Goal: Task Accomplishment & Management: Manage account settings

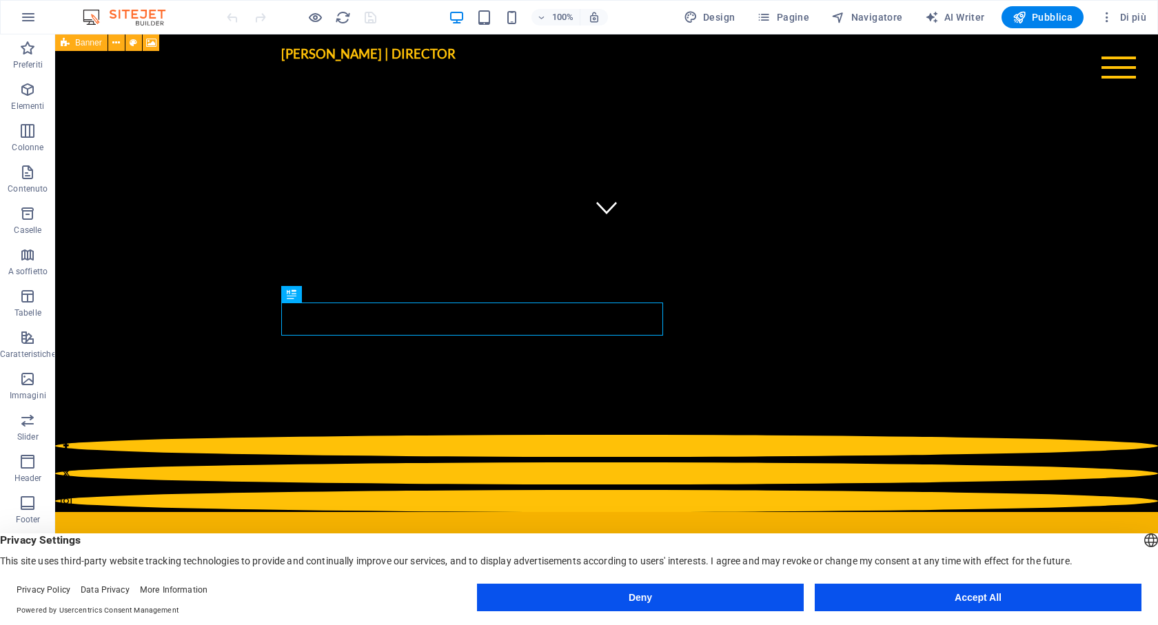
click at [974, 602] on button "Accept All" at bounding box center [978, 598] width 327 height 28
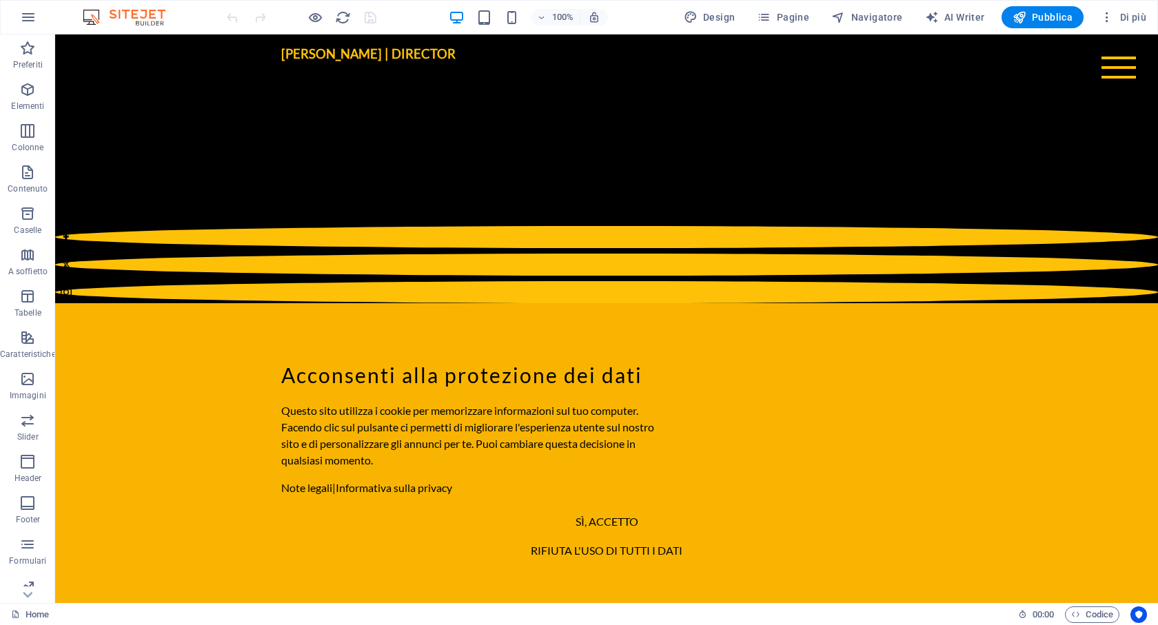
scroll to position [593, 0]
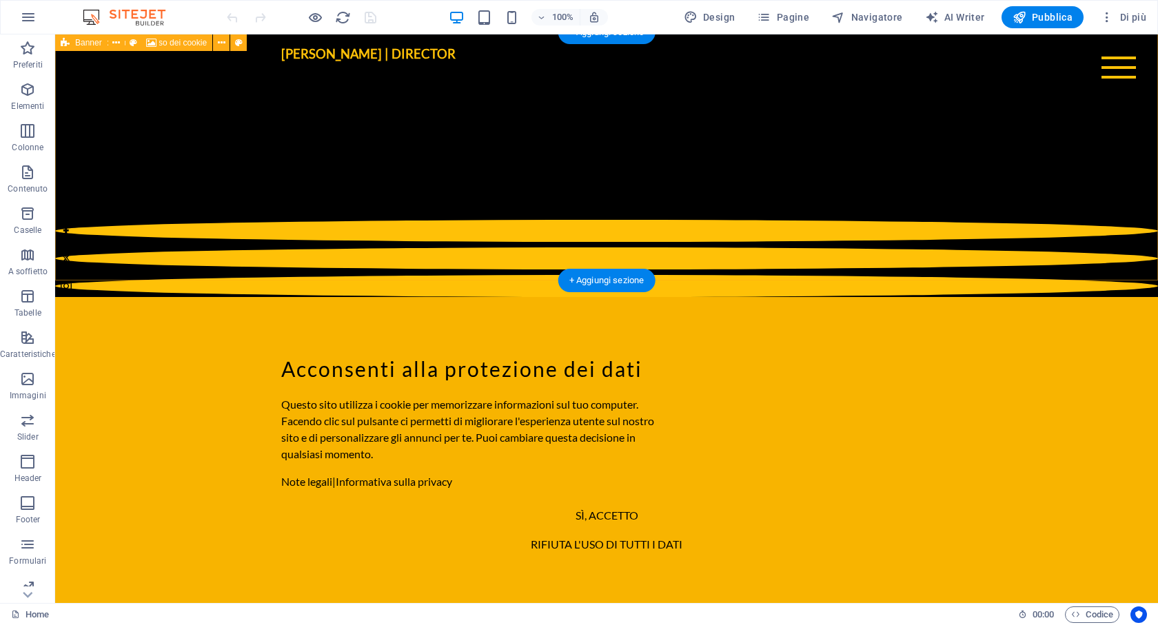
click at [825, 297] on div "Acconsenti alla protezione dei dati Questo sito utilizza i cookie per memorizza…" at bounding box center [606, 455] width 1103 height 317
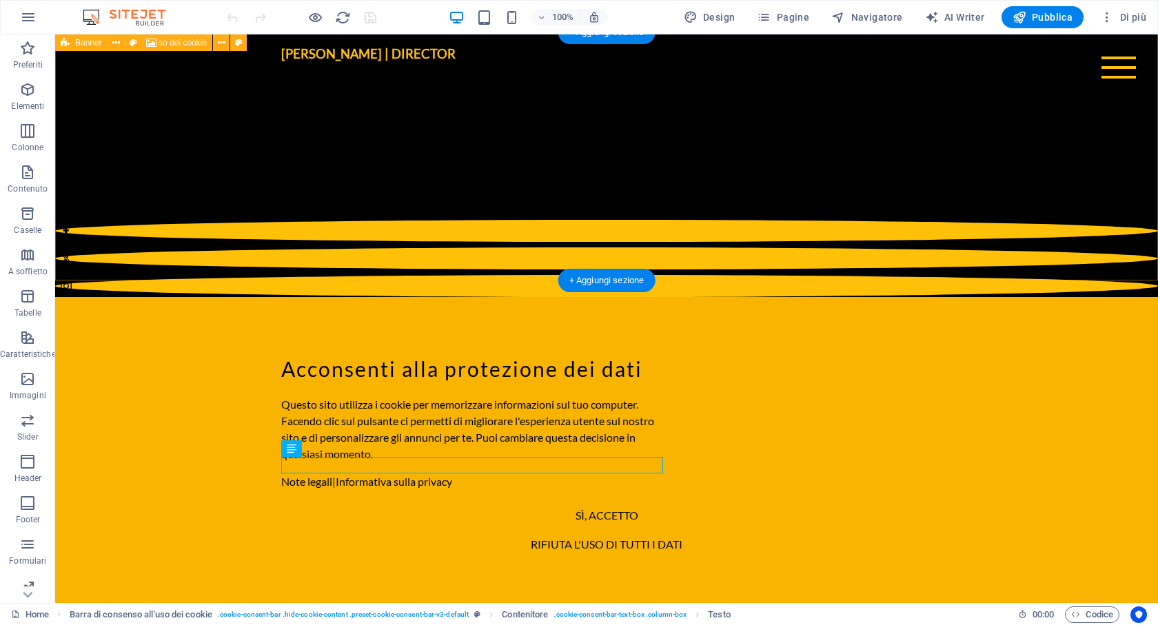
click at [834, 297] on div "Acconsenti alla protezione dei dati Questo sito utilizza i cookie per memorizza…" at bounding box center [606, 455] width 1103 height 317
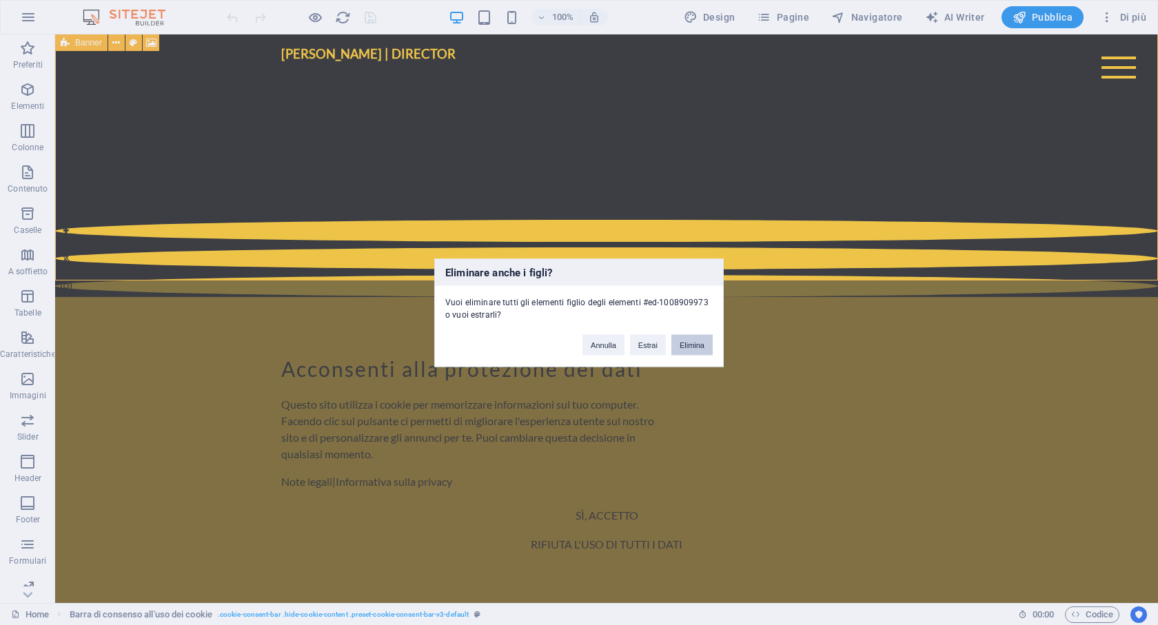
click at [687, 343] on button "Elimina" at bounding box center [691, 344] width 41 height 21
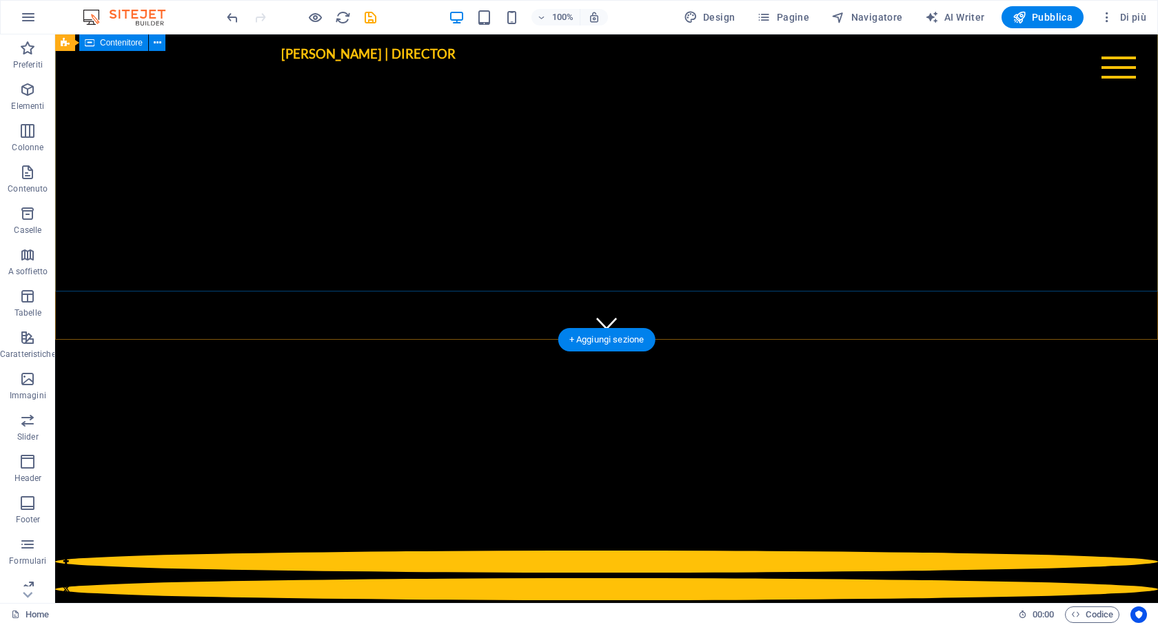
scroll to position [261, 0]
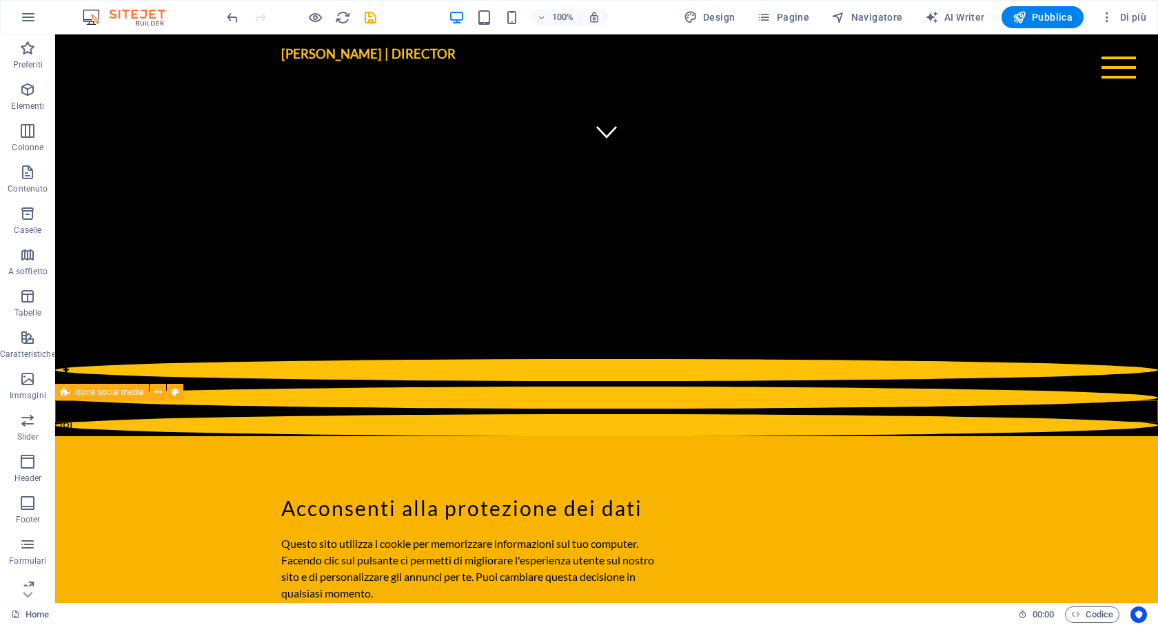
scroll to position [511, 0]
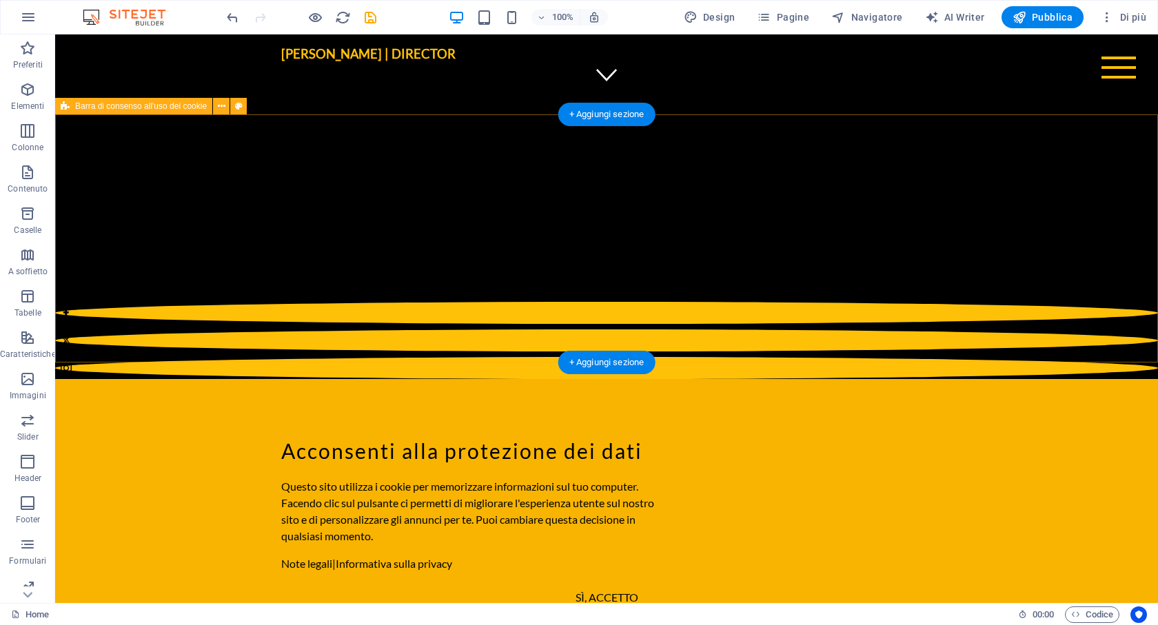
click at [738, 379] on div "Acconsenti alla protezione dei dati Questo sito utilizza i cookie per memorizza…" at bounding box center [606, 537] width 1103 height 317
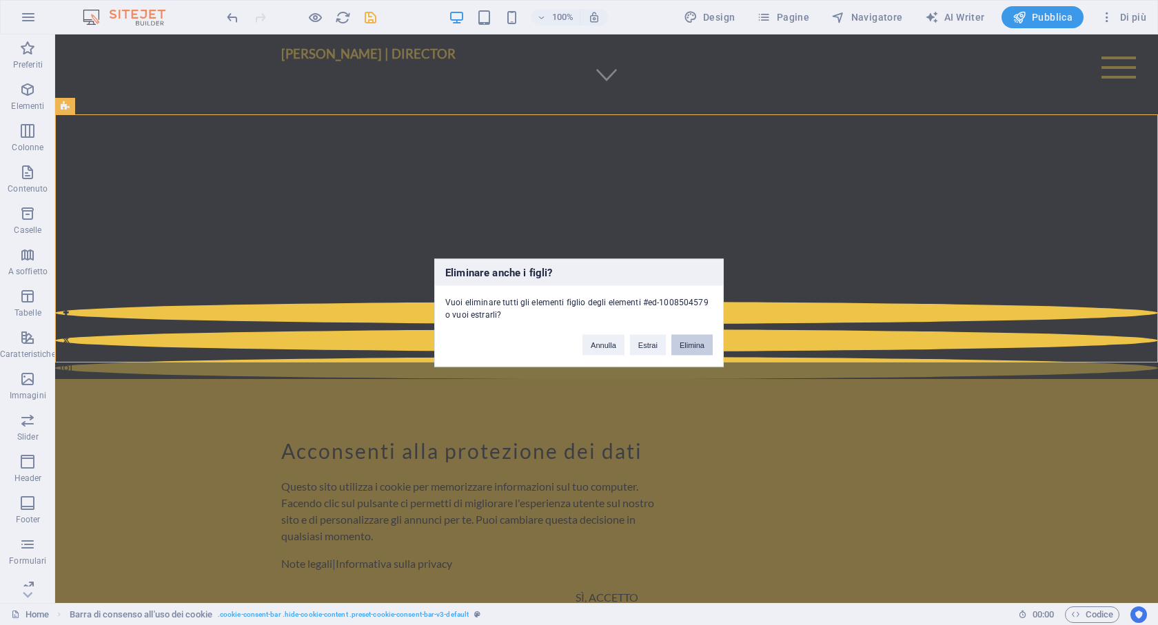
click at [683, 334] on button "Elimina" at bounding box center [691, 344] width 41 height 21
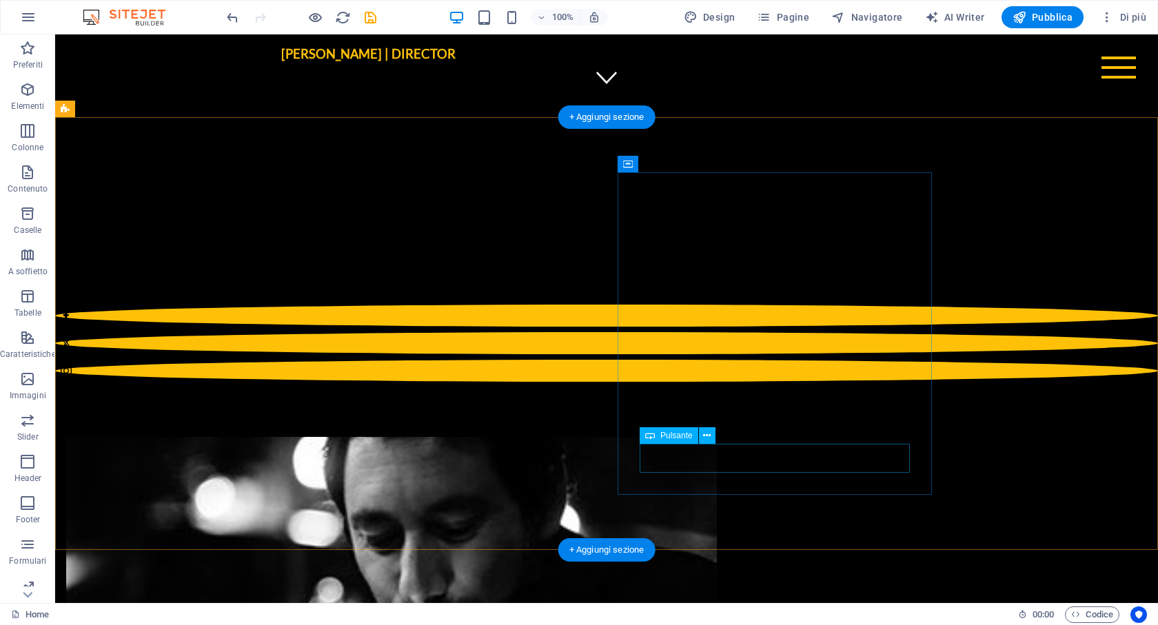
scroll to position [0, 0]
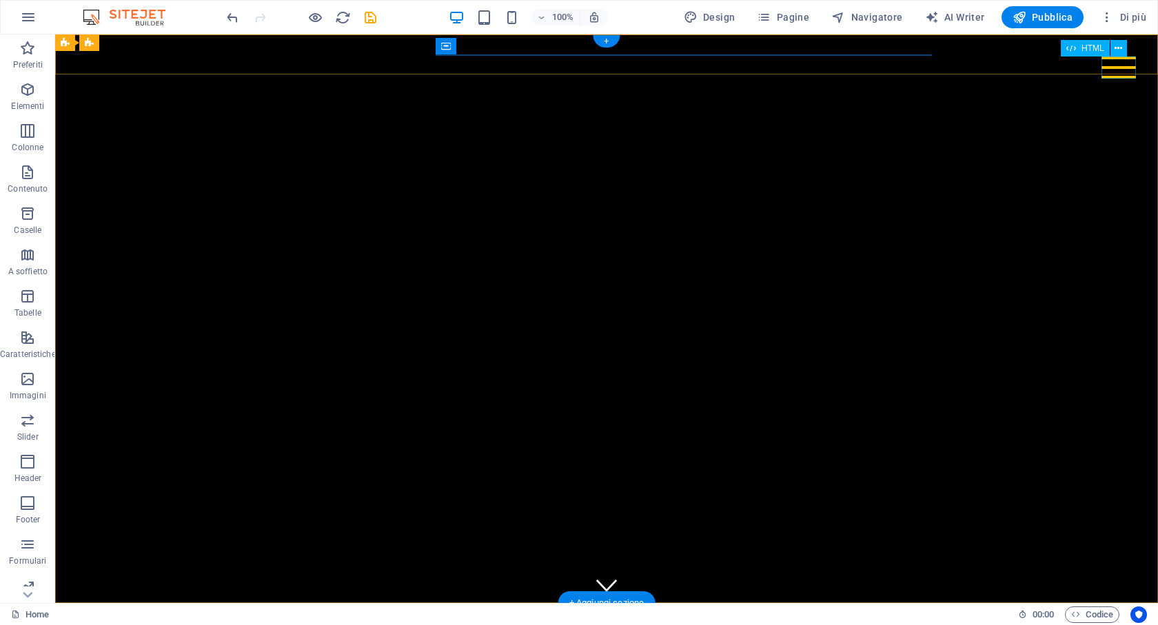
click at [1117, 66] on div at bounding box center [1118, 68] width 34 height 22
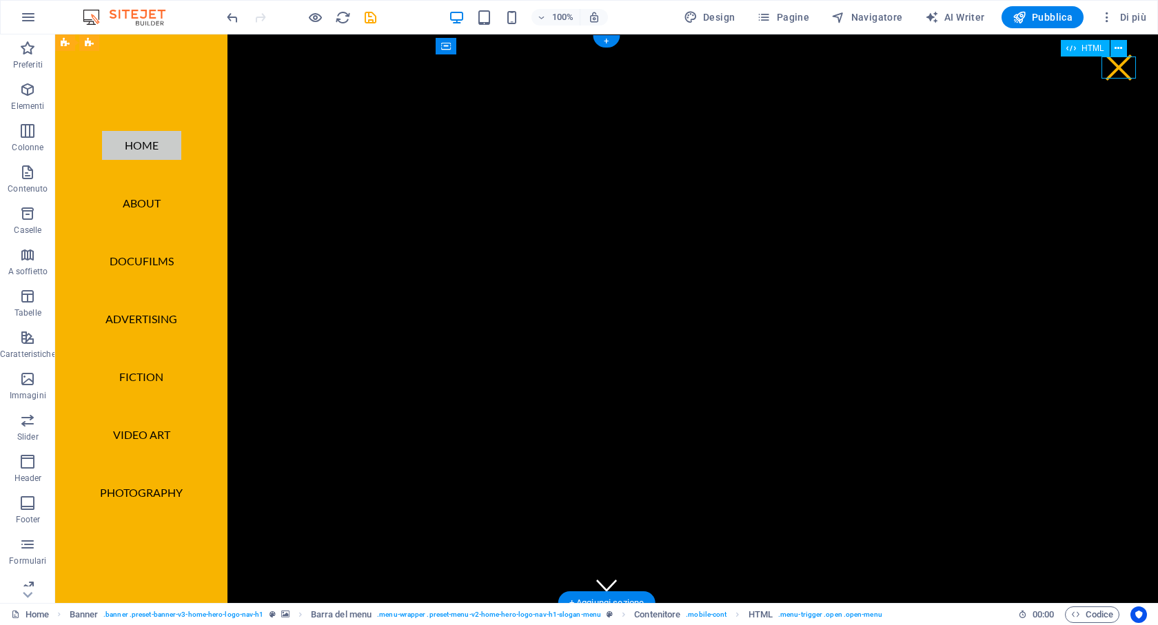
click at [1117, 66] on div at bounding box center [1118, 68] width 34 height 22
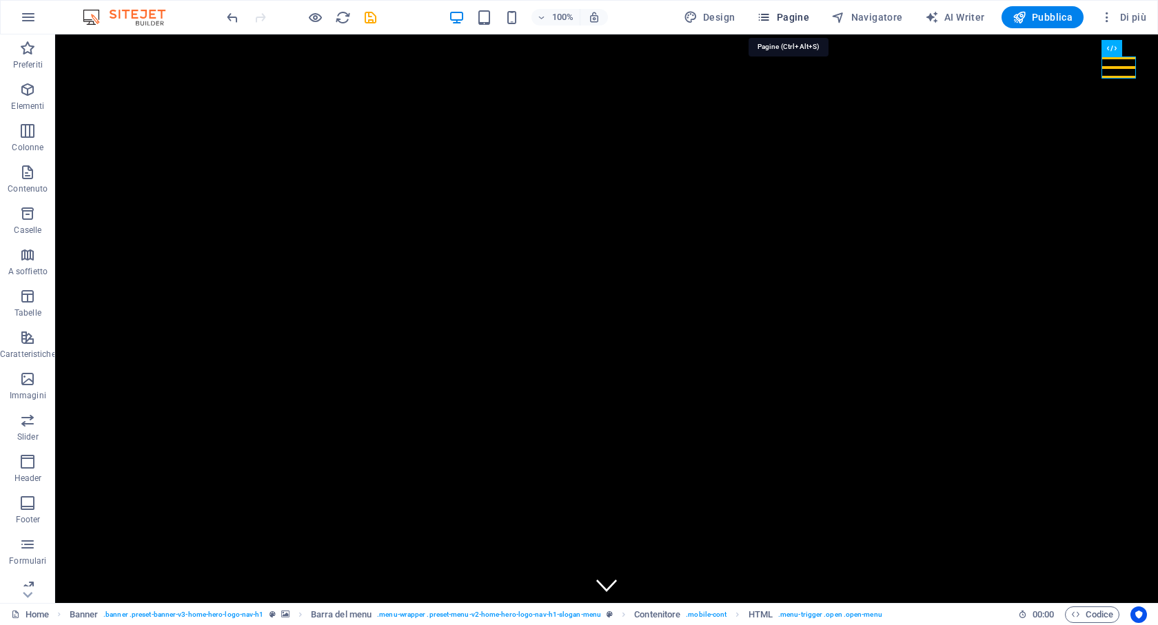
click at [790, 18] on span "Pagine" at bounding box center [783, 17] width 52 height 14
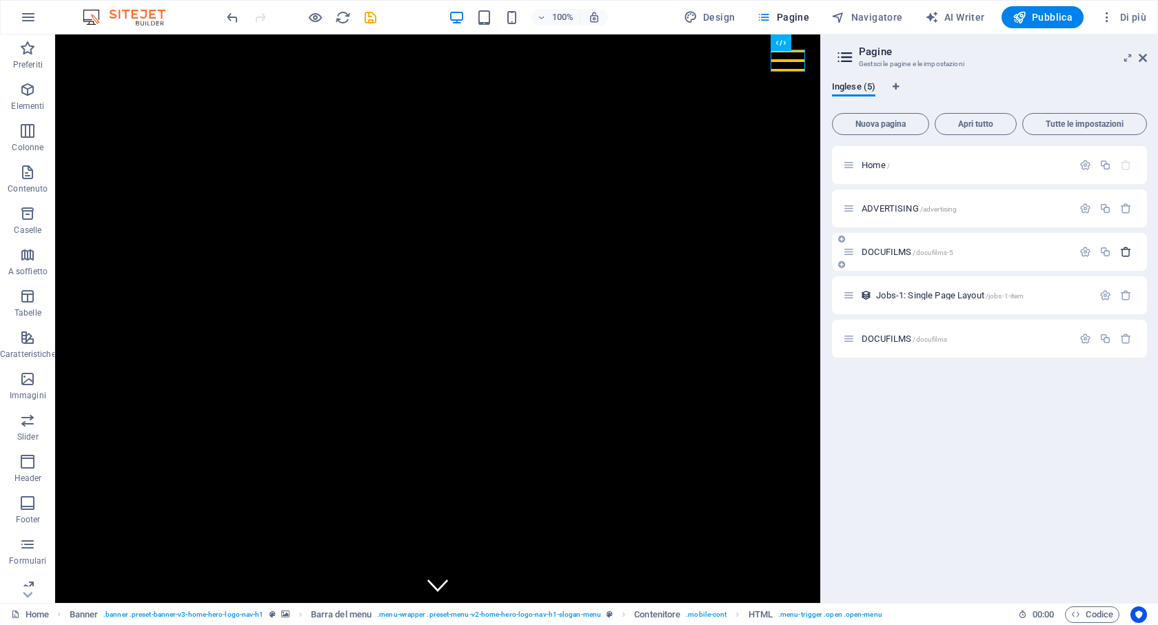
click at [1127, 254] on icon "button" at bounding box center [1126, 252] width 12 height 12
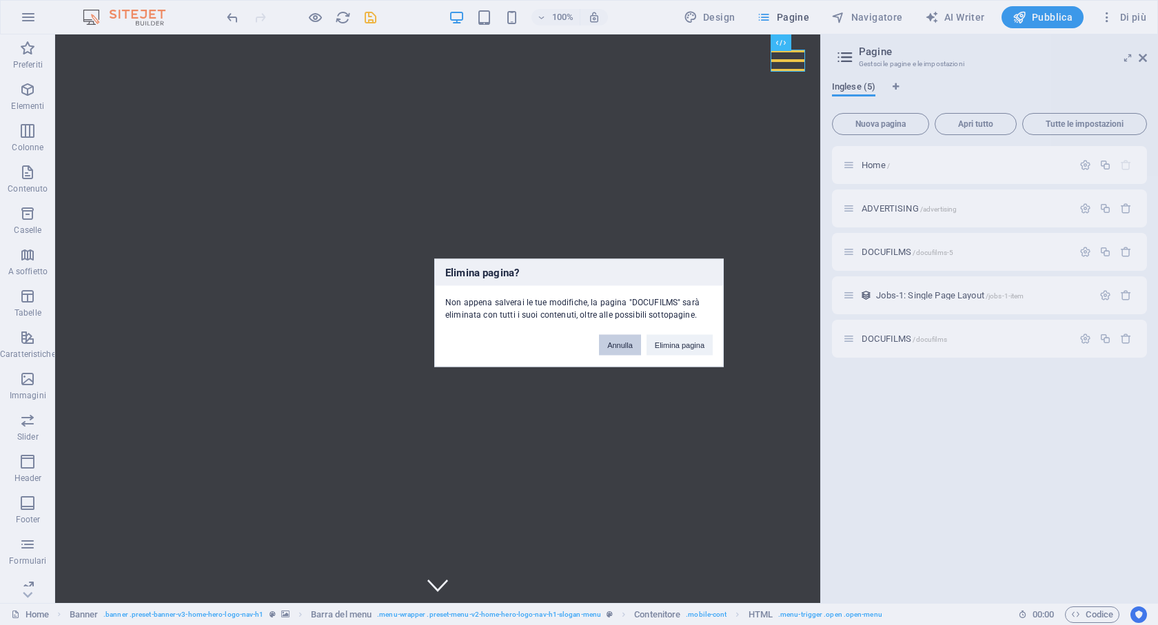
click at [629, 343] on button "Annulla" at bounding box center [620, 344] width 42 height 21
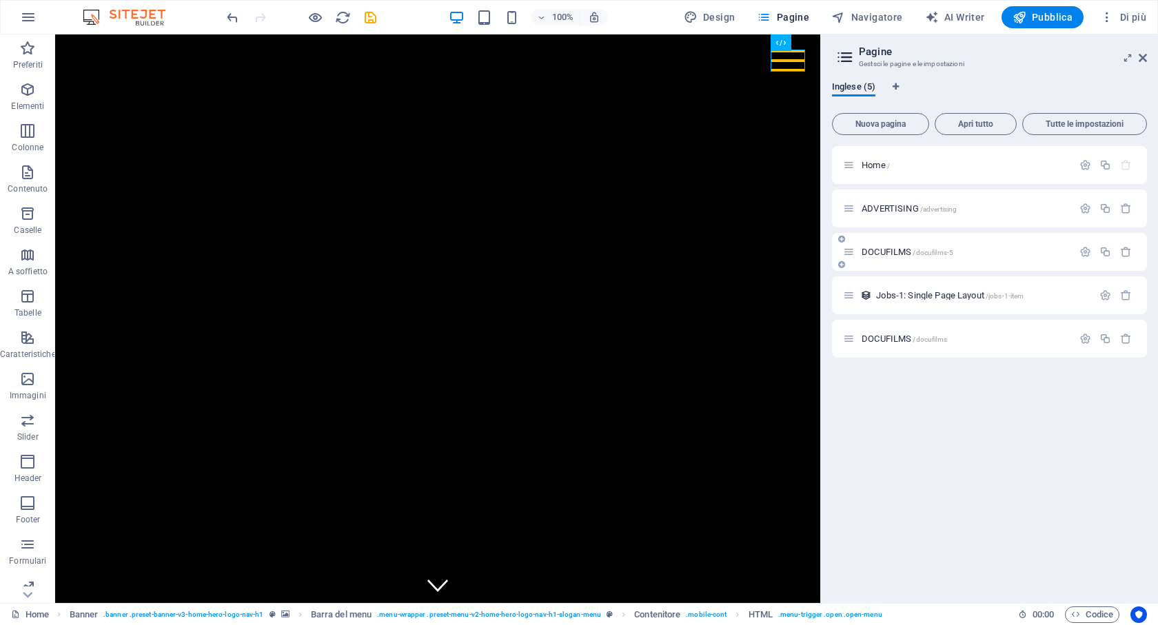
click at [898, 250] on span "DOCUFILMS /docufilms-5" at bounding box center [908, 252] width 92 height 10
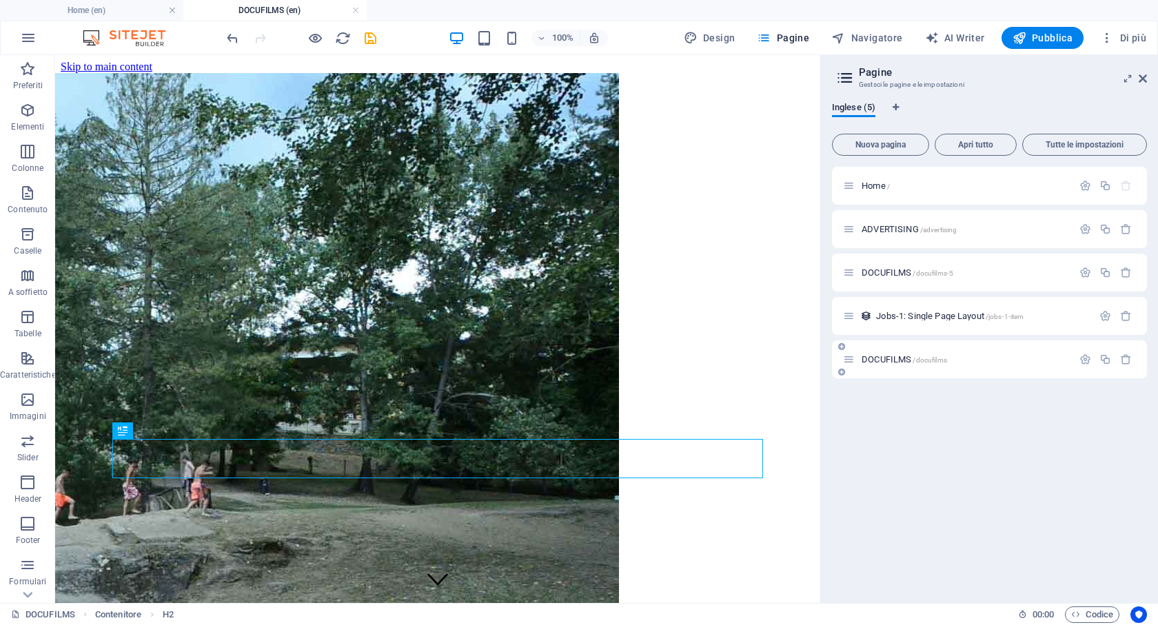
click at [882, 360] on span "DOCUFILMS /docufilms" at bounding box center [904, 359] width 85 height 10
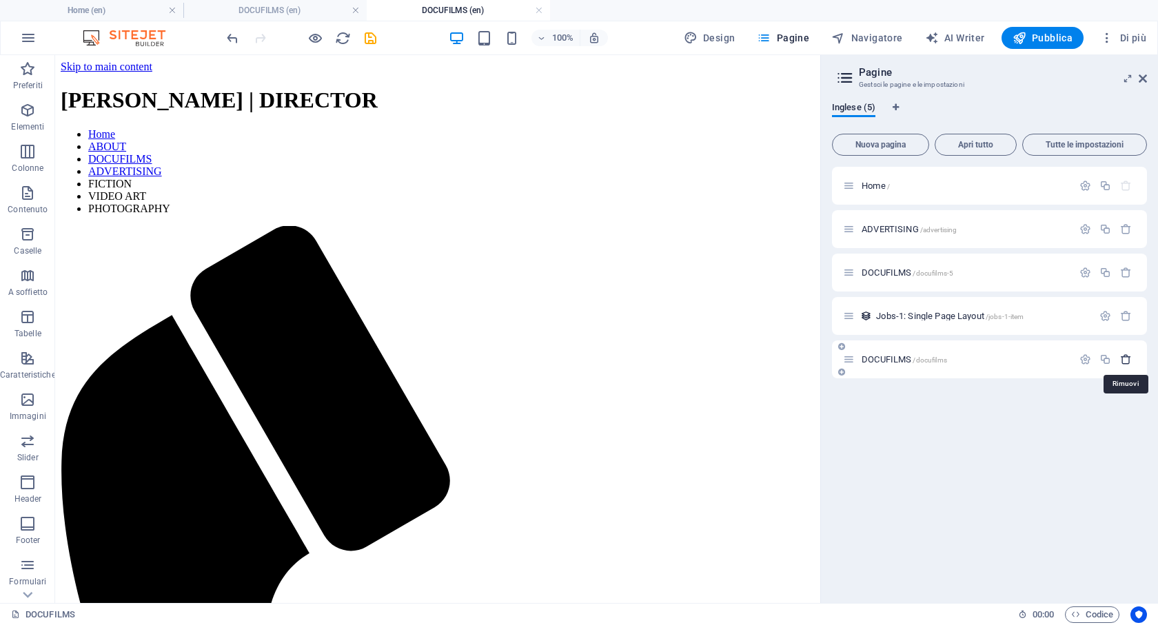
click at [1126, 358] on icon "button" at bounding box center [1126, 360] width 12 height 12
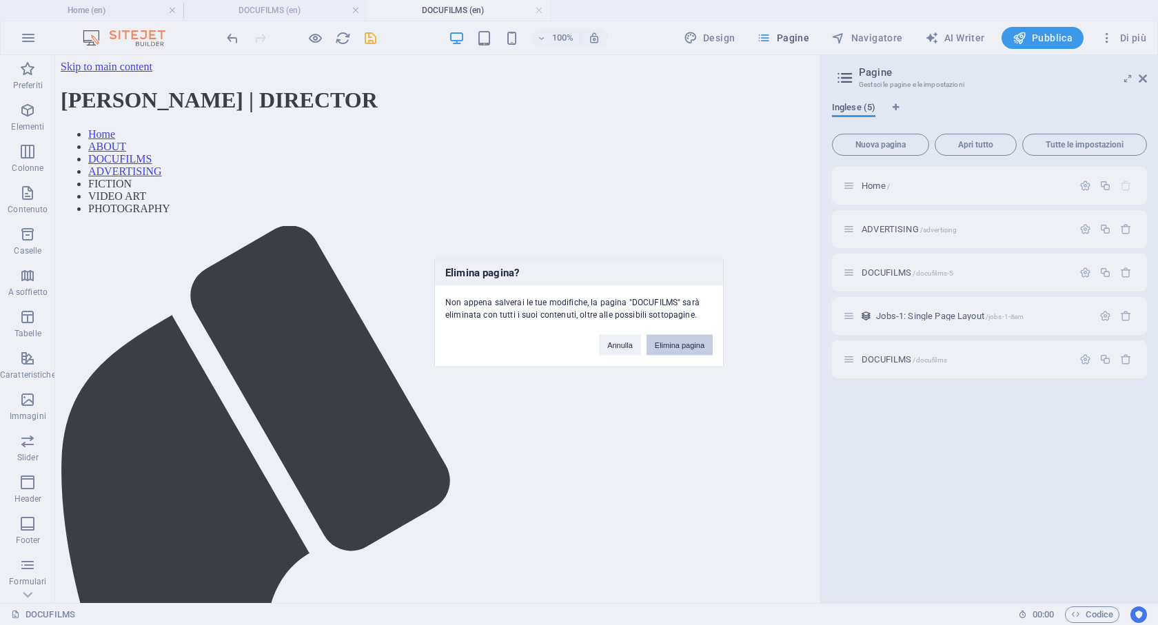
click at [675, 345] on button "Elimina pagina" at bounding box center [680, 344] width 66 height 21
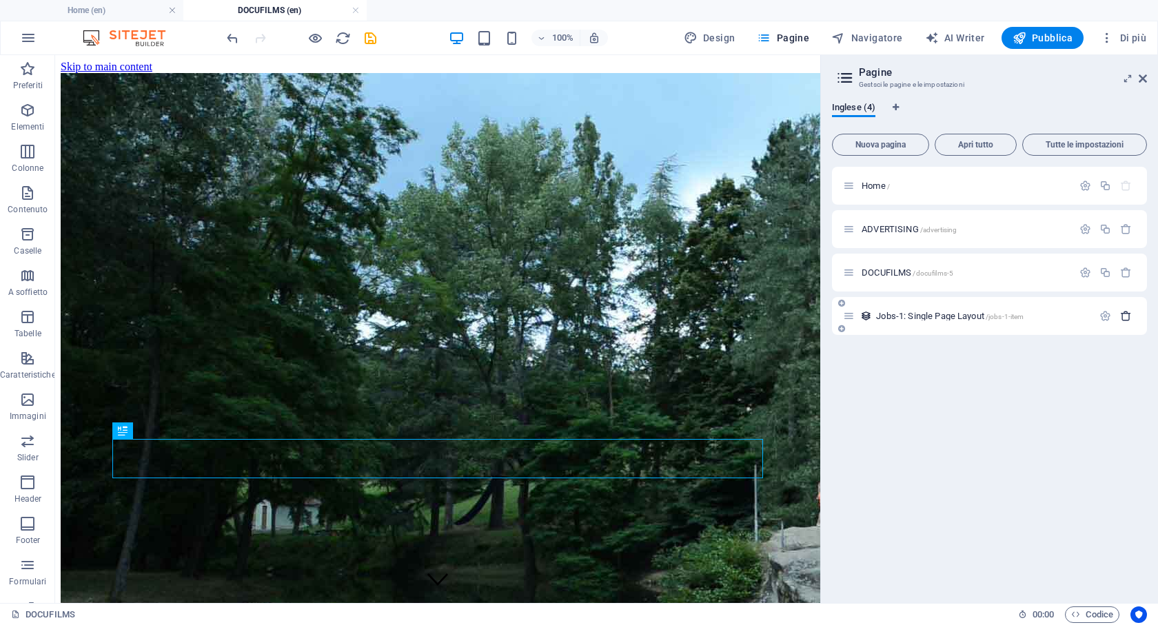
click at [1132, 316] on button "button" at bounding box center [1126, 316] width 20 height 12
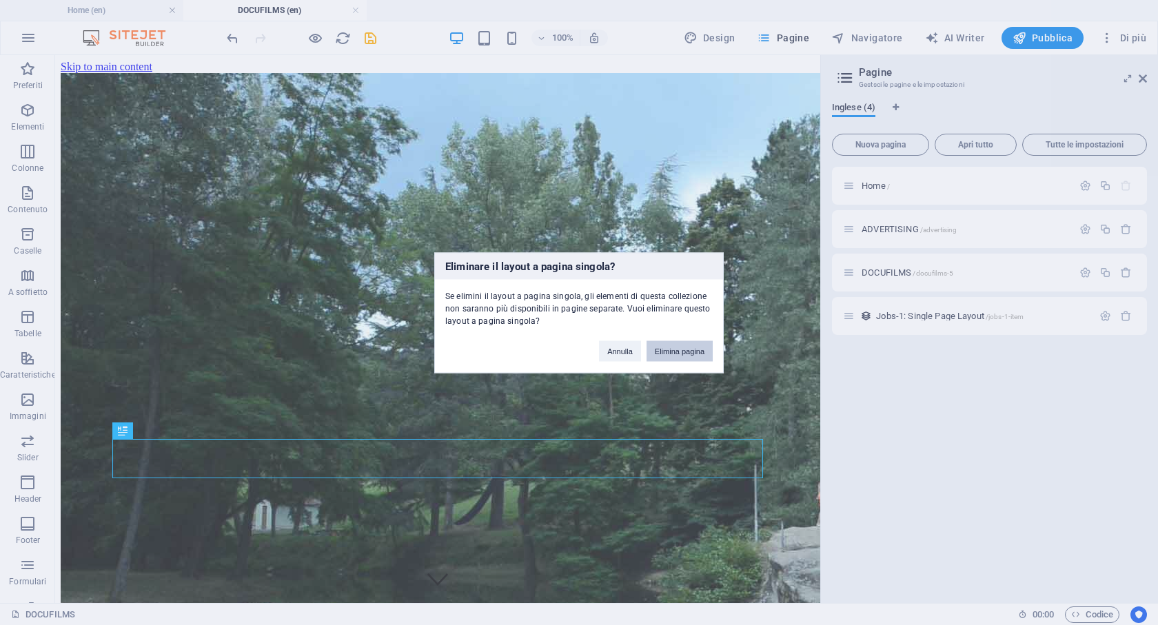
click at [691, 345] on button "Elimina pagina" at bounding box center [680, 351] width 66 height 21
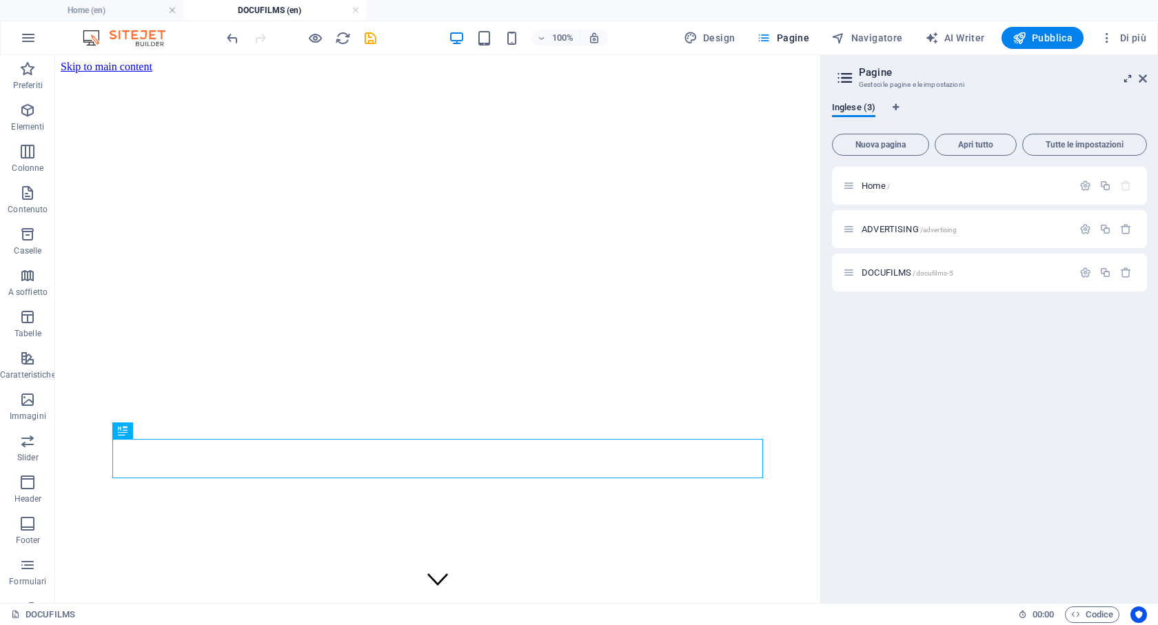
click at [1128, 74] on icon at bounding box center [1128, 78] width 0 height 11
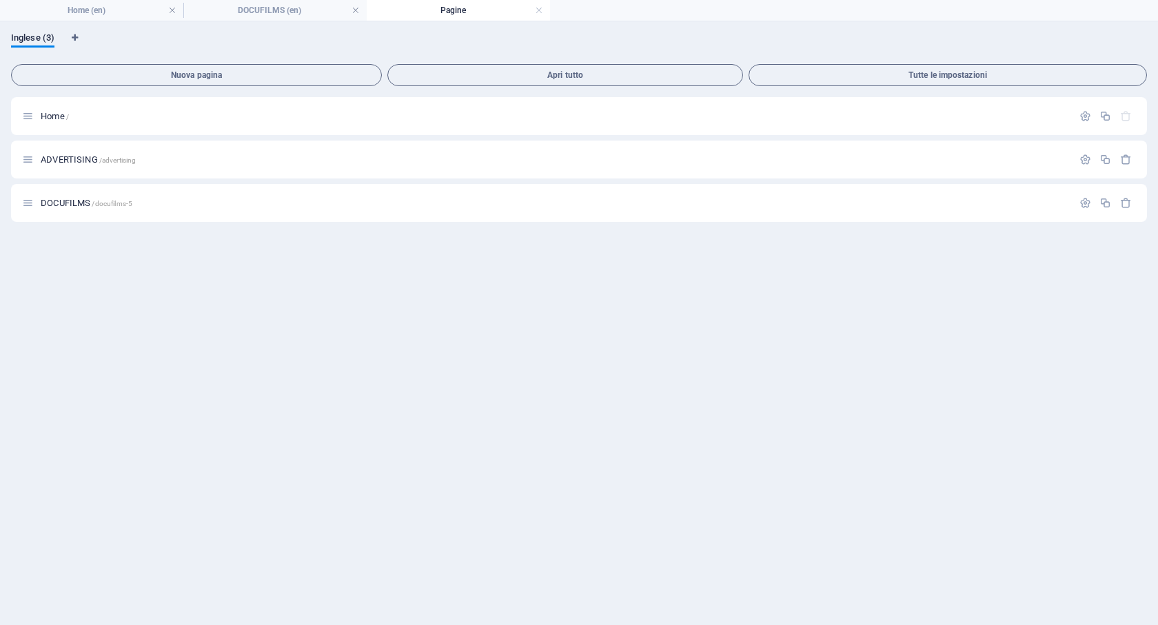
click at [196, 429] on div "Home / ADVERTISING /advertising DOCUFILMS /docufilms-5" at bounding box center [579, 355] width 1136 height 517
click at [17, 34] on span "Inglese (3)" at bounding box center [32, 39] width 43 height 19
click at [456, 12] on h4 "Pagine" at bounding box center [458, 10] width 183 height 15
click at [540, 13] on link at bounding box center [539, 10] width 8 height 13
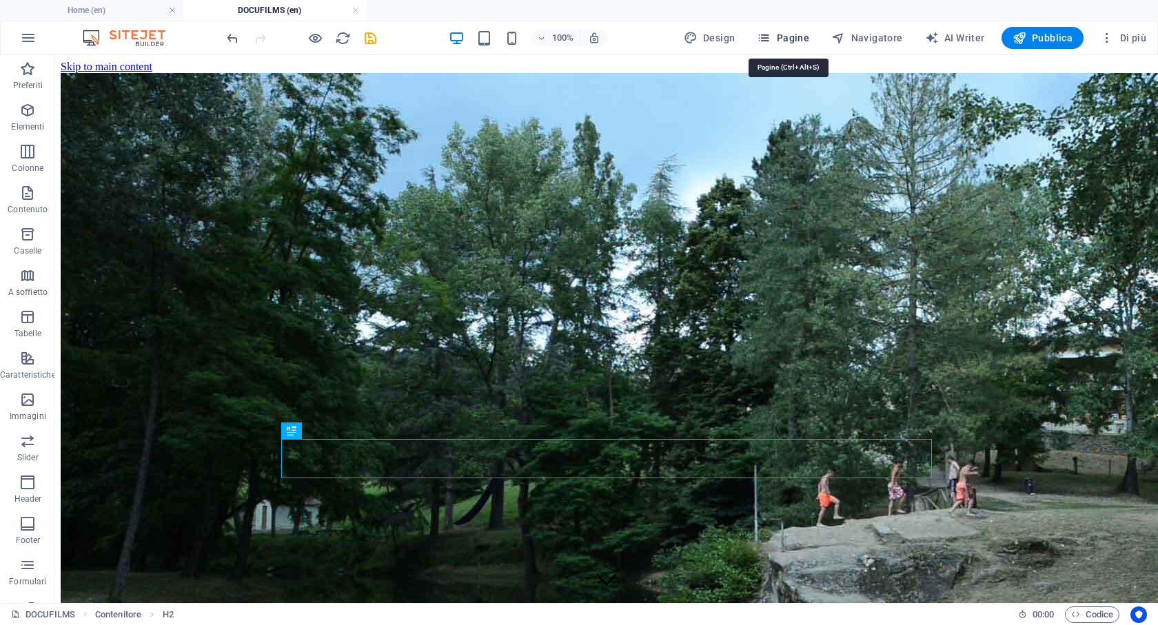
click at [777, 48] on button "Pagine" at bounding box center [782, 38] width 63 height 22
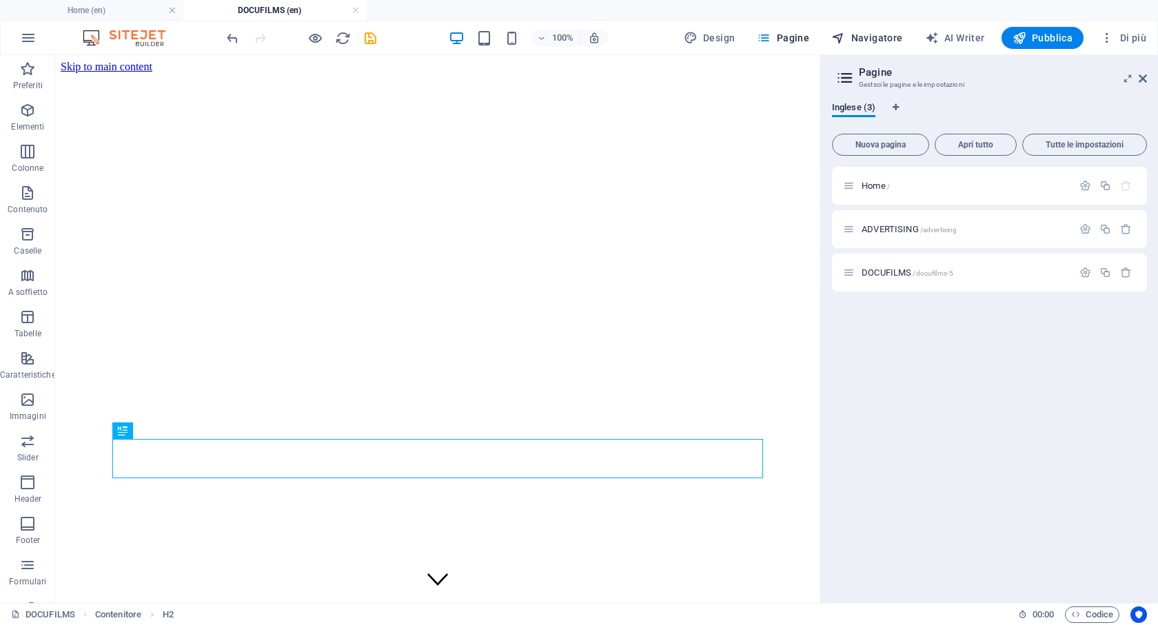
click at [890, 39] on span "Navigatore" at bounding box center [866, 38] width 71 height 14
select select "18155287-en"
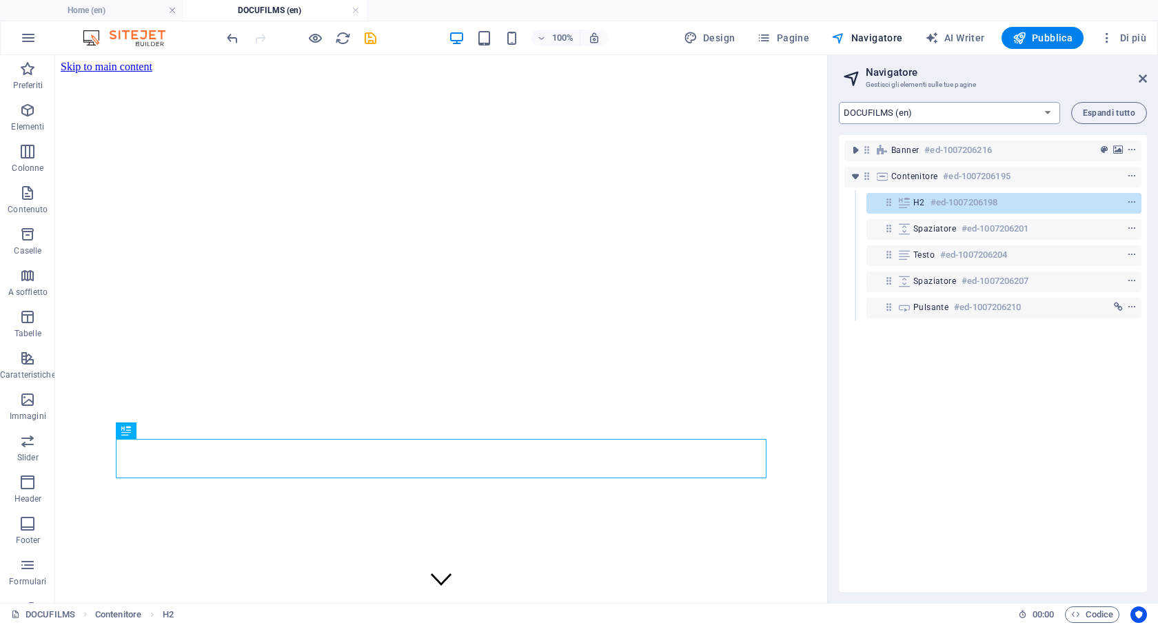
click at [1040, 117] on select "Home (en) ADVERTISING (en) DOCUFILMS (en)" at bounding box center [949, 113] width 221 height 22
click at [839, 102] on select "Home (en) ADVERTISING (en) DOCUFILMS (en)" at bounding box center [949, 113] width 221 height 22
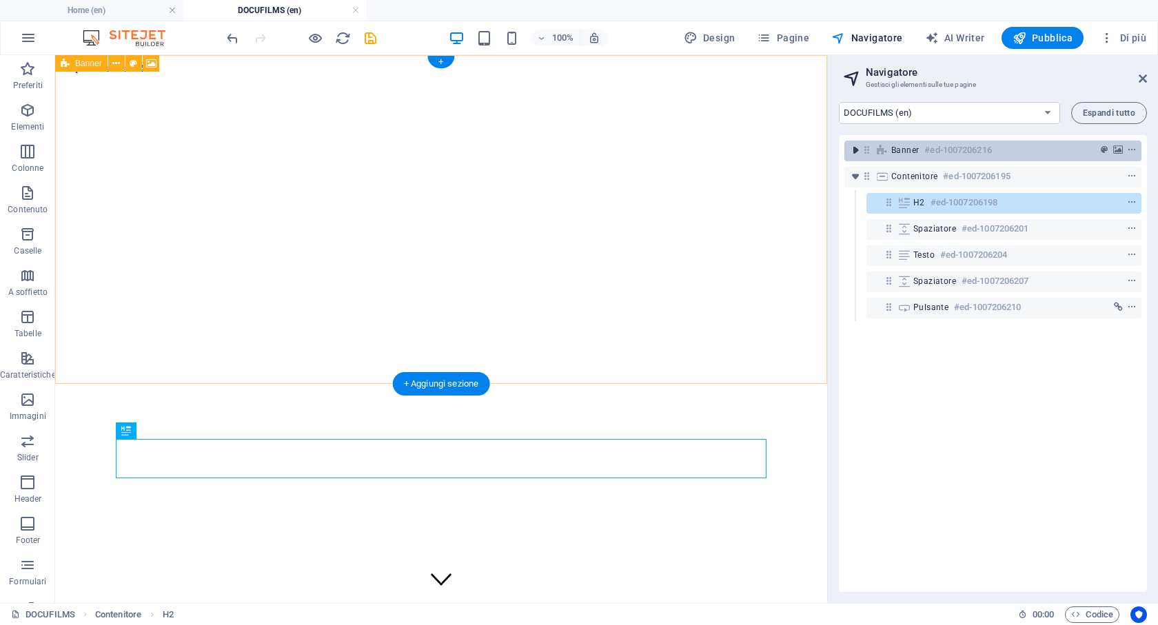
click at [853, 150] on icon "toggle-expand" at bounding box center [855, 150] width 14 height 14
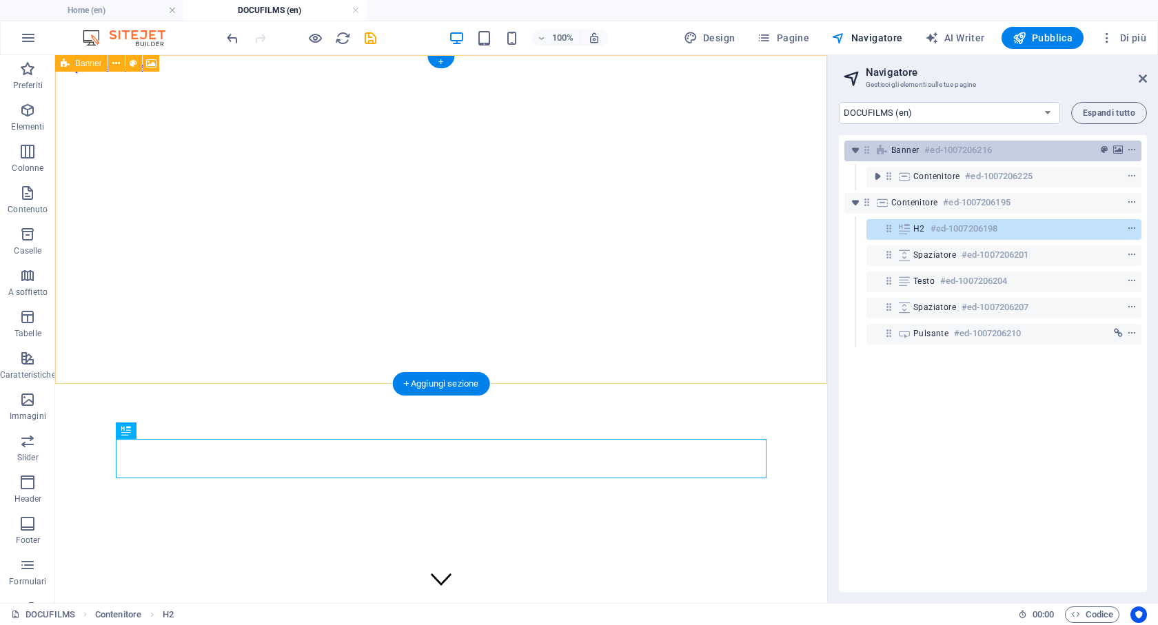
click at [939, 150] on h6 "#ed-1007206216" at bounding box center [957, 150] width 67 height 17
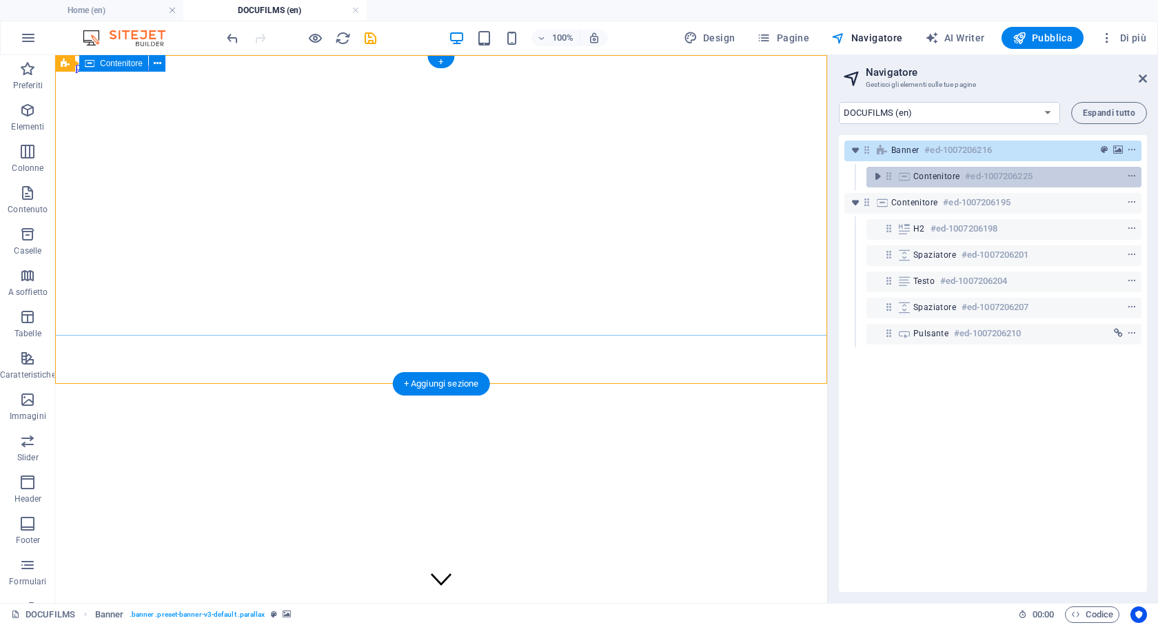
click at [946, 182] on div "Contenitore #ed-1007206225" at bounding box center [992, 176] width 159 height 17
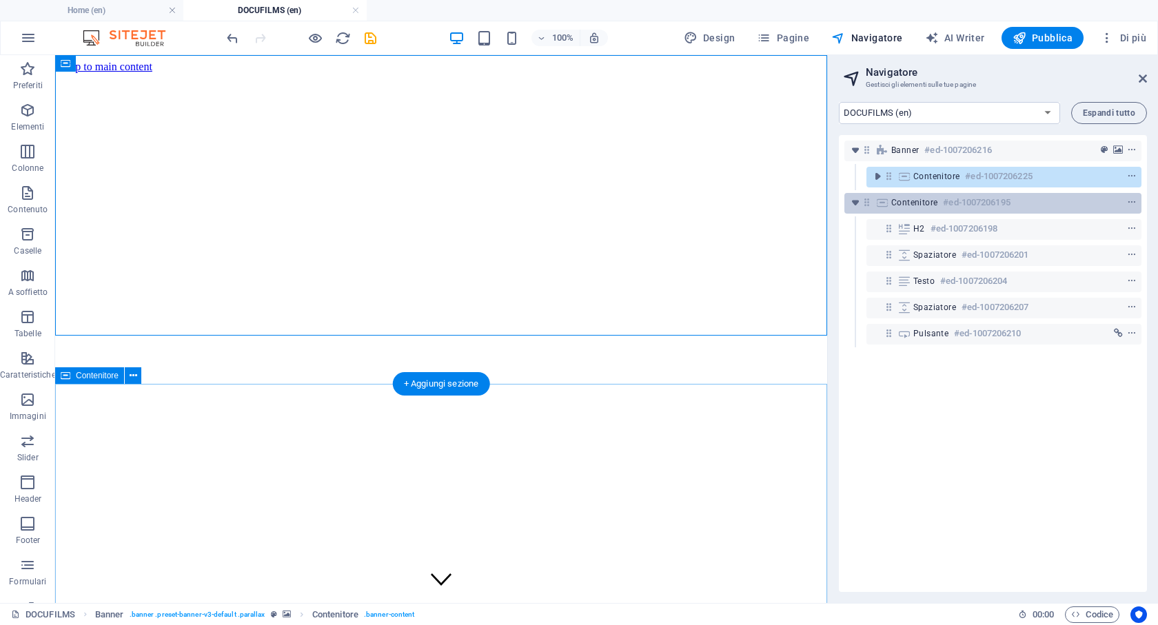
click at [945, 201] on h6 "#ed-1007206195" at bounding box center [976, 202] width 67 height 17
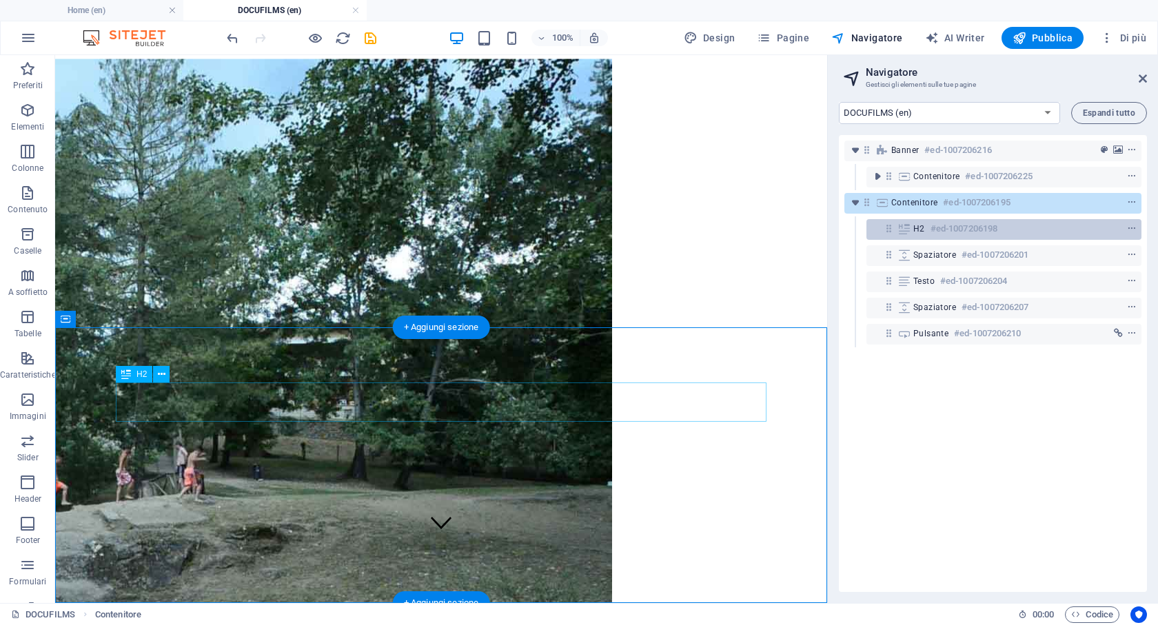
click at [944, 233] on h6 "#ed-1007206198" at bounding box center [964, 229] width 67 height 17
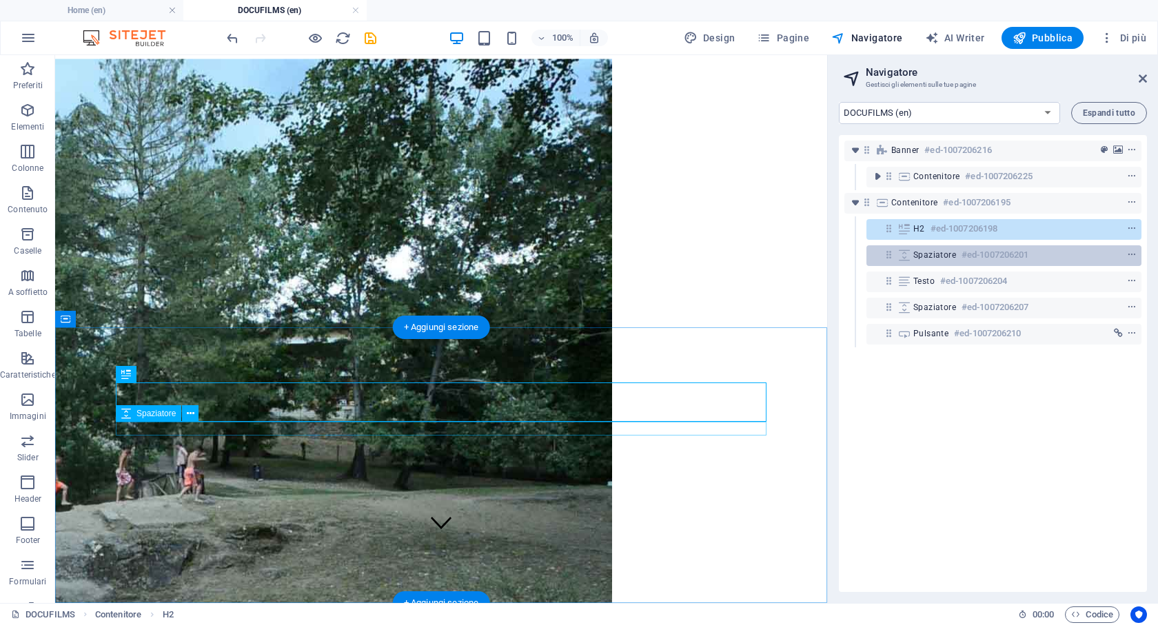
click at [945, 259] on span "Spaziatore" at bounding box center [934, 255] width 43 height 11
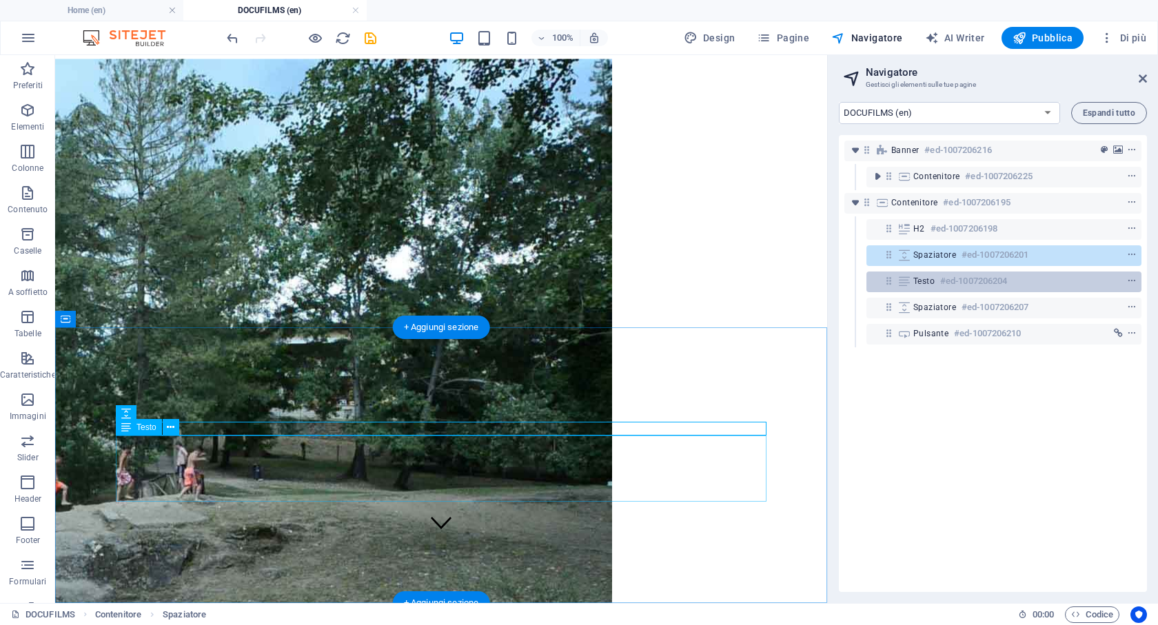
click at [945, 287] on h6 "#ed-1007206204" at bounding box center [973, 281] width 67 height 17
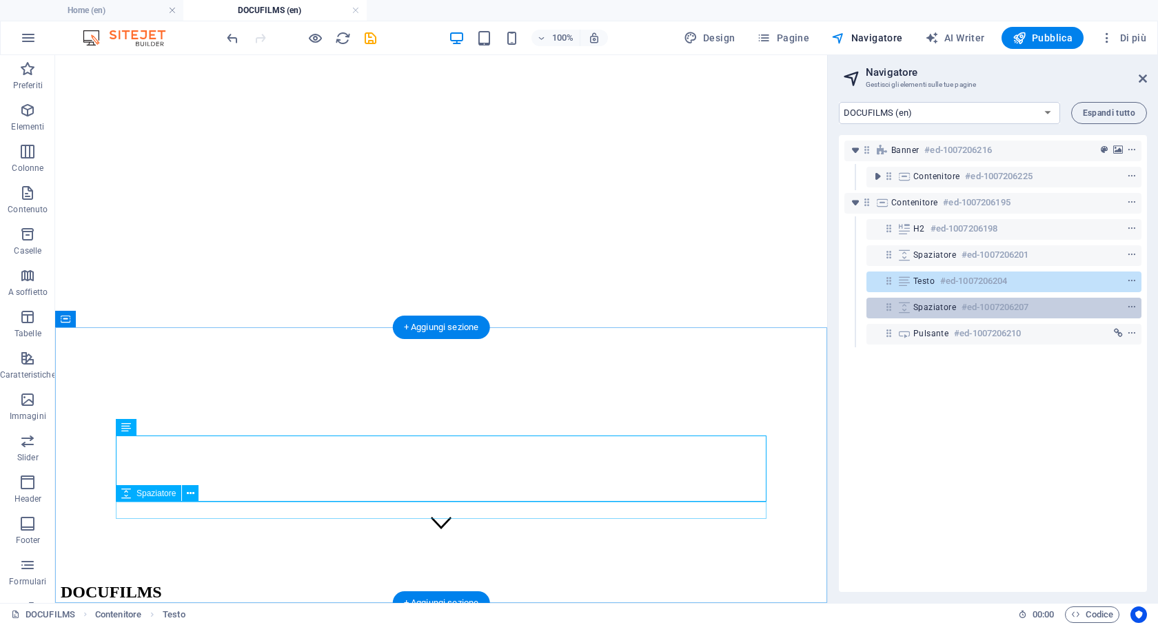
click at [946, 314] on div "Spaziatore #ed-1007206207" at bounding box center [992, 307] width 159 height 17
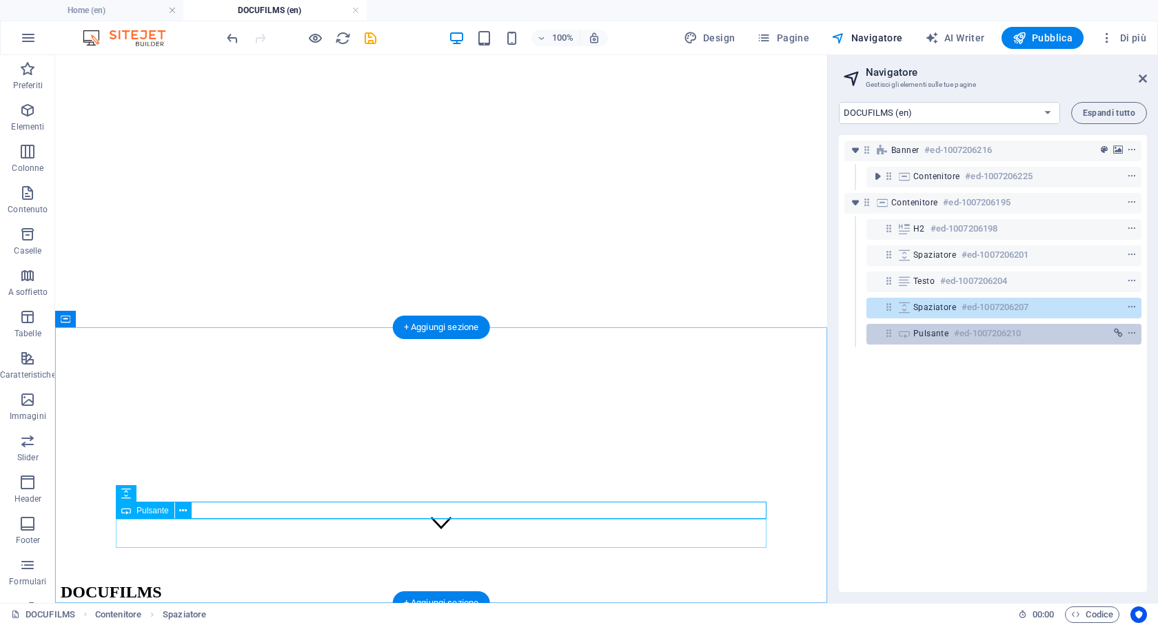
click at [946, 335] on span "Pulsante" at bounding box center [930, 333] width 35 height 11
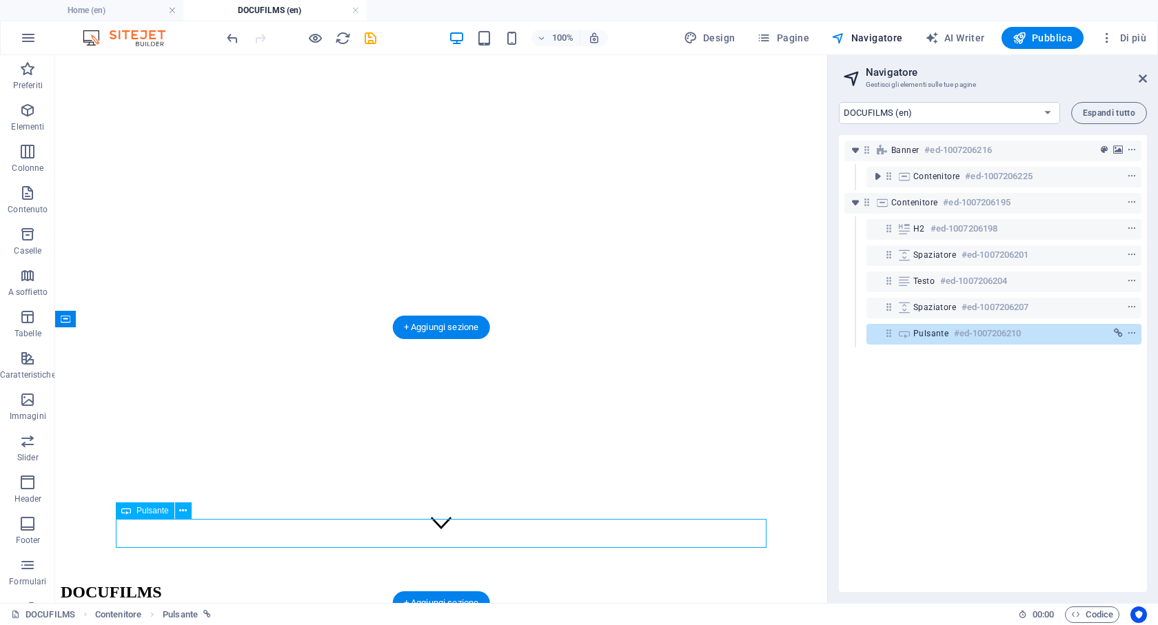
scroll to position [28, 0]
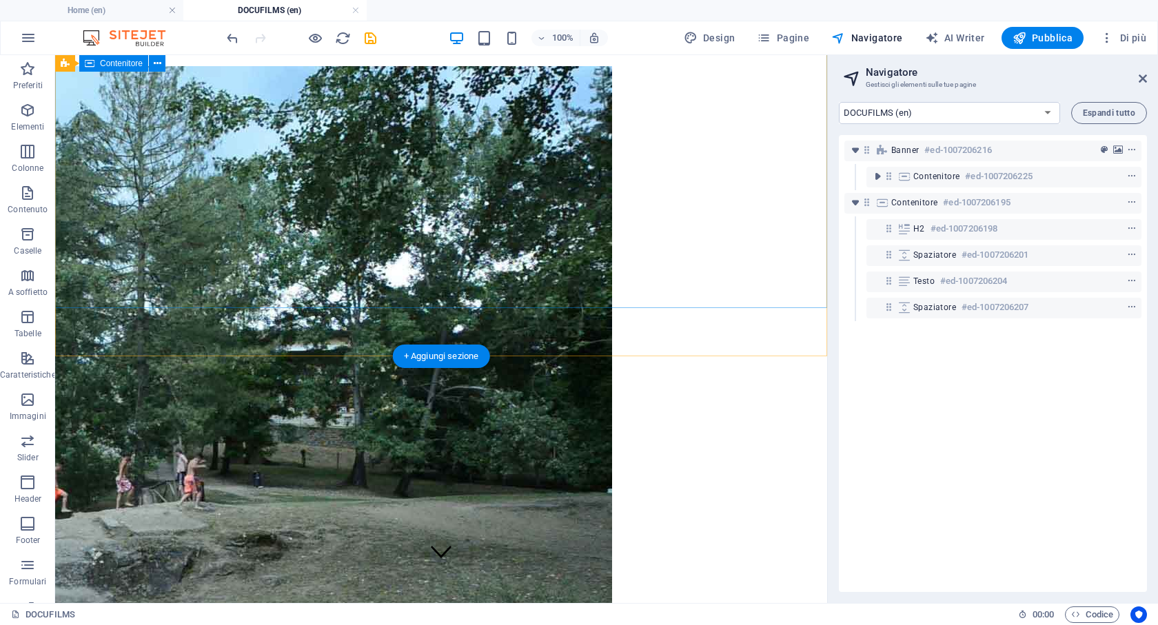
click at [518, 539] on div at bounding box center [441, 544] width 761 height 11
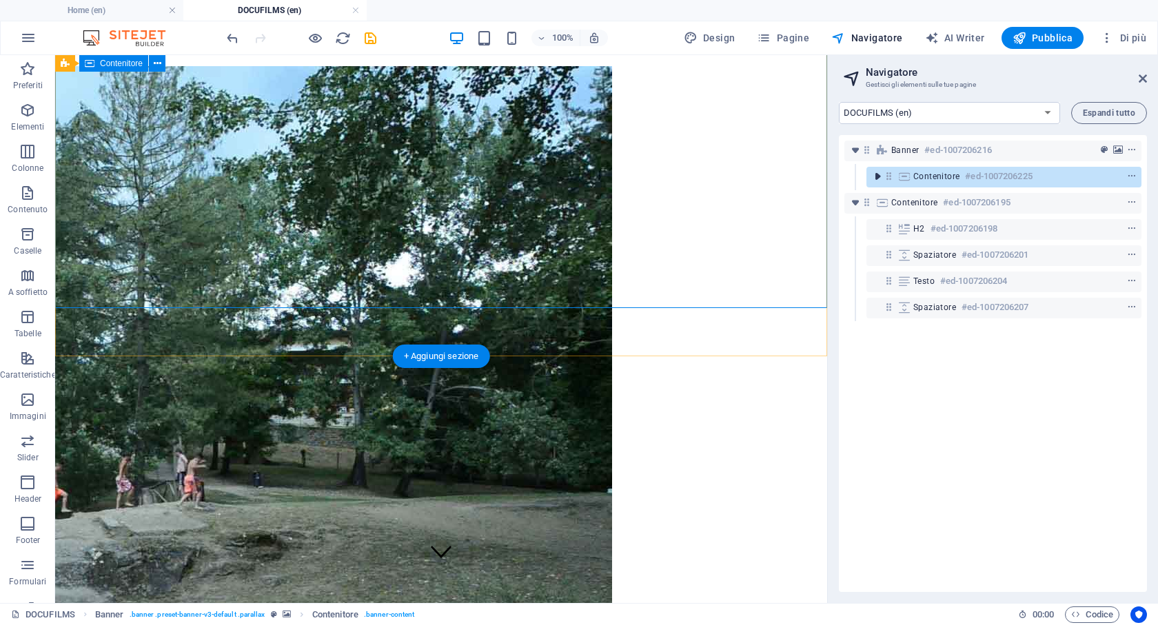
click at [873, 182] on icon "toggle-expand" at bounding box center [878, 177] width 14 height 14
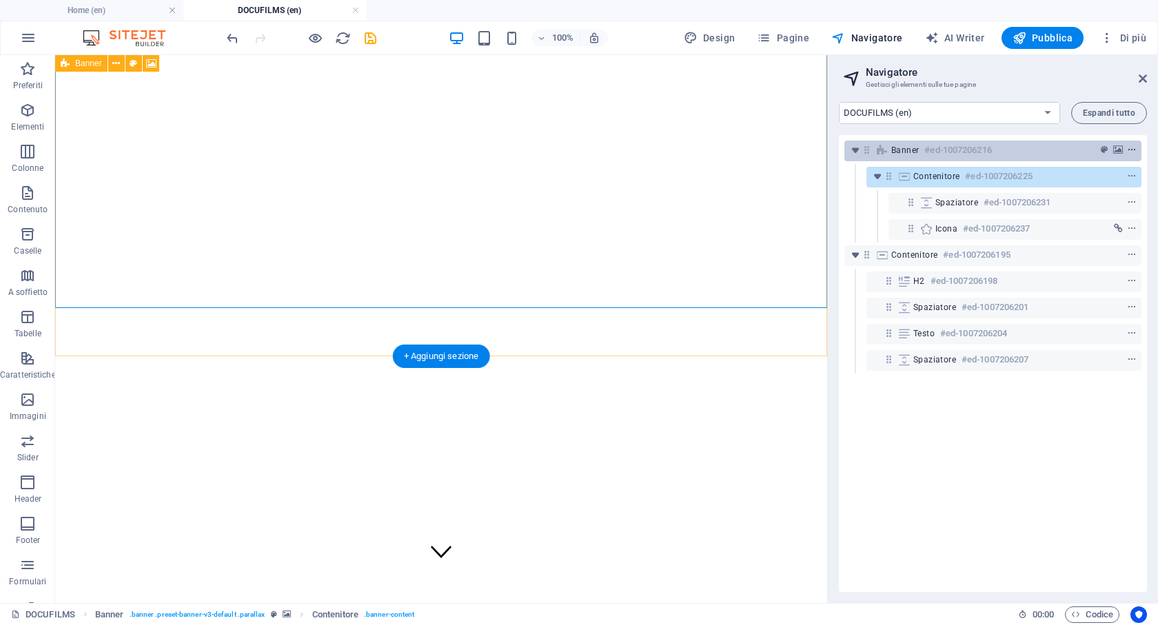
click at [1130, 148] on icon "context-menu" at bounding box center [1132, 150] width 10 height 10
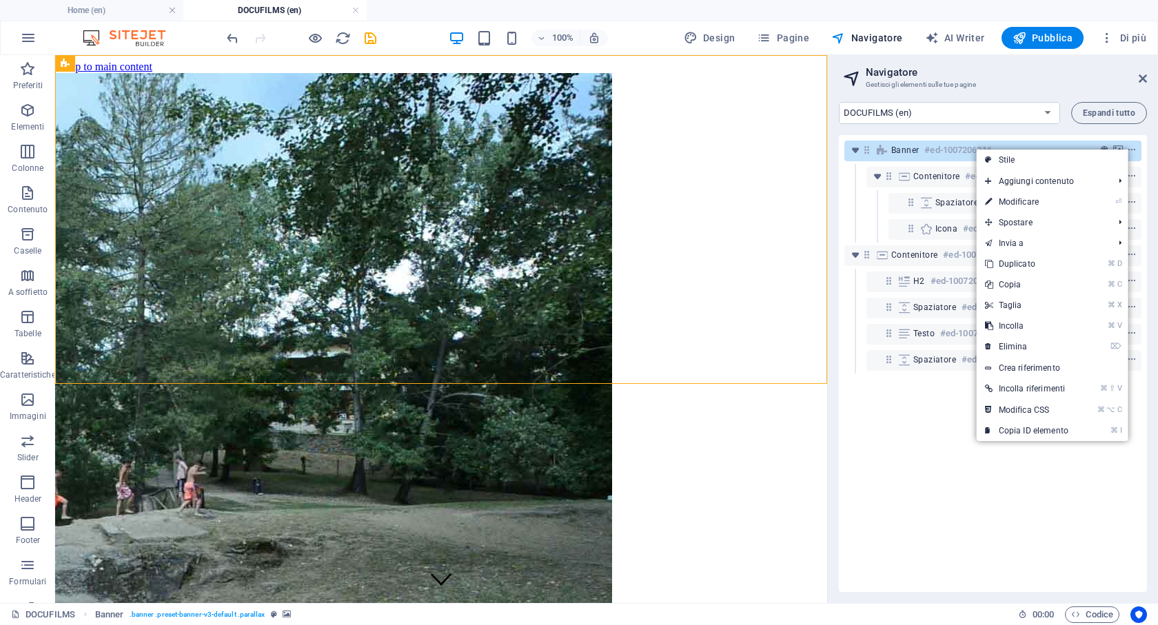
click at [1028, 531] on div "Banner #ed-1007206216 Contenitore #ed-1007206225 Spaziatore #ed-1007206231 Icon…" at bounding box center [993, 363] width 308 height 457
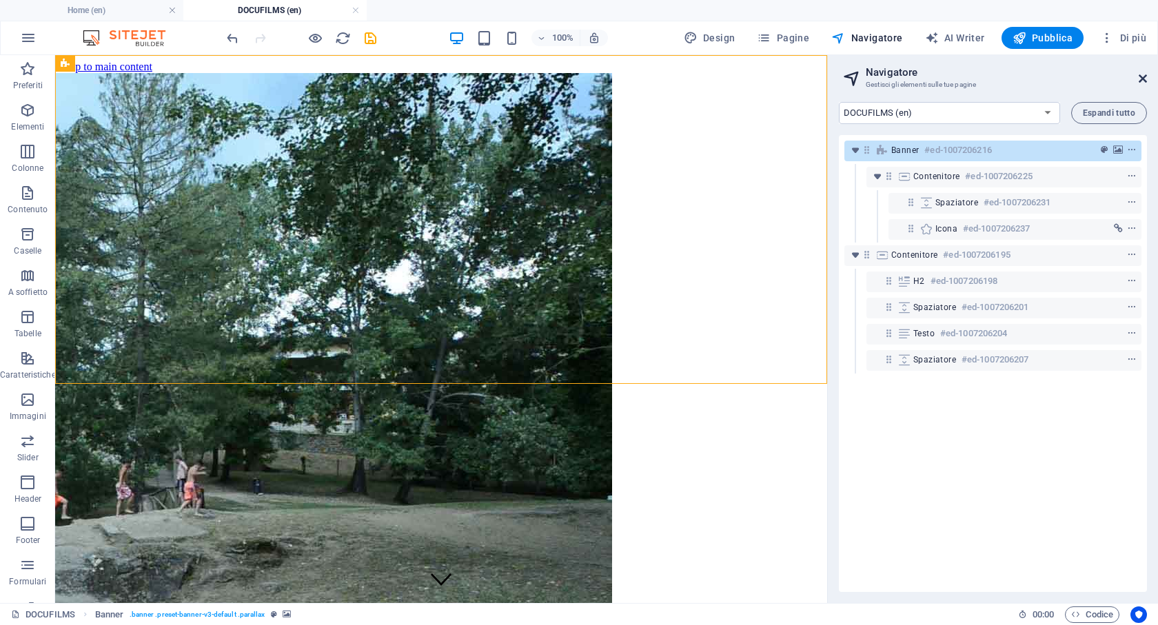
click at [1141, 77] on icon at bounding box center [1143, 78] width 8 height 11
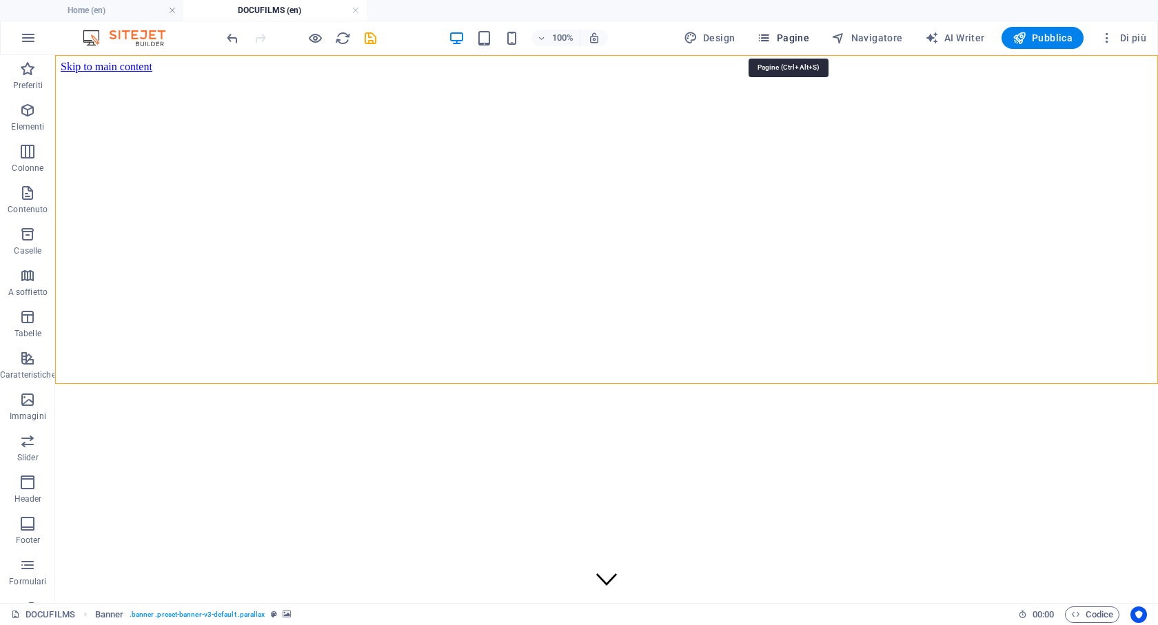
click at [784, 35] on span "Pagine" at bounding box center [783, 38] width 52 height 14
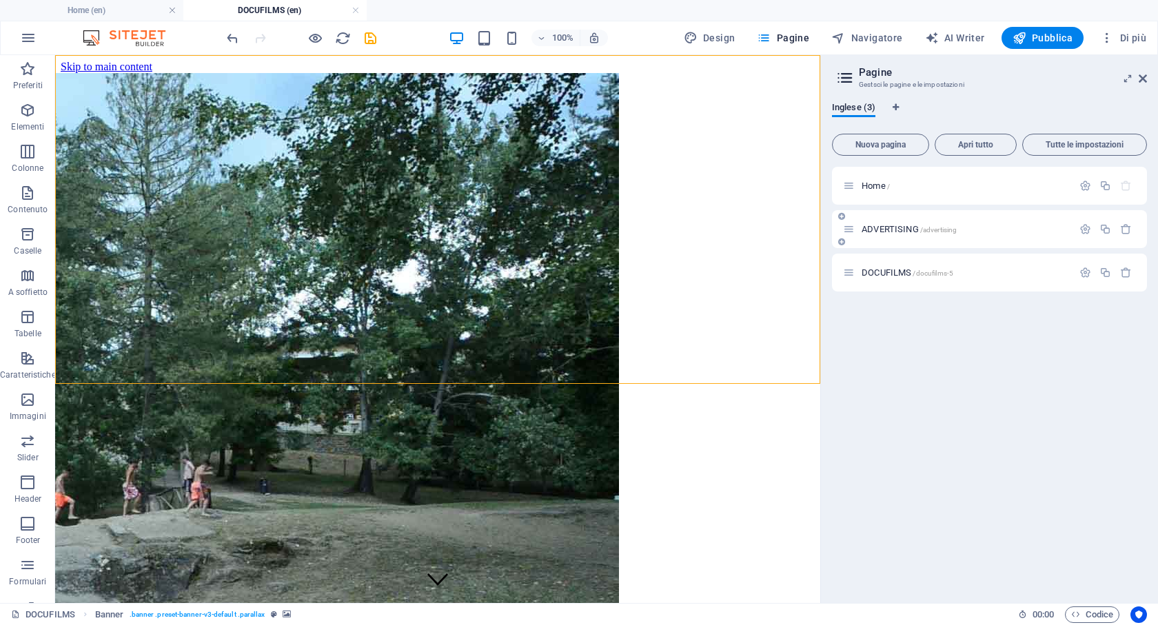
click at [979, 231] on p "ADVERTISING /advertising" at bounding box center [965, 229] width 207 height 9
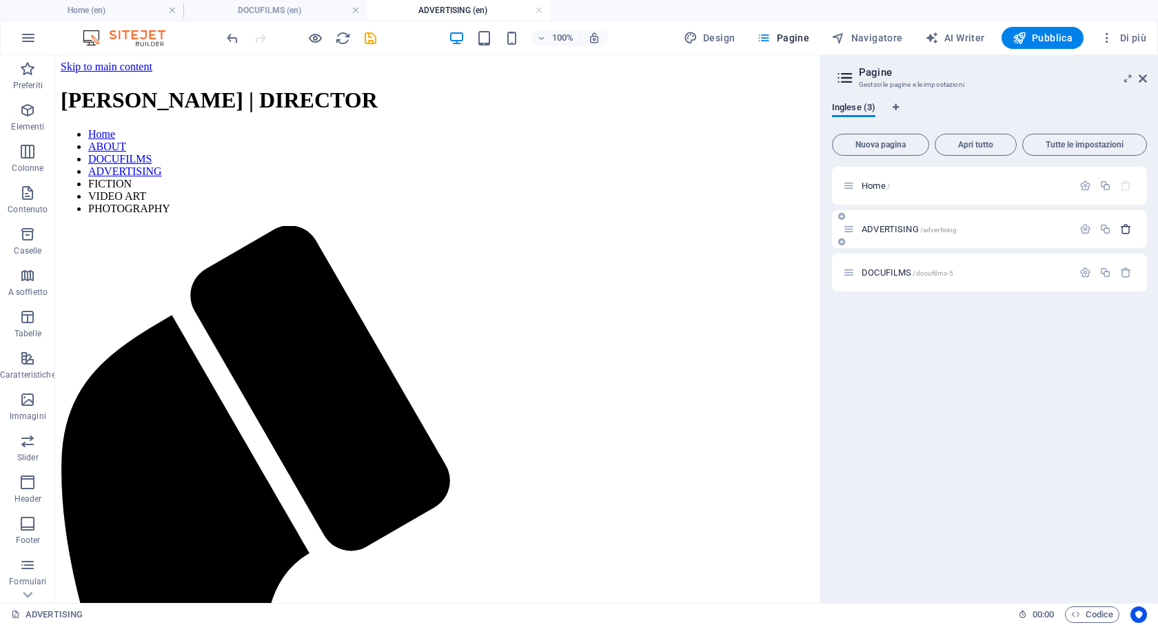
click at [1129, 230] on icon "button" at bounding box center [1126, 229] width 12 height 12
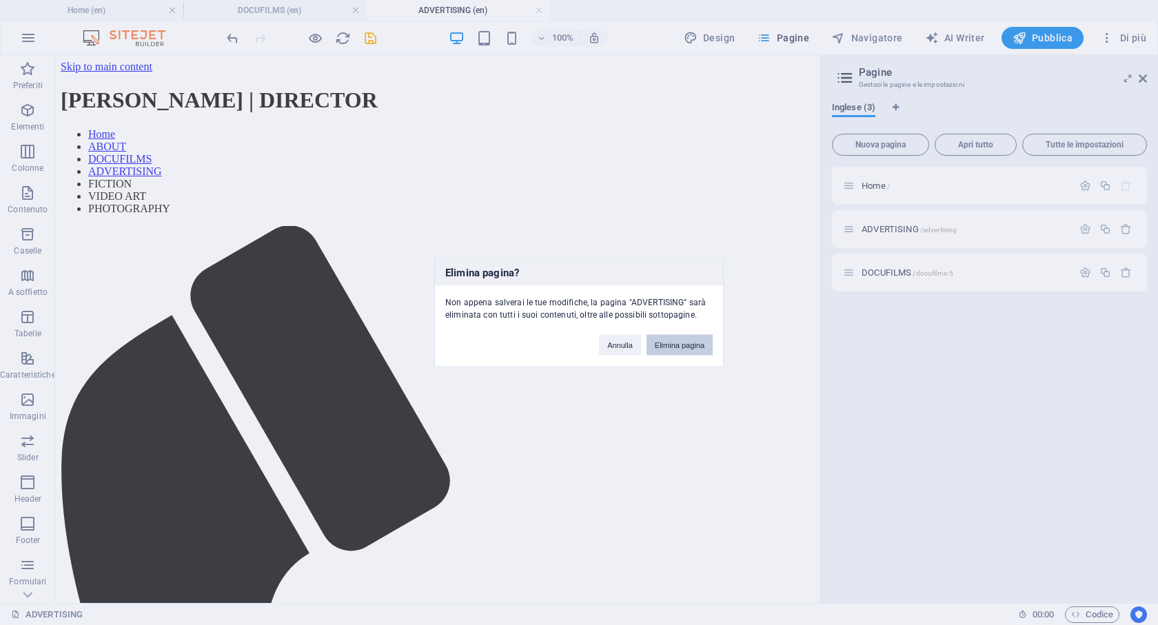
click at [686, 348] on button "Elimina pagina" at bounding box center [680, 344] width 66 height 21
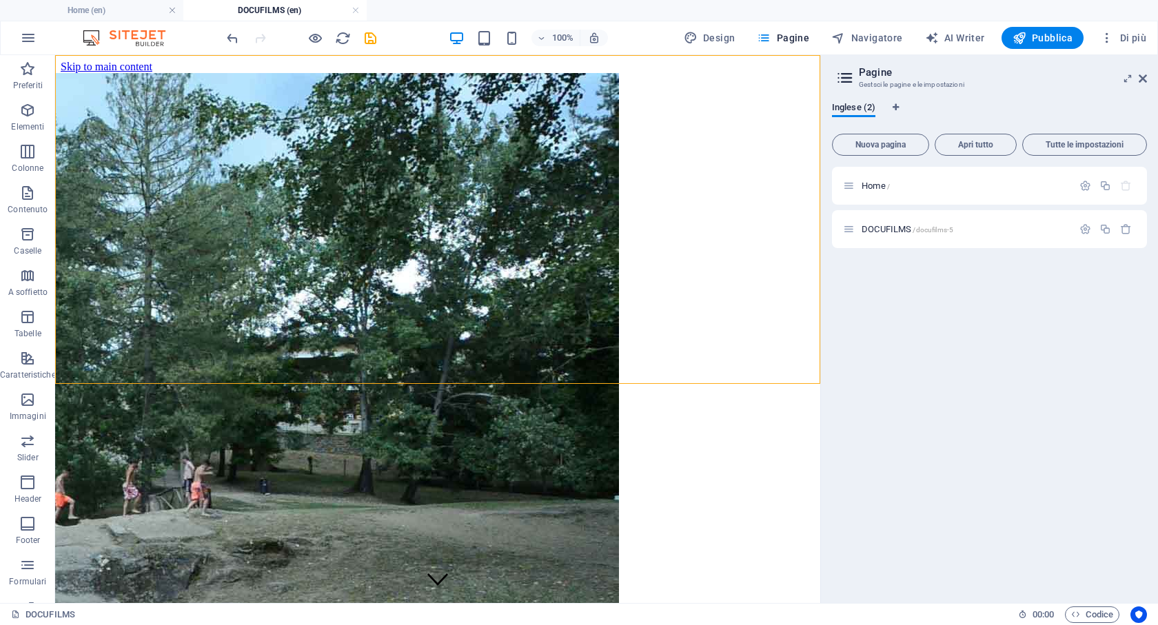
click at [1000, 271] on div "Home / DOCUFILMS /docufilms-5" at bounding box center [989, 379] width 315 height 425
click at [980, 324] on div "Home / DOCUFILMS /docufilms-5" at bounding box center [989, 379] width 315 height 425
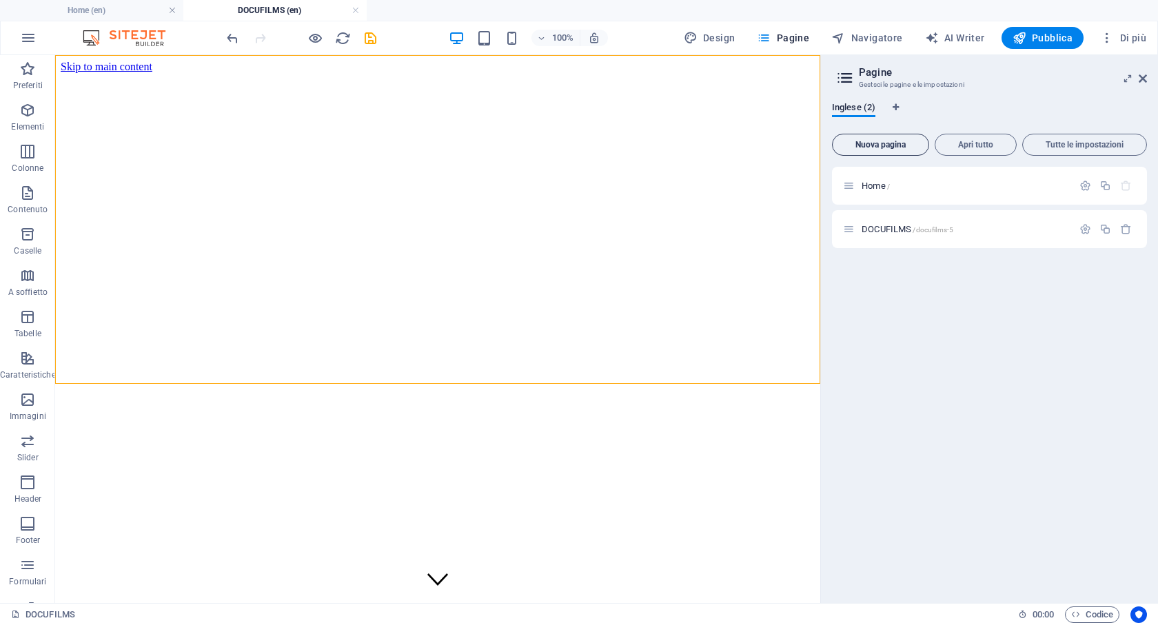
click at [904, 136] on button "Nuova pagina" at bounding box center [880, 145] width 97 height 22
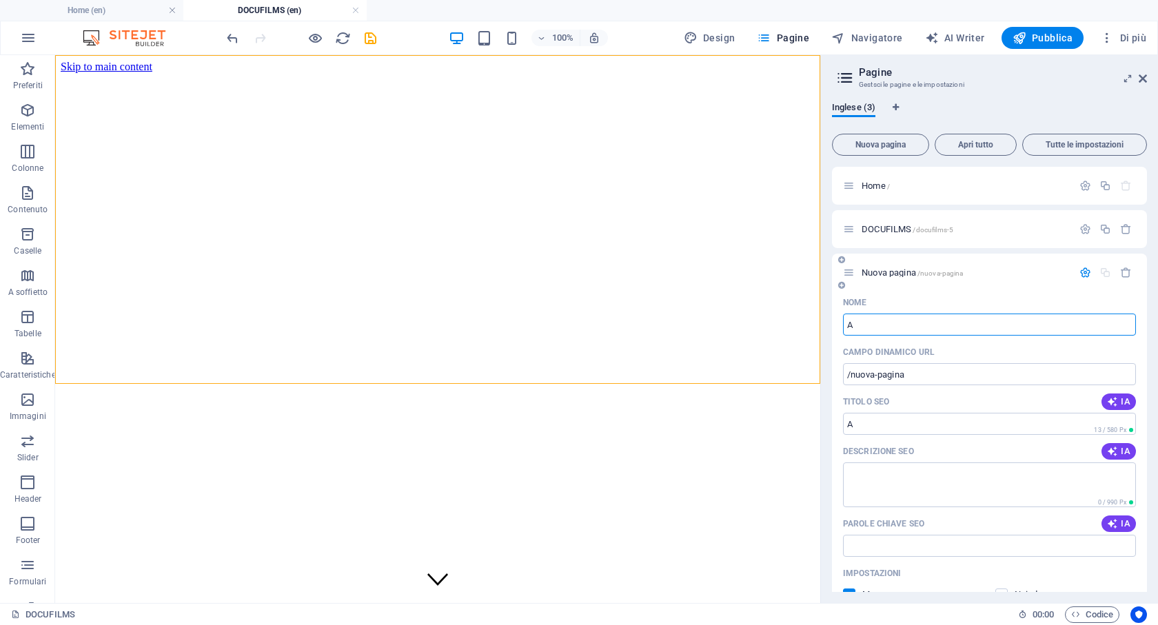
type input "AB"
type input "/a"
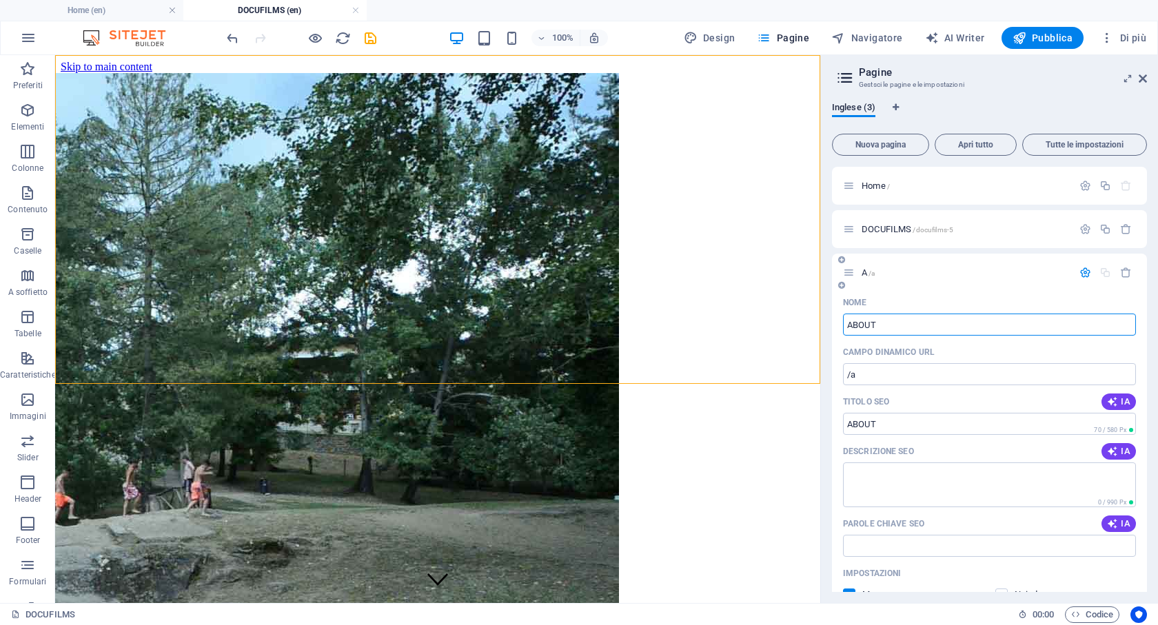
type input "ABOUT"
type input "/about"
type input "ABOUT ME"
type input "/about-me"
type input "ABOUT ME"
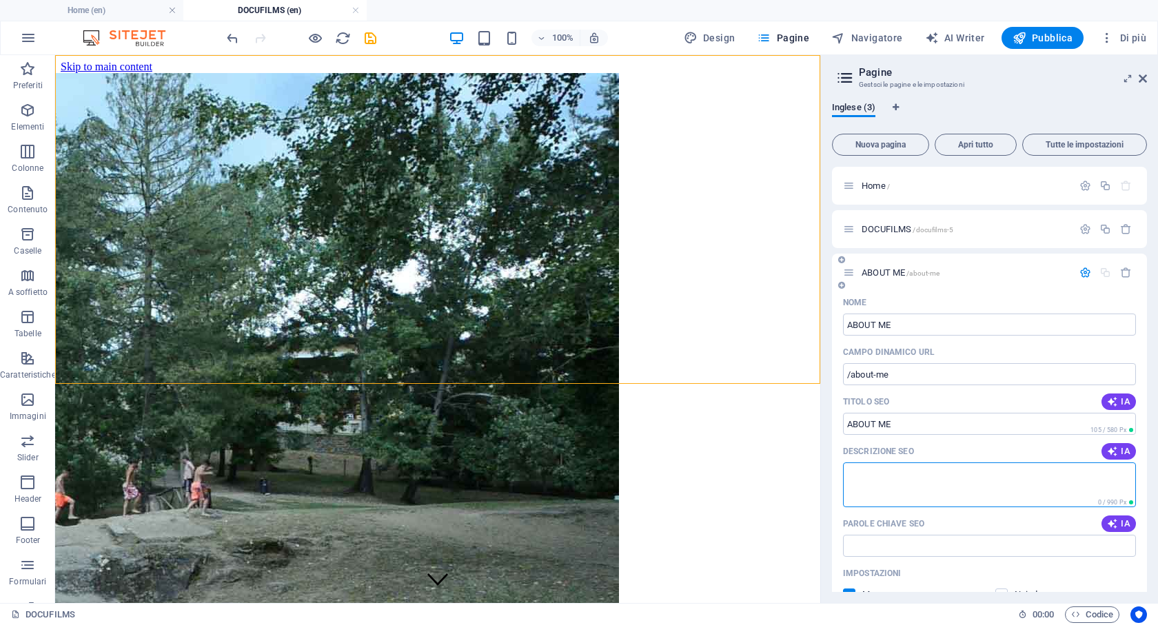
click at [924, 475] on textarea "Descrizione SEO" at bounding box center [989, 485] width 293 height 45
click at [1116, 454] on span "IA" at bounding box center [1118, 451] width 23 height 11
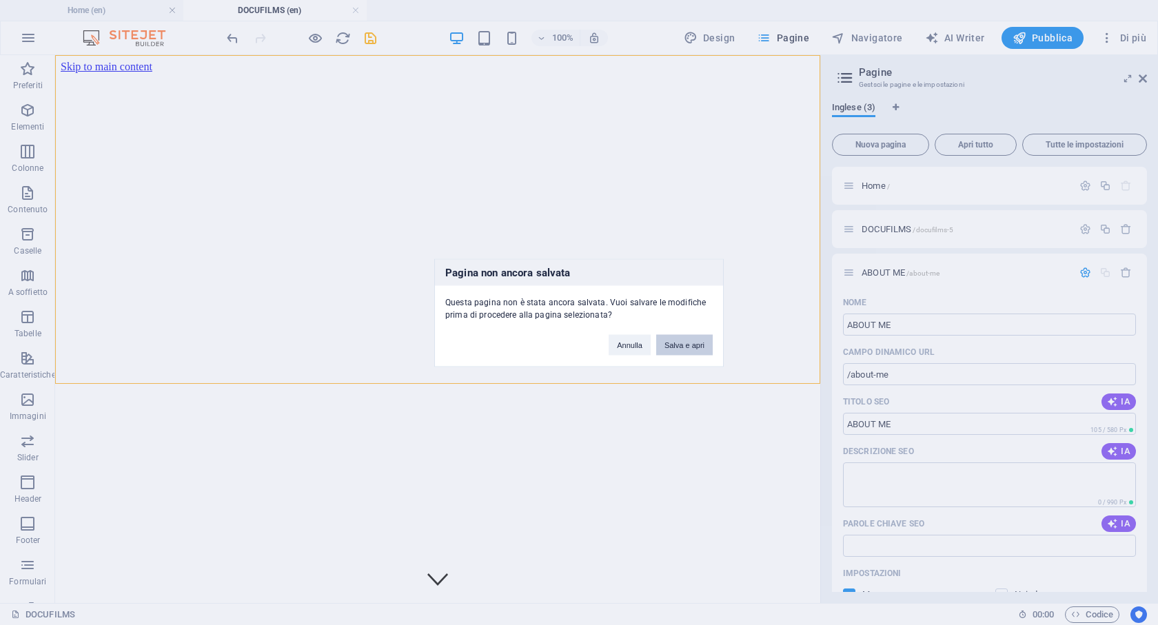
click at [675, 347] on button "Salva e apri" at bounding box center [684, 344] width 57 height 21
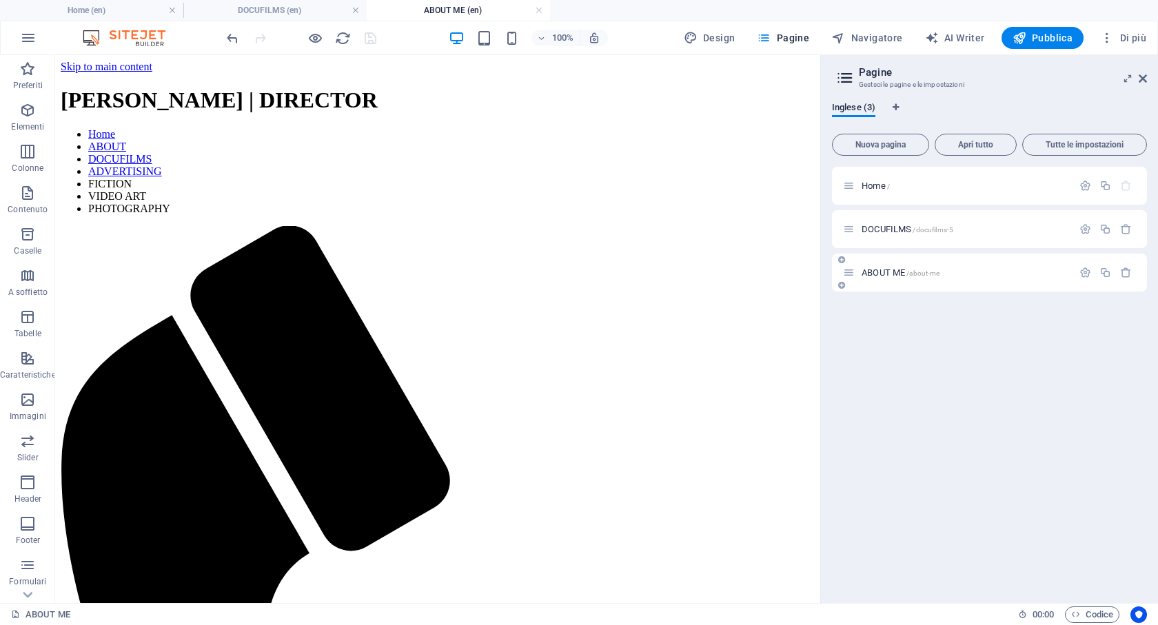
click at [935, 274] on span "/about-me" at bounding box center [922, 274] width 33 height 8
click at [880, 274] on span "ABOUT ME /about-me" at bounding box center [901, 272] width 78 height 10
click at [871, 178] on div "Home /" at bounding box center [958, 186] width 230 height 16
click at [871, 184] on span "Home /" at bounding box center [876, 186] width 28 height 10
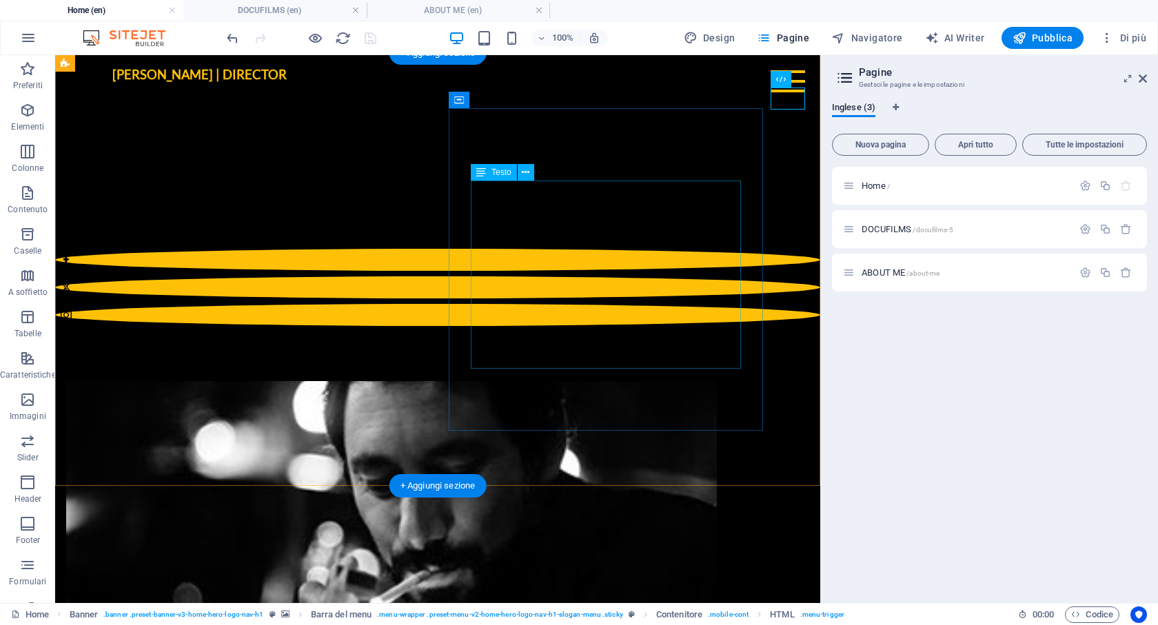
scroll to position [559, 0]
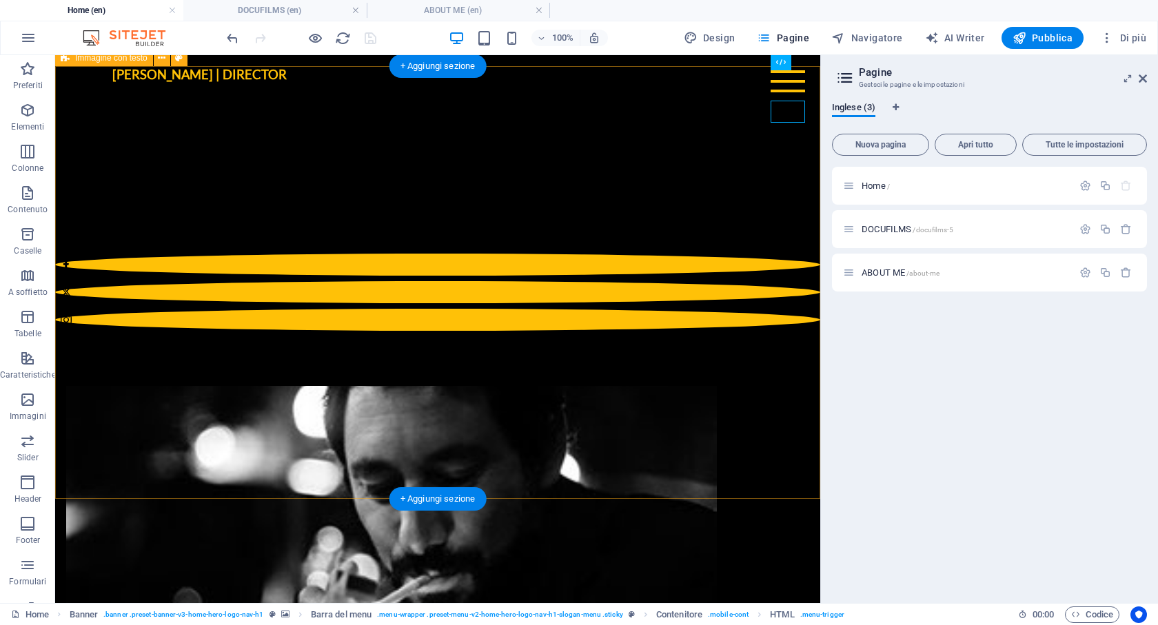
click at [350, 386] on figure at bounding box center [391, 547] width 651 height 323
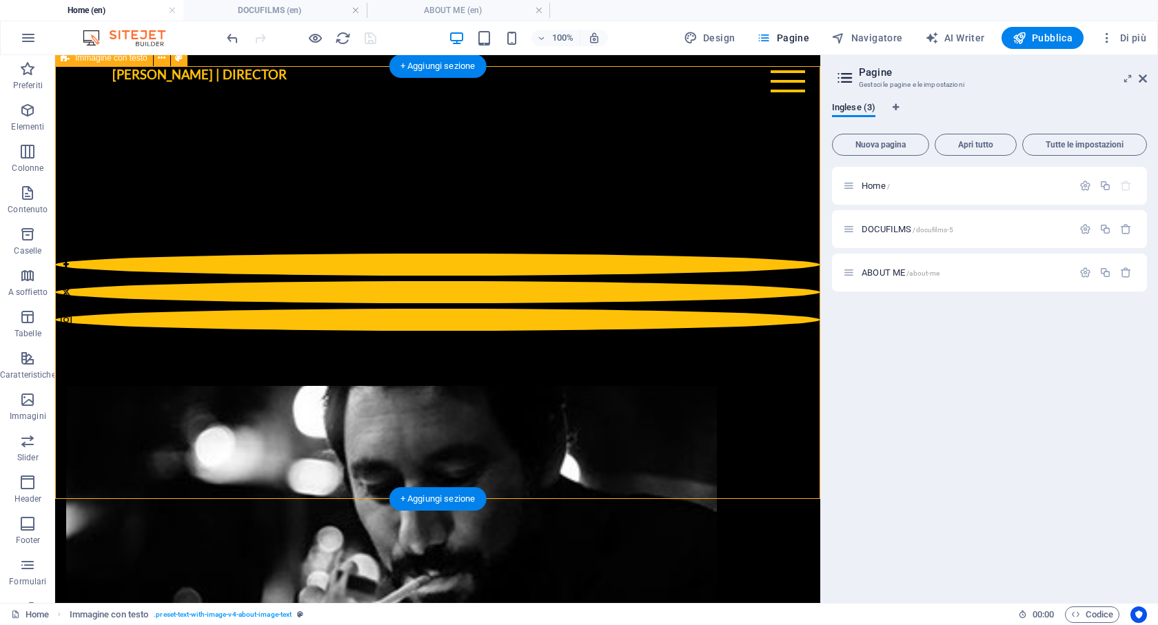
drag, startPoint x: 777, startPoint y: 135, endPoint x: 243, endPoint y: 408, distance: 599.9
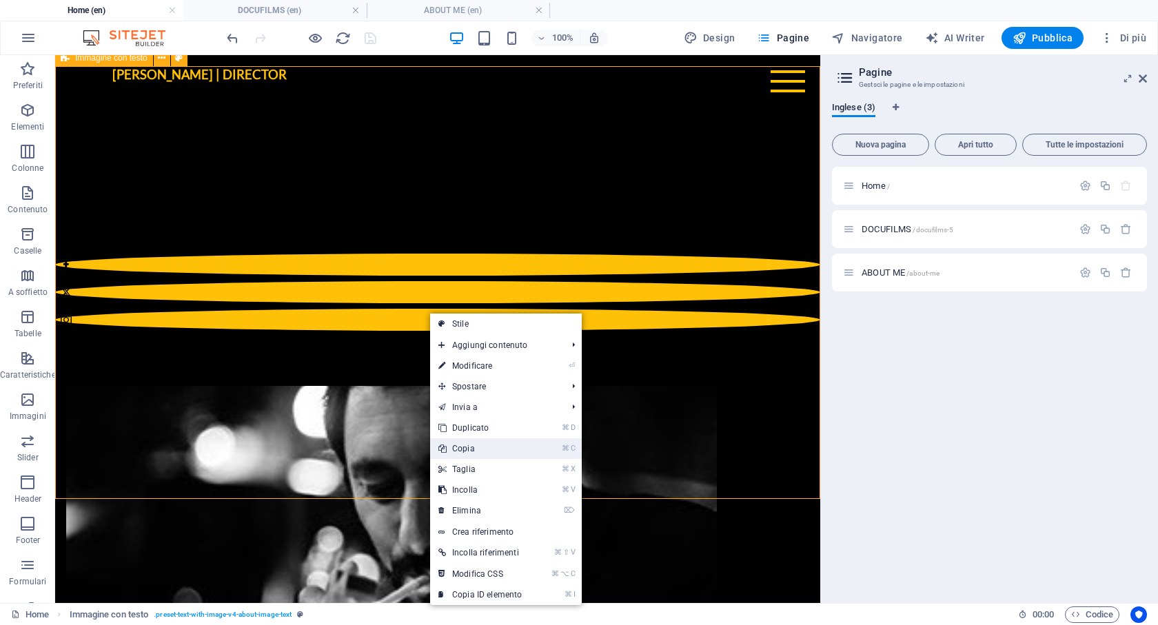
click at [481, 445] on link "⌘ C Copia" at bounding box center [480, 448] width 100 height 21
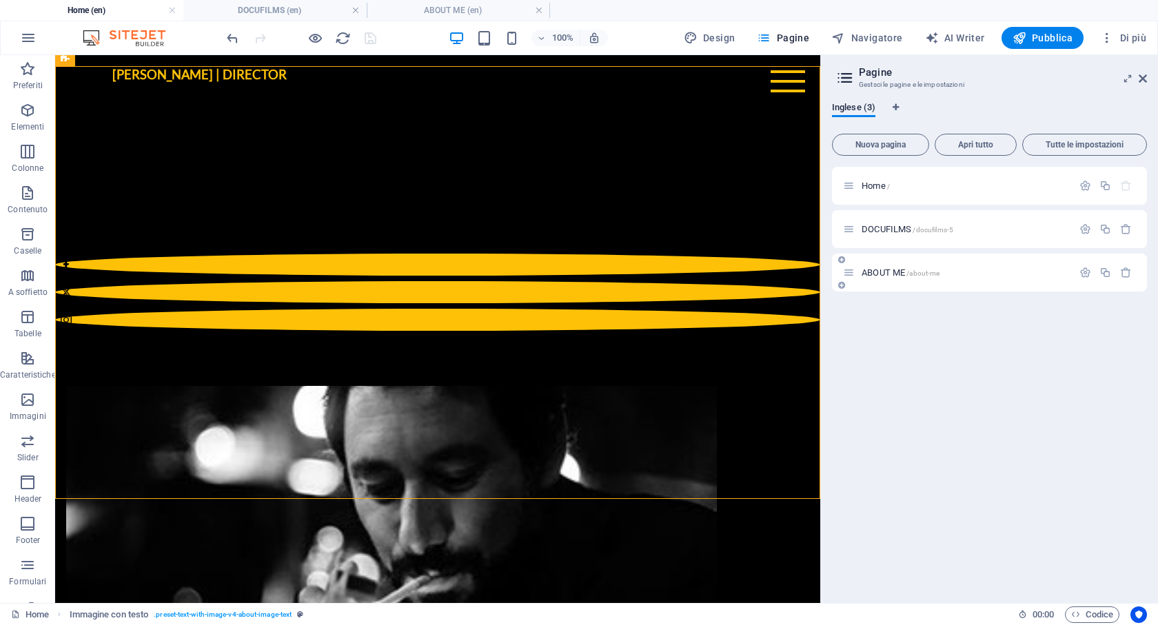
click at [904, 271] on span "ABOUT ME /about-me" at bounding box center [901, 272] width 78 height 10
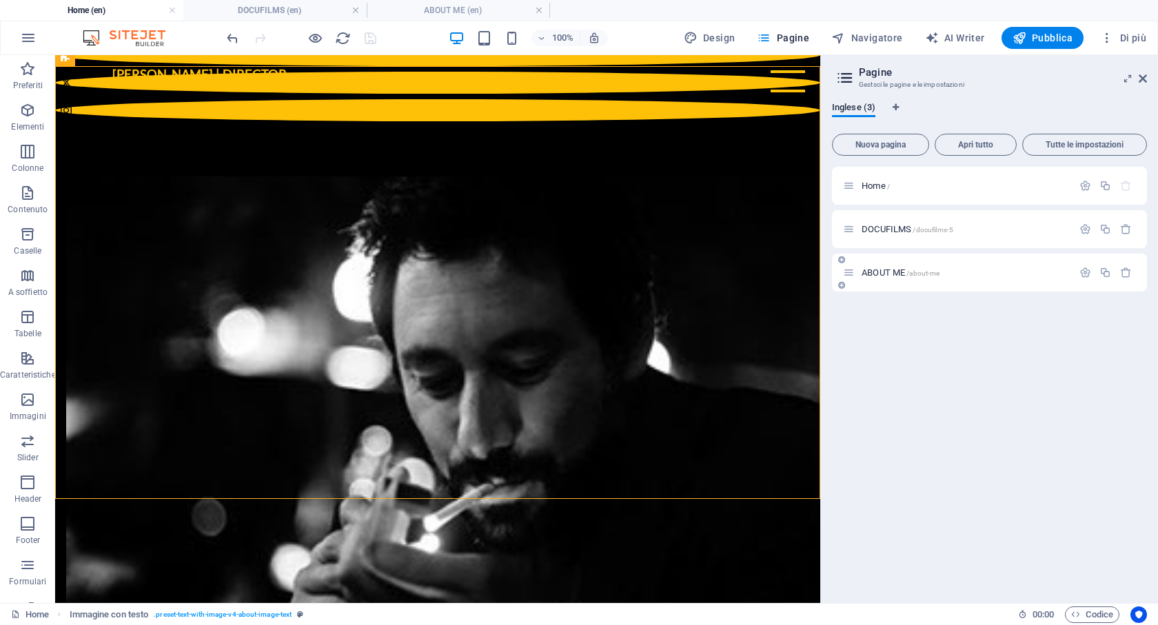
scroll to position [0, 0]
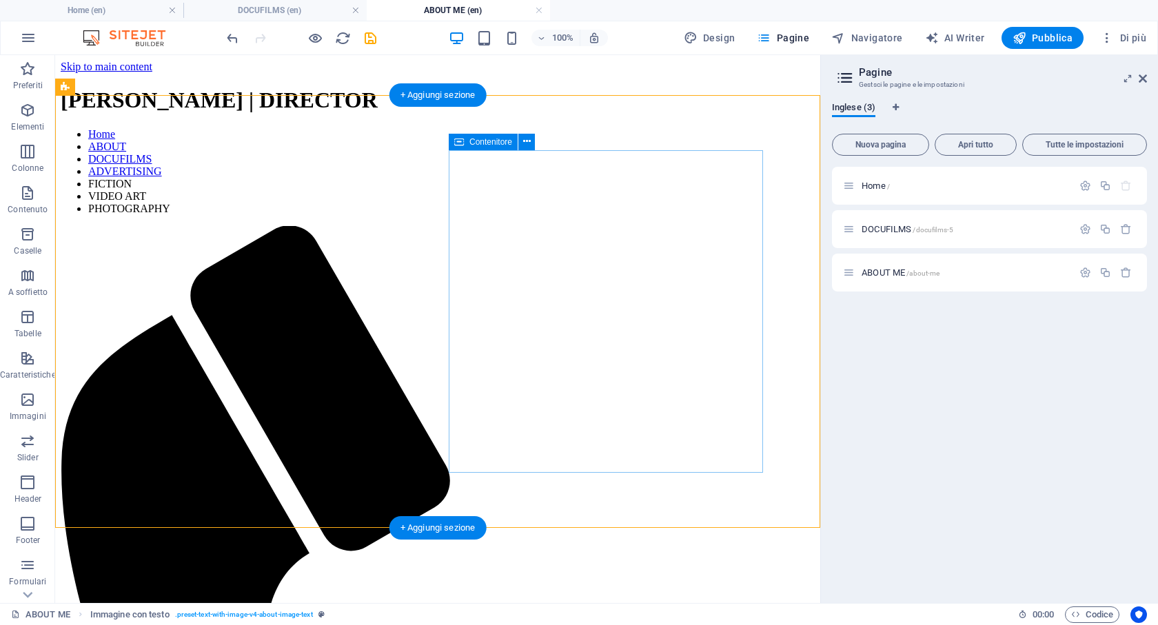
scroll to position [38, 0]
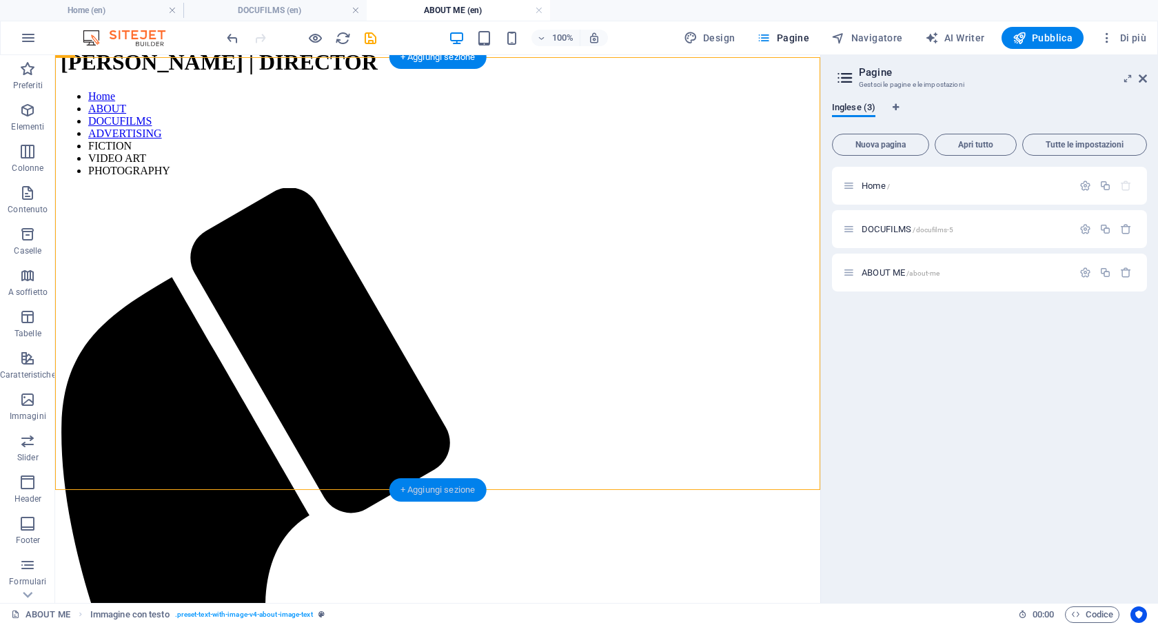
click at [434, 482] on div "+ Aggiungi sezione" at bounding box center [437, 489] width 97 height 23
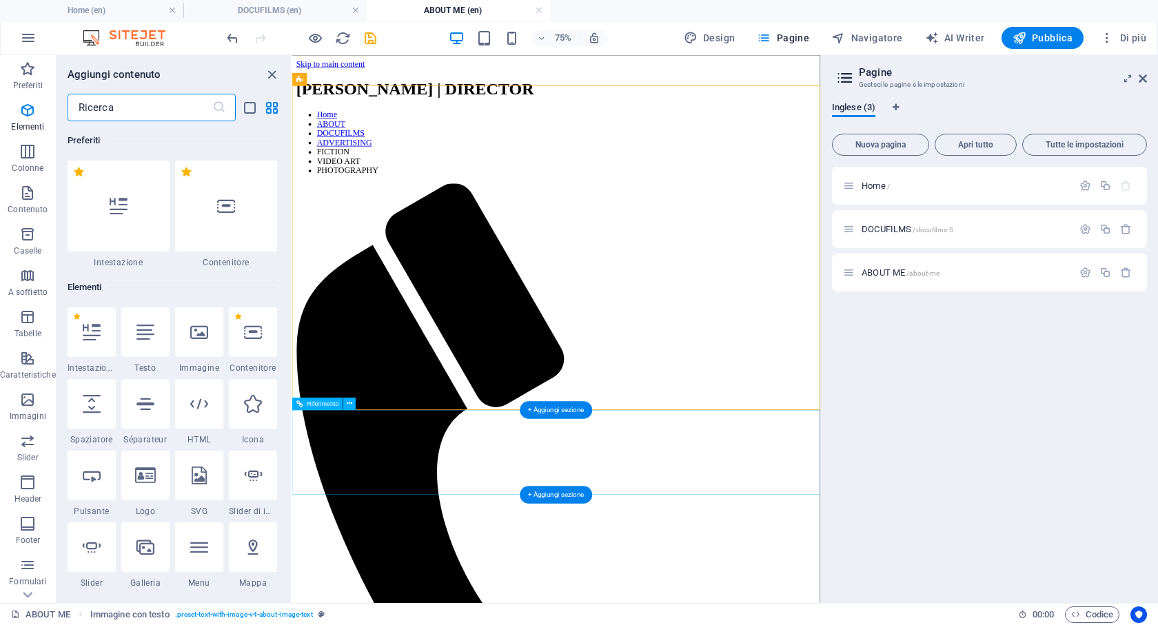
scroll to position [2412, 0]
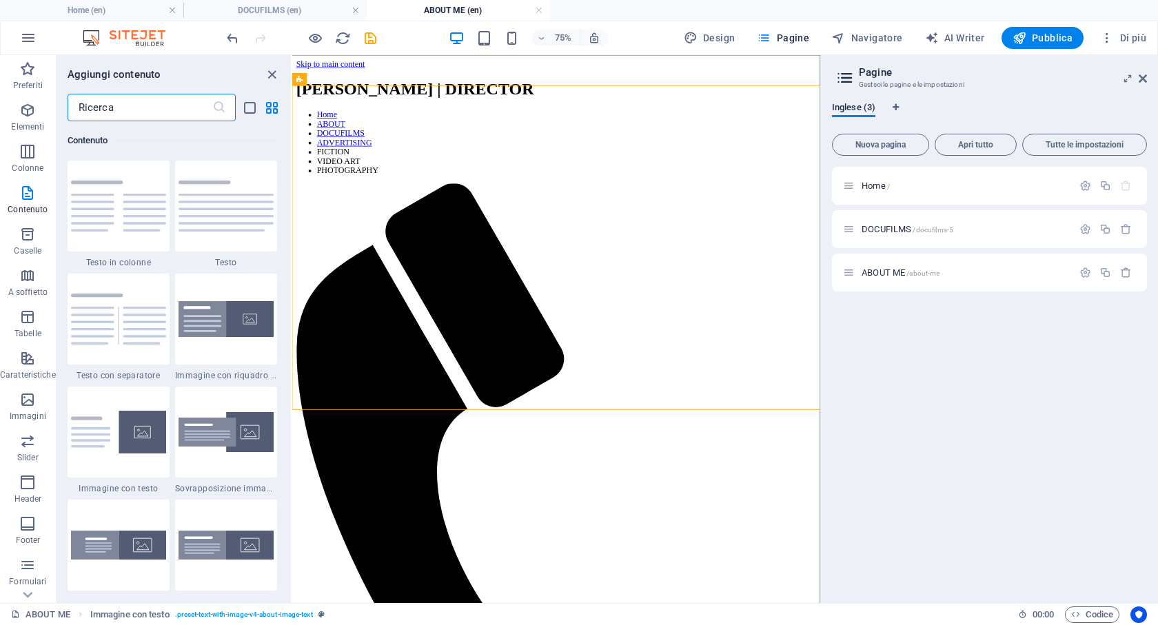
click at [123, 107] on input "text" at bounding box center [140, 108] width 145 height 28
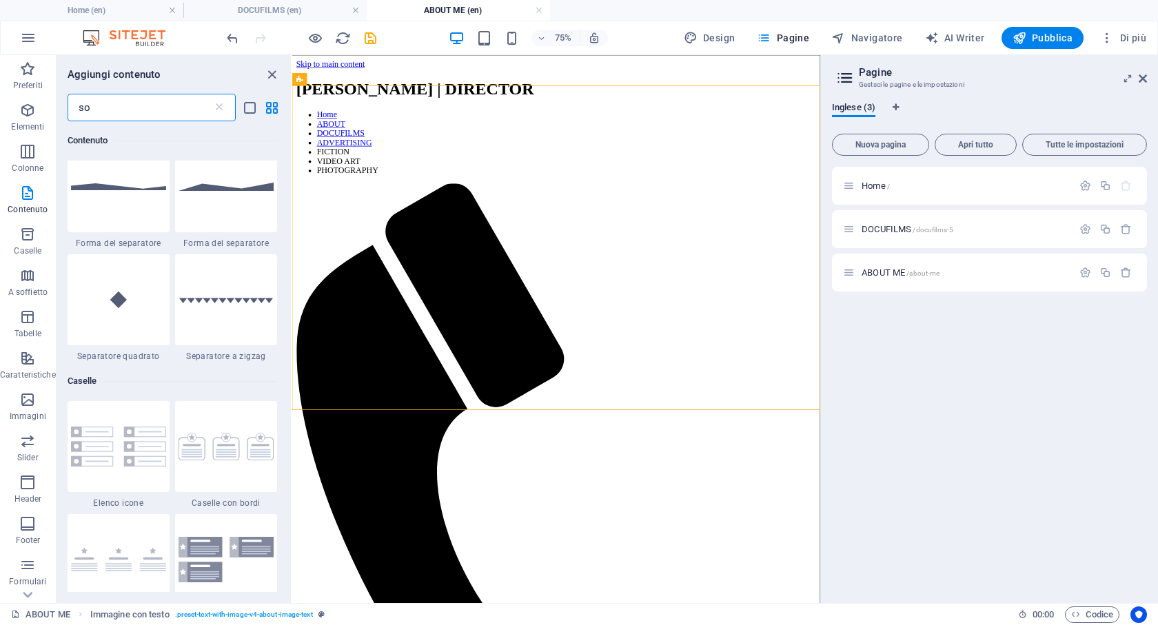
scroll to position [0, 0]
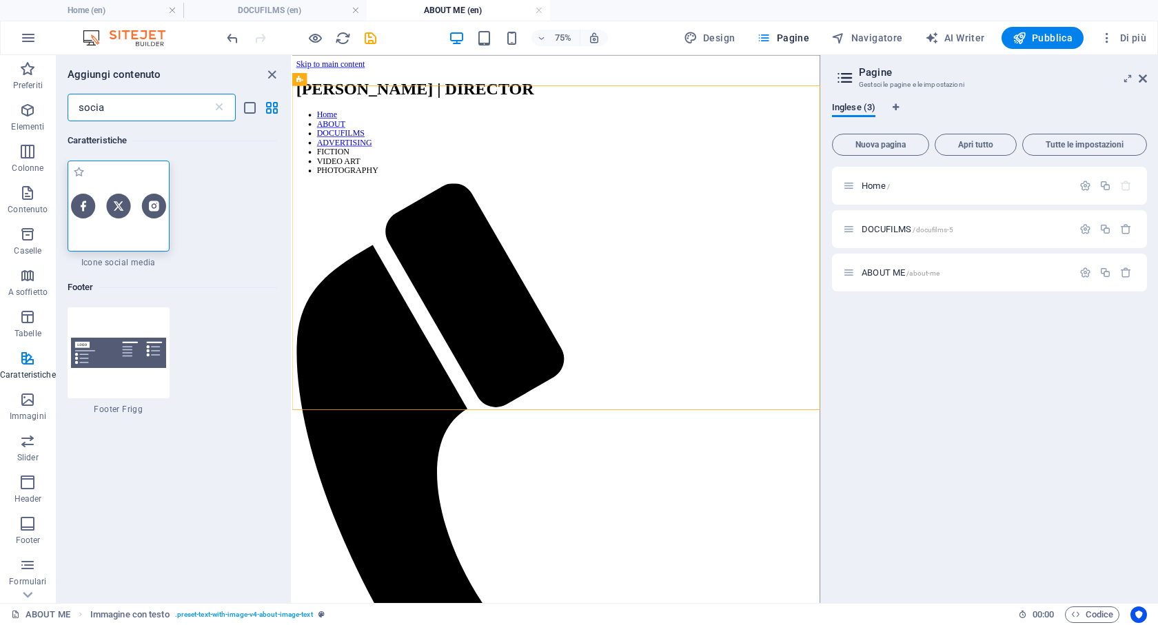
type input "socia"
click at [128, 214] on img at bounding box center [118, 206] width 95 height 24
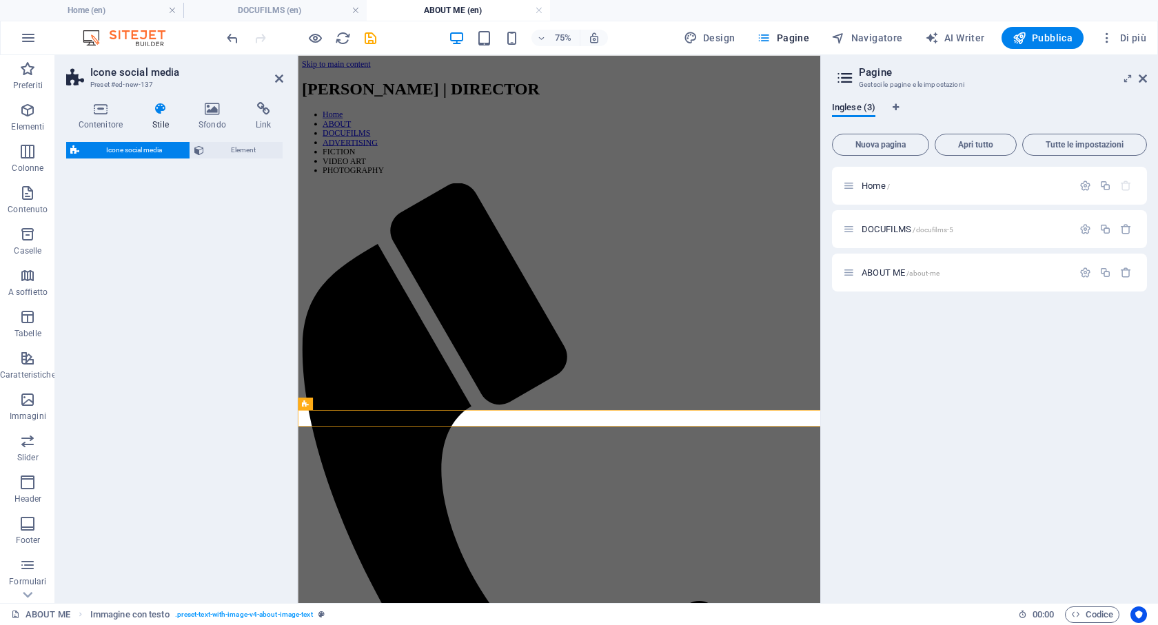
select select "rem"
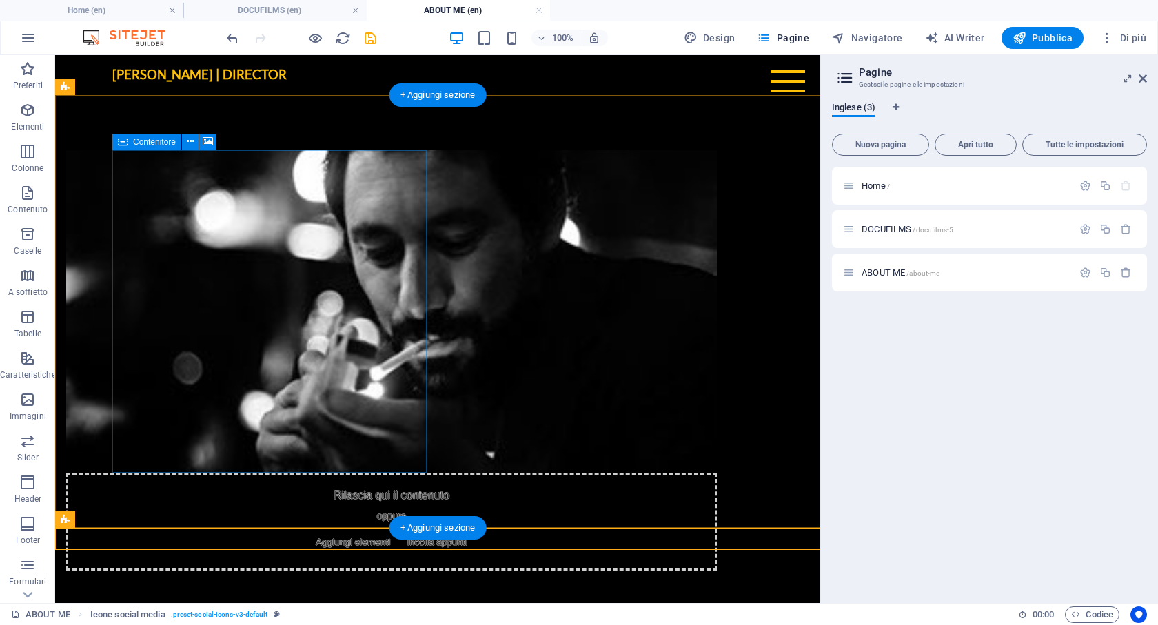
scroll to position [60, 0]
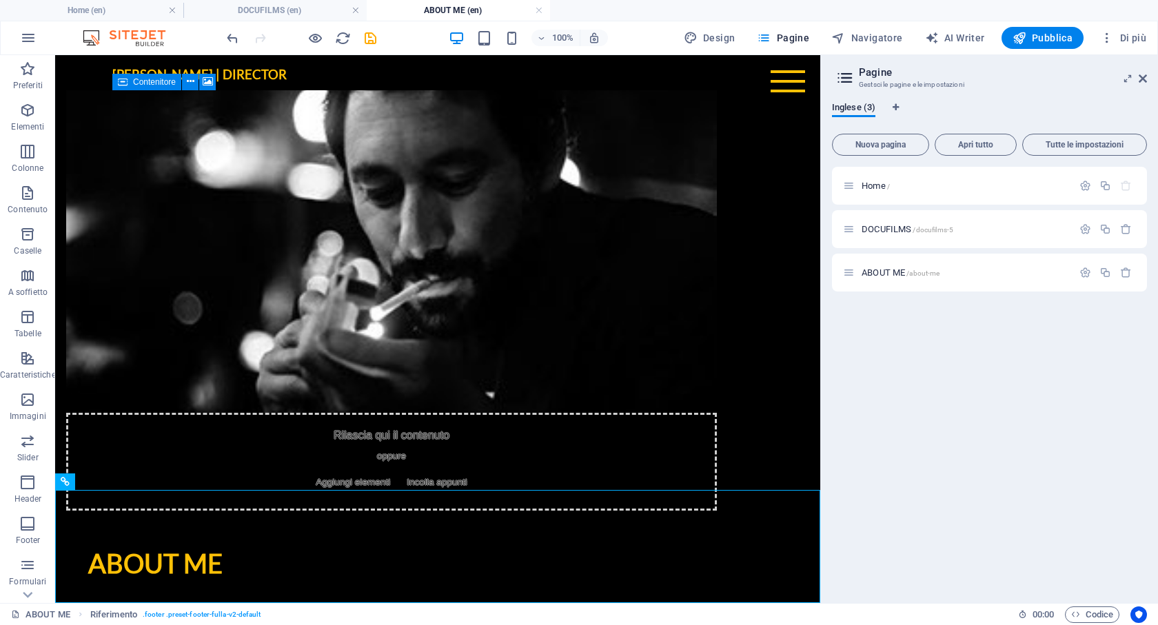
click at [929, 378] on div "Home / DOCUFILMS /docufilms-5 ABOUT ME /about-me" at bounding box center [989, 379] width 315 height 425
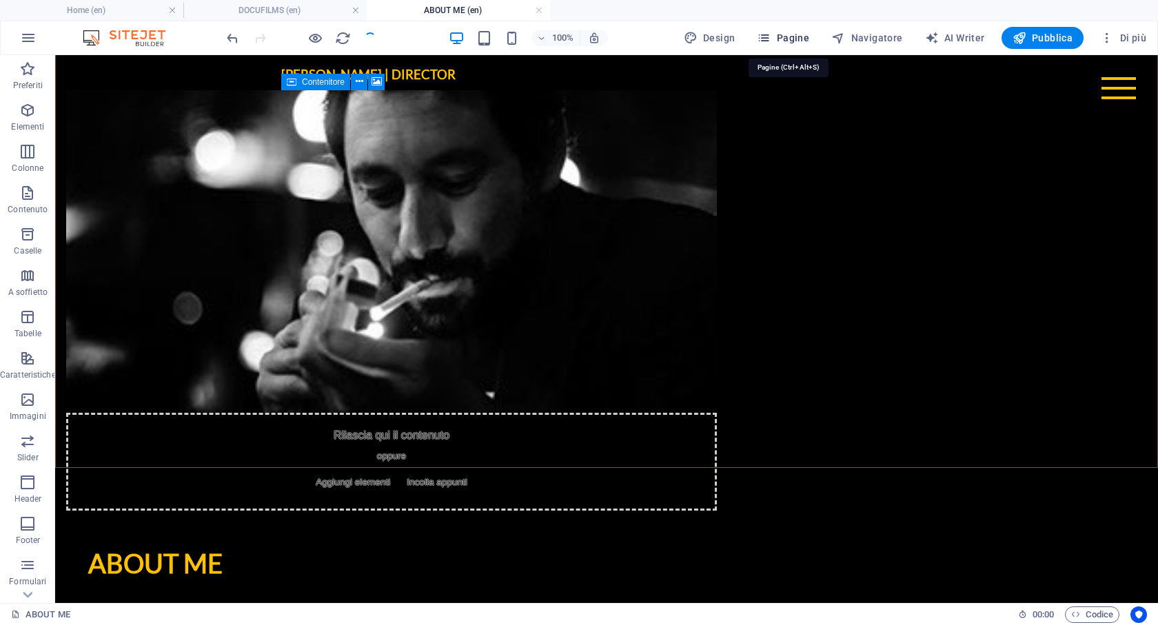
click at [806, 40] on span "Pagine" at bounding box center [783, 38] width 52 height 14
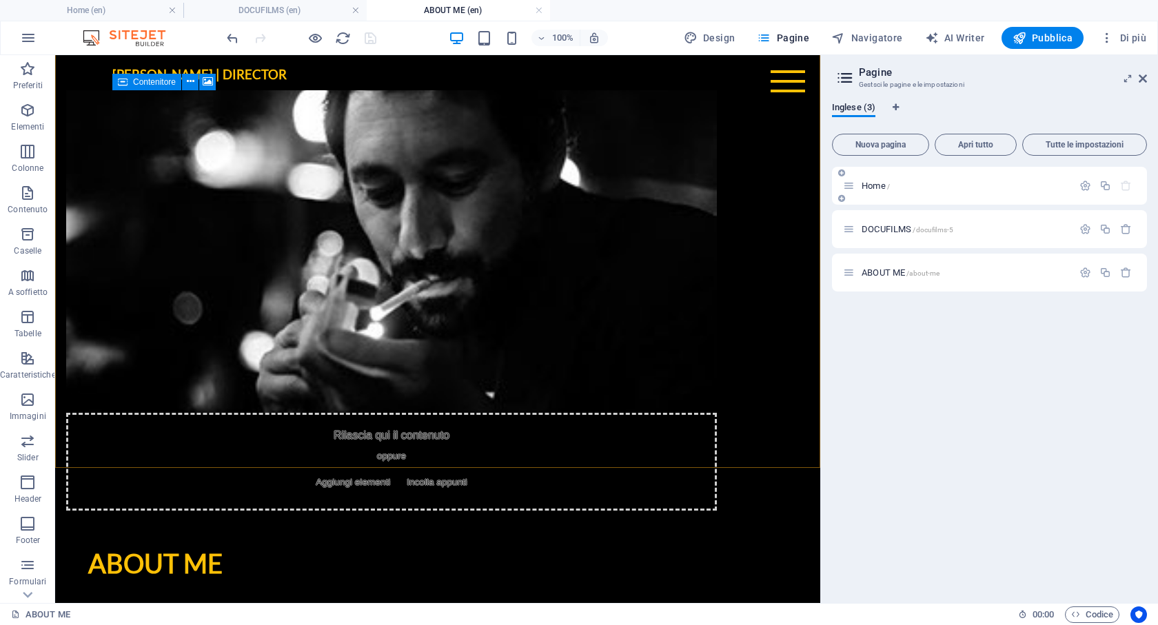
click at [875, 185] on span "Home /" at bounding box center [876, 186] width 28 height 10
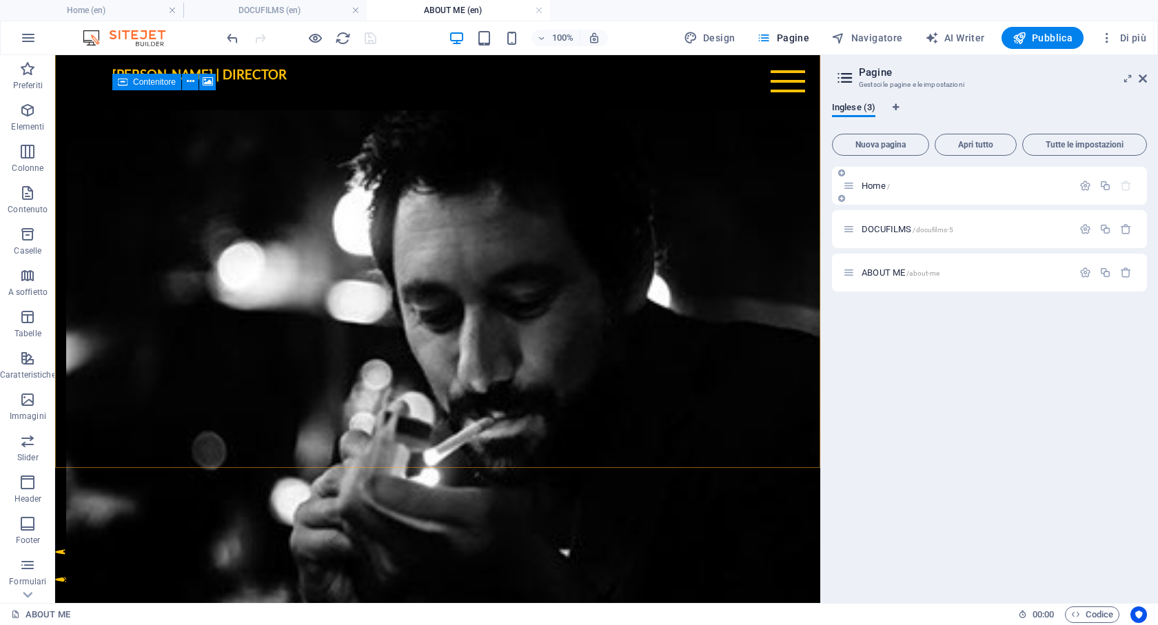
scroll to position [559, 0]
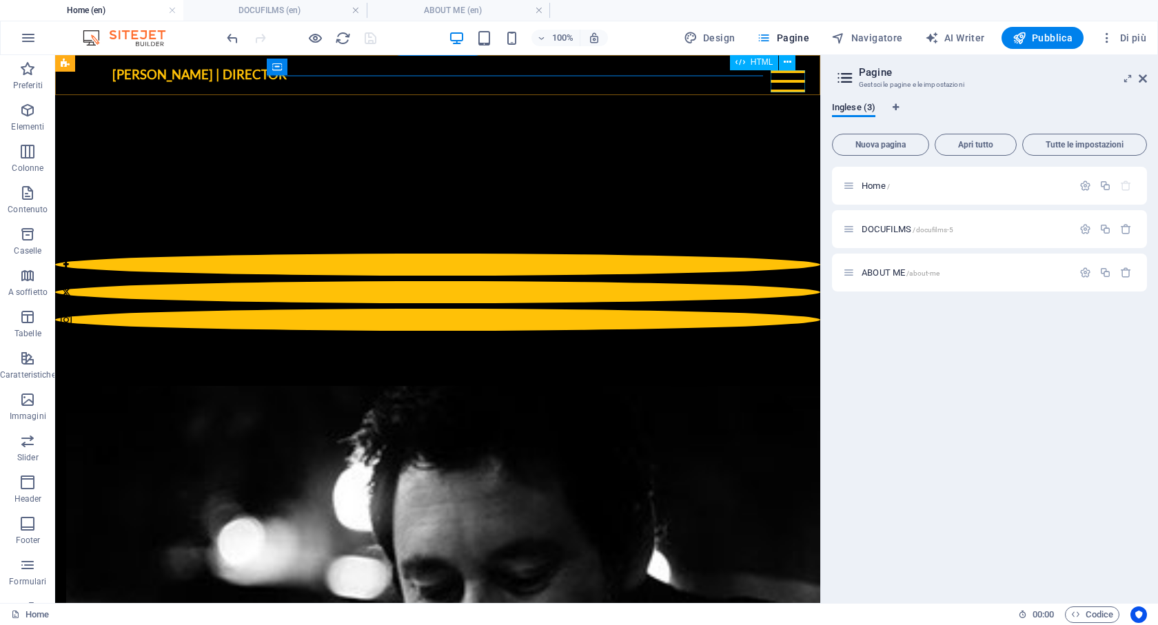
click at [792, 77] on div at bounding box center [788, 81] width 34 height 22
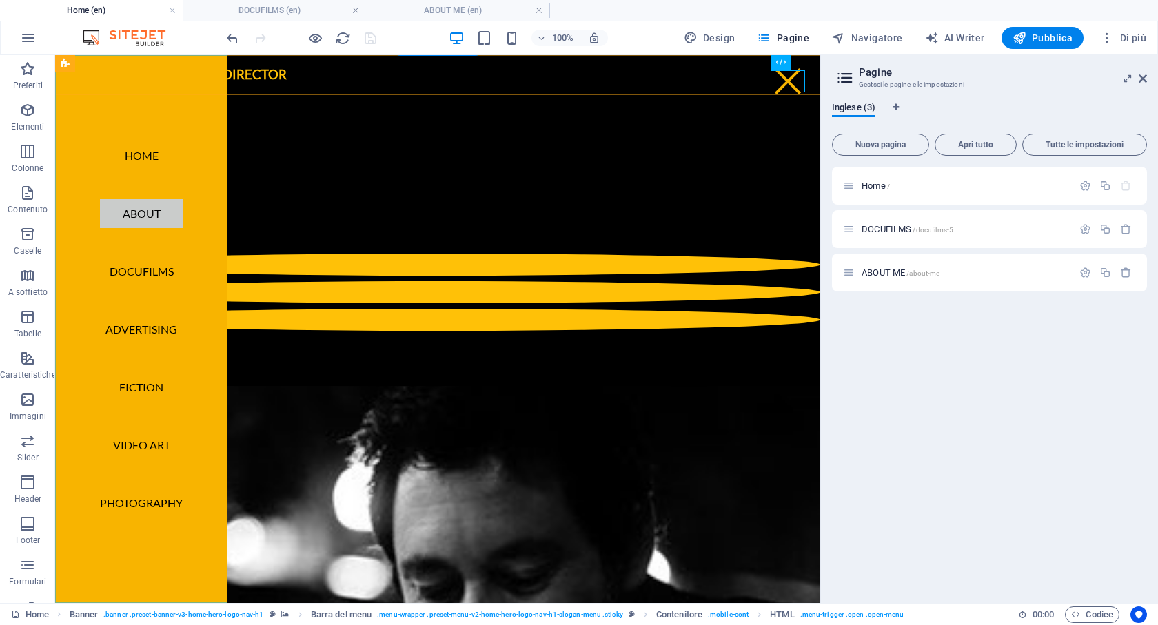
click at [223, 163] on nav "Home ABOUT DOCUFILMS ADVERTISING FICTION VIDEO ART PHOTOGRAPHY" at bounding box center [141, 329] width 172 height 548
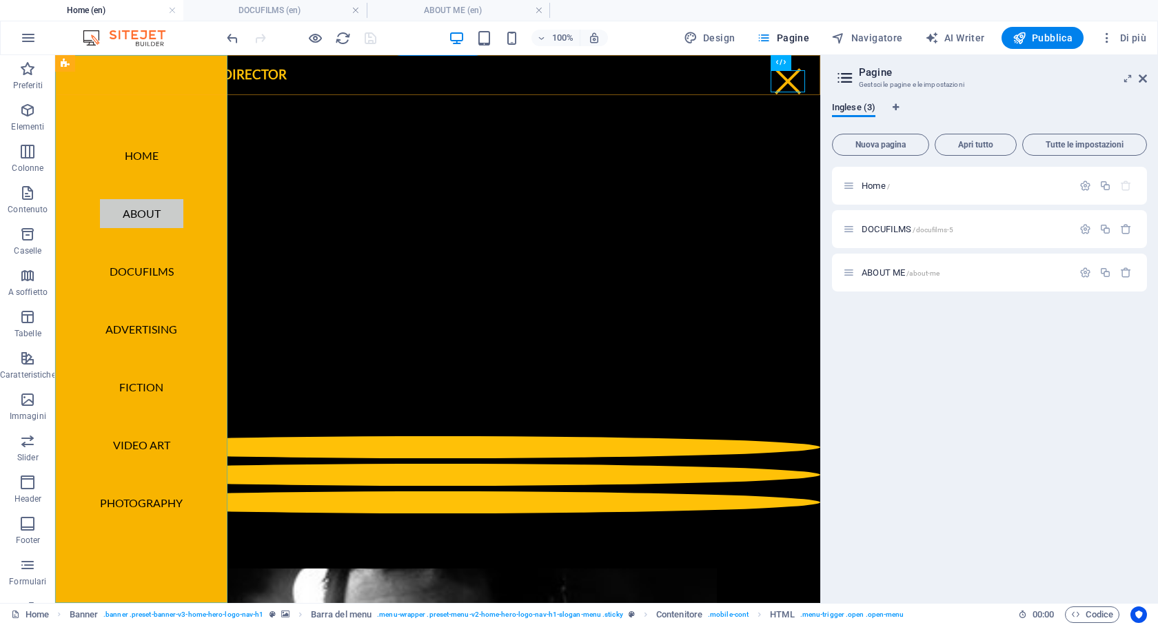
select select
select select "primary"
select select "1"
select select
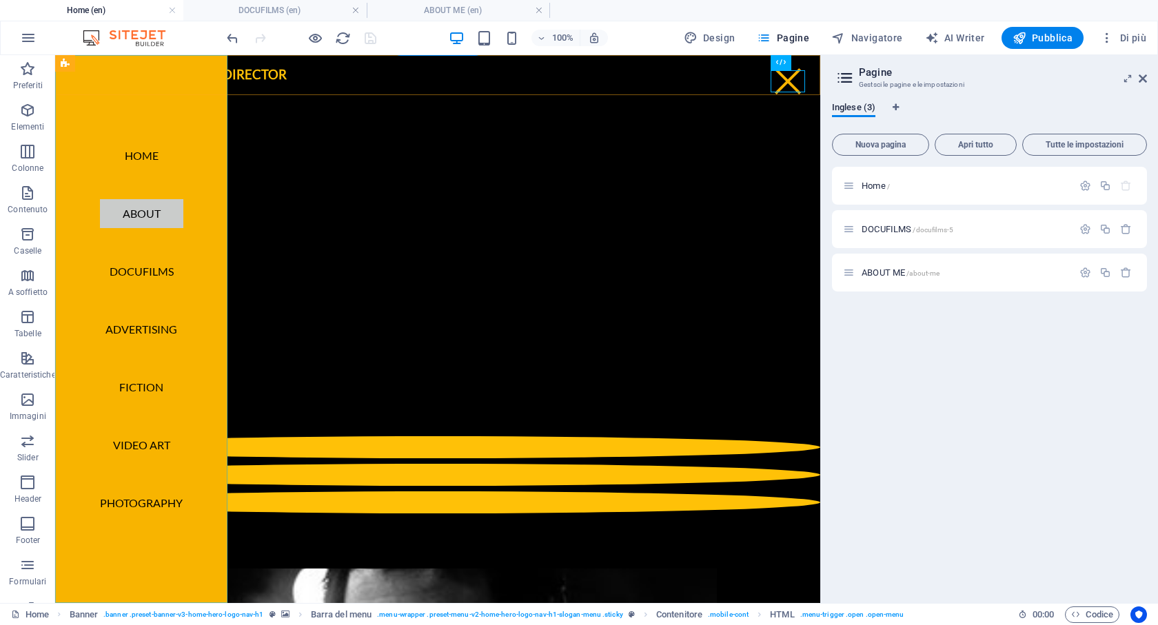
select select "primary"
select select
select select "primary"
select select
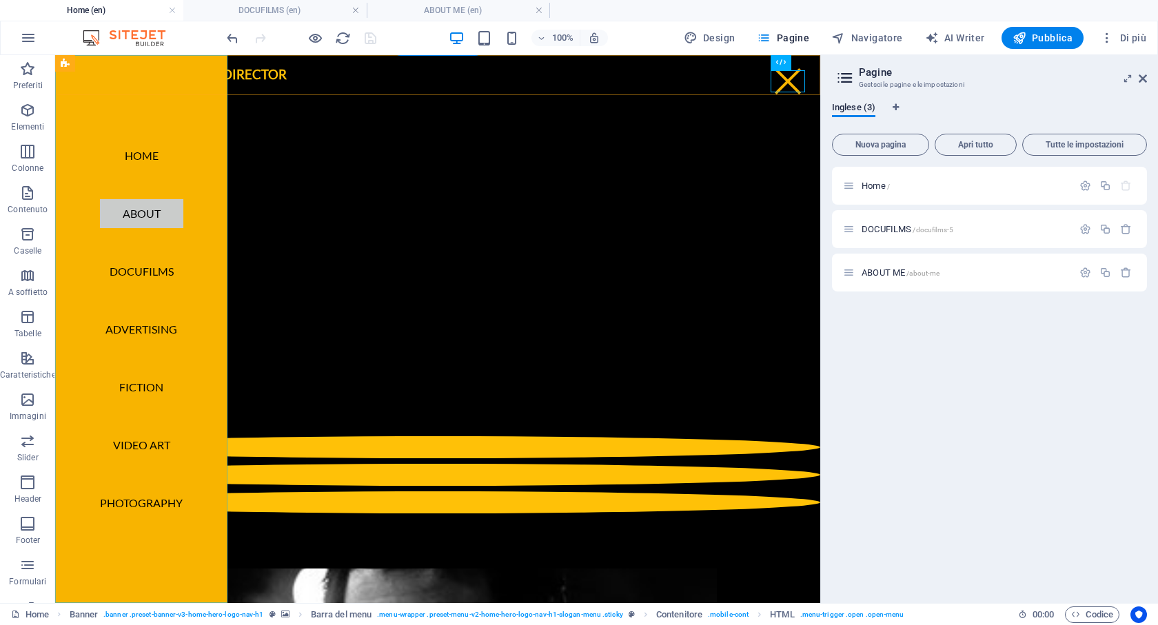
select select "primary"
select select
select select "primary"
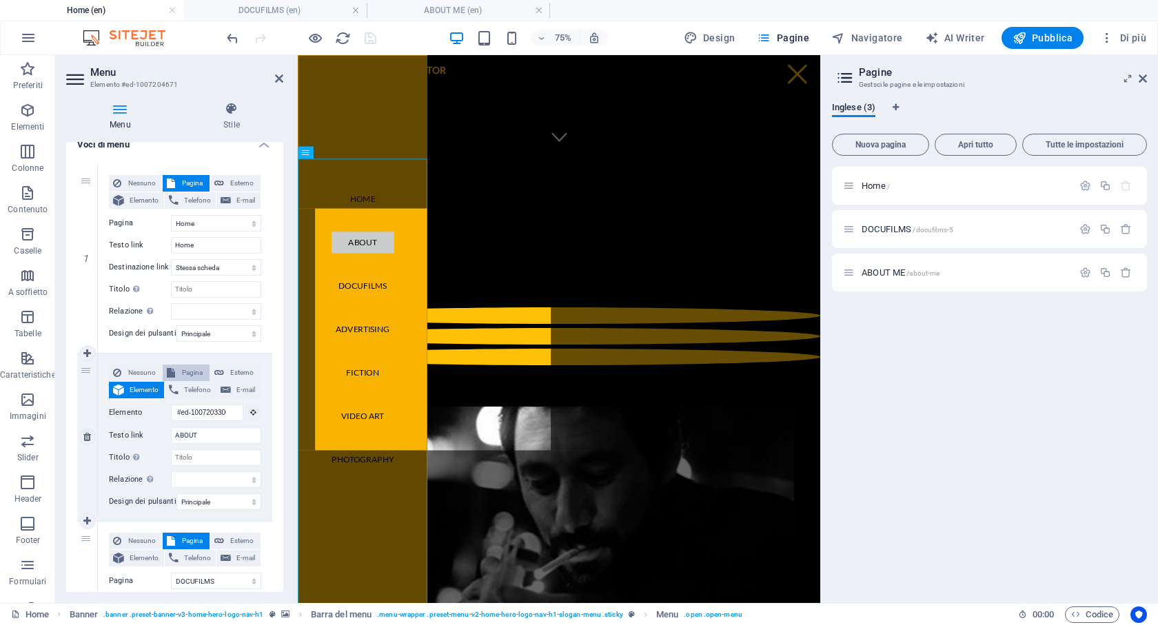
scroll to position [662, 0]
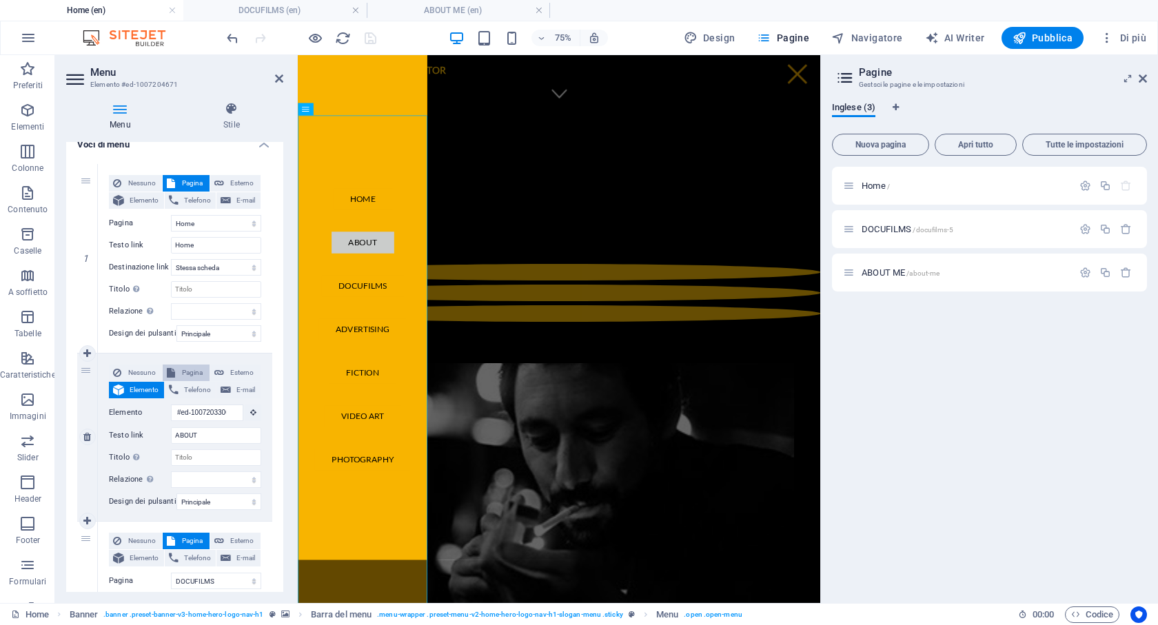
click at [193, 365] on span "Pagina" at bounding box center [192, 373] width 26 height 17
select select
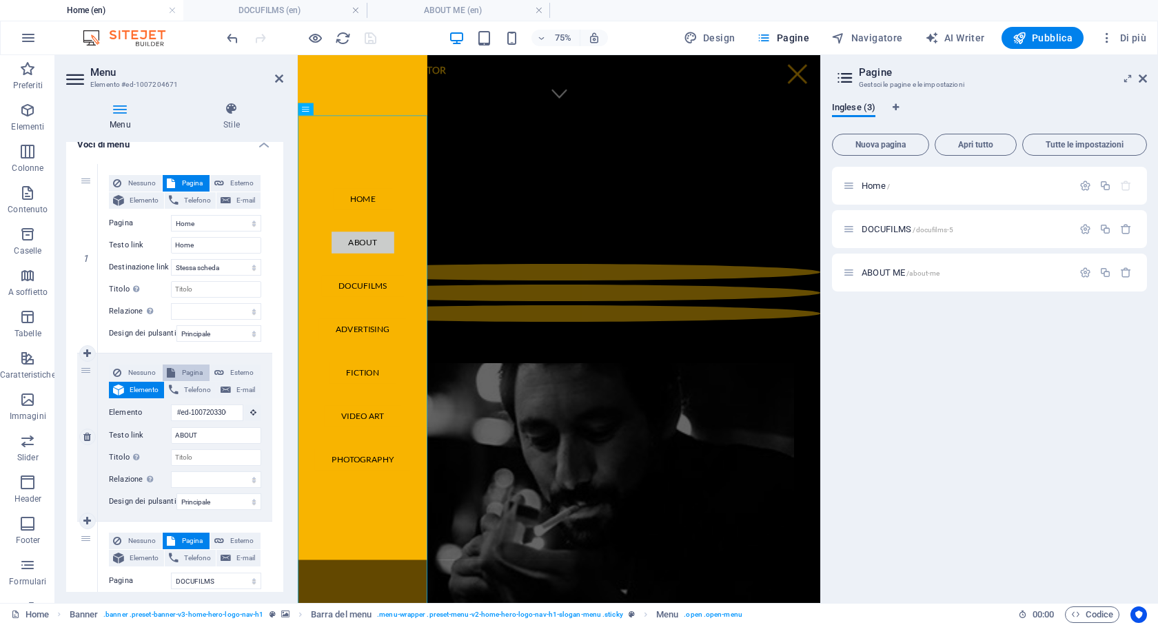
select select
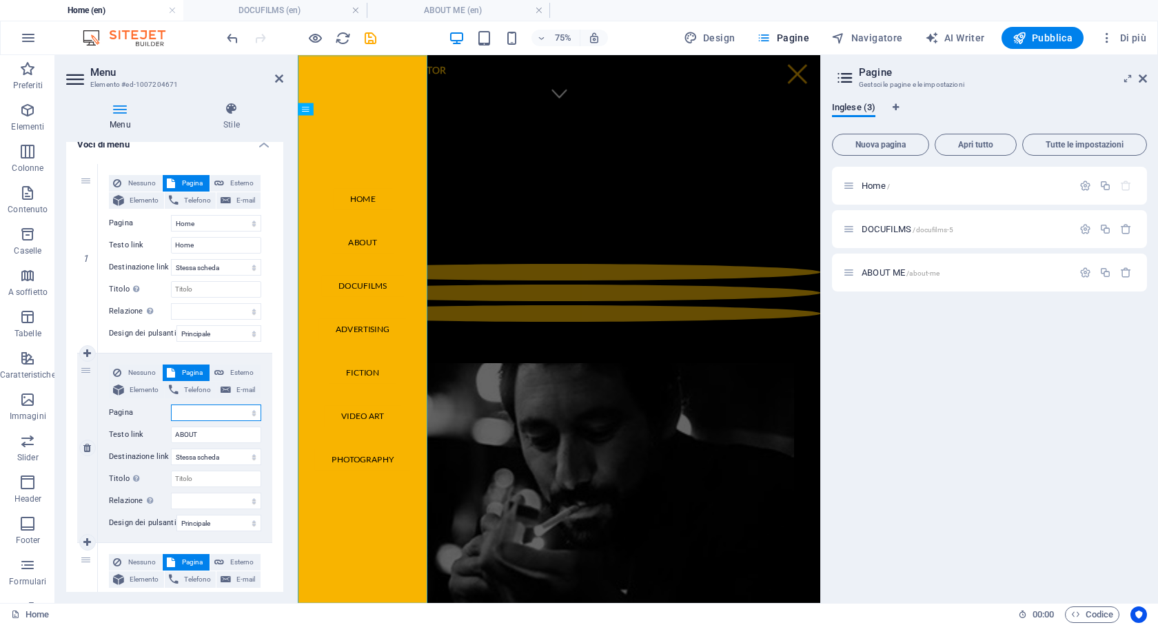
click at [238, 414] on select "Home DOCUFILMS ABOUT ME" at bounding box center [216, 413] width 90 height 17
select select "2"
click at [171, 405] on select "Home DOCUFILMS ABOUT ME" at bounding box center [216, 413] width 90 height 17
select select
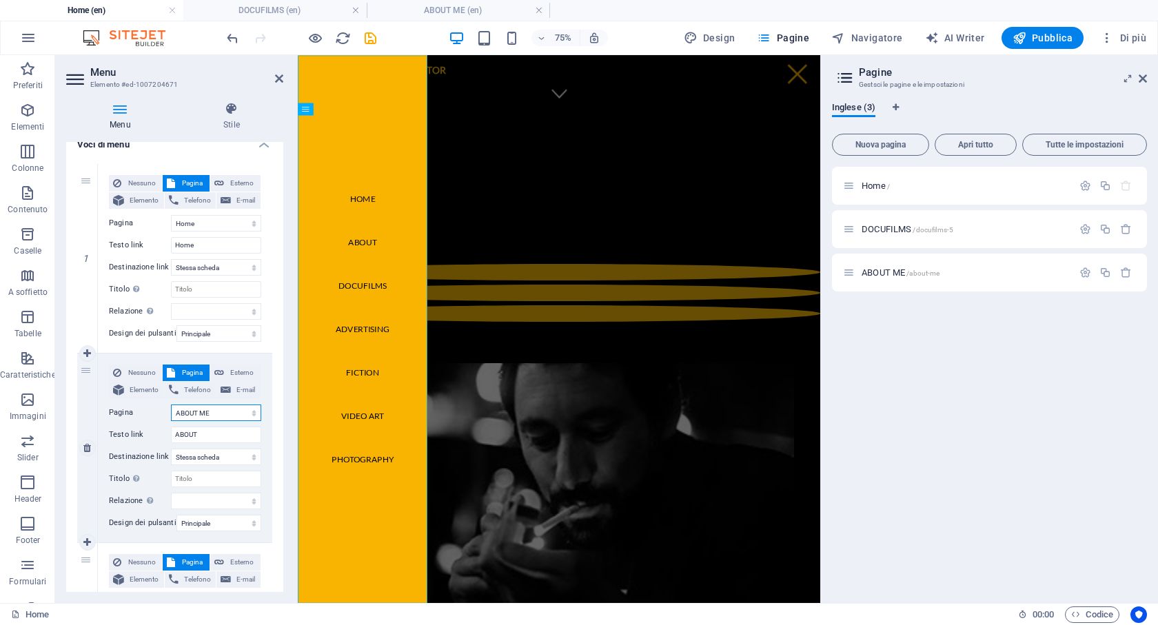
select select
click at [211, 435] on input "ABOUT" at bounding box center [216, 435] width 90 height 17
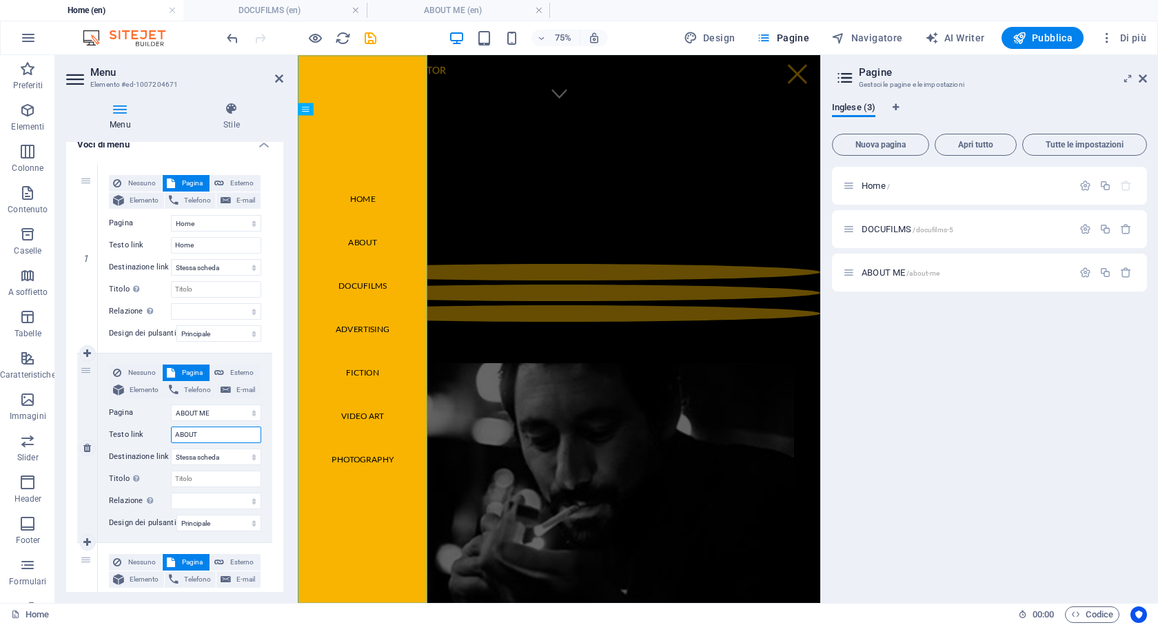
type input "ABOUT M"
select select
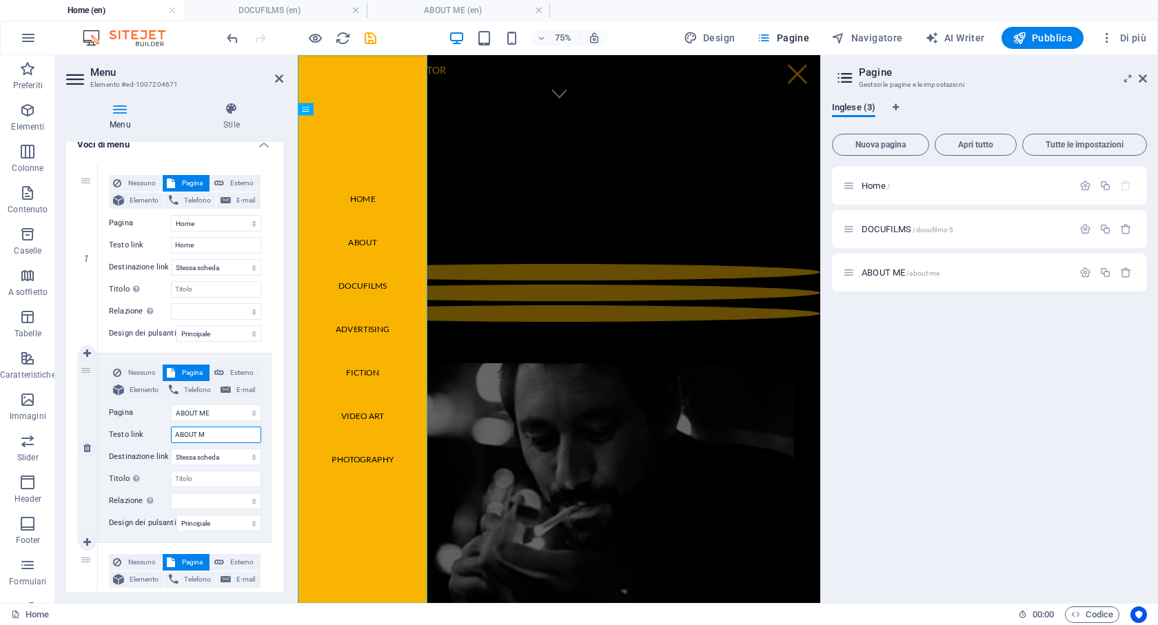
select select
type input "ABOUT ME"
select select
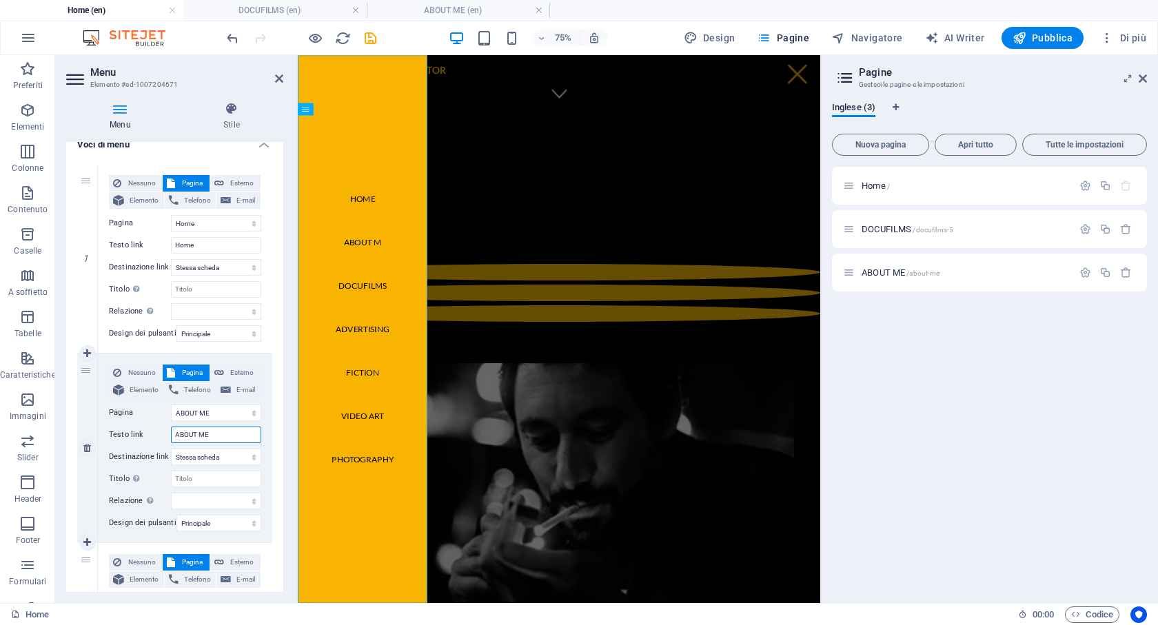
select select
type input "ABOUT ME"
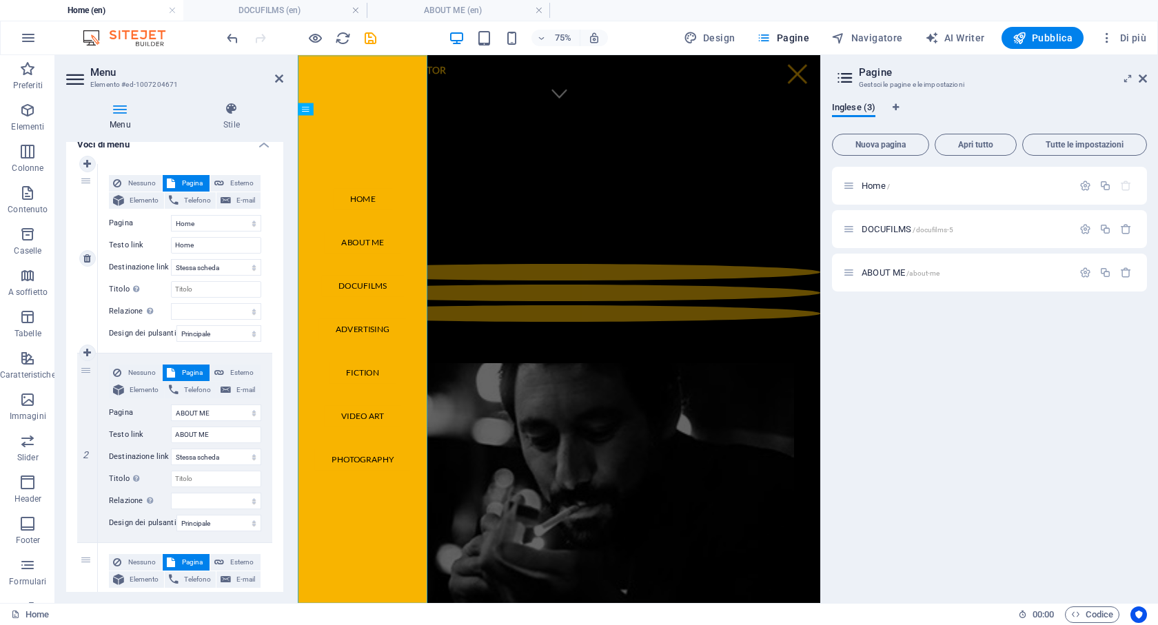
click at [87, 326] on div "1" at bounding box center [87, 258] width 21 height 189
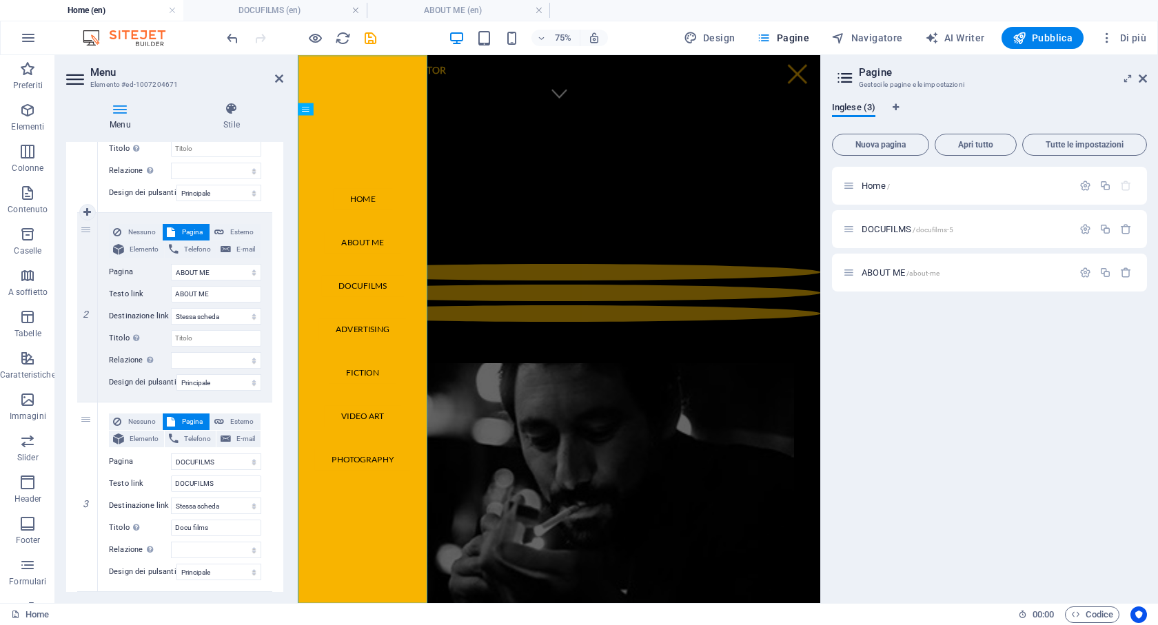
scroll to position [263, 0]
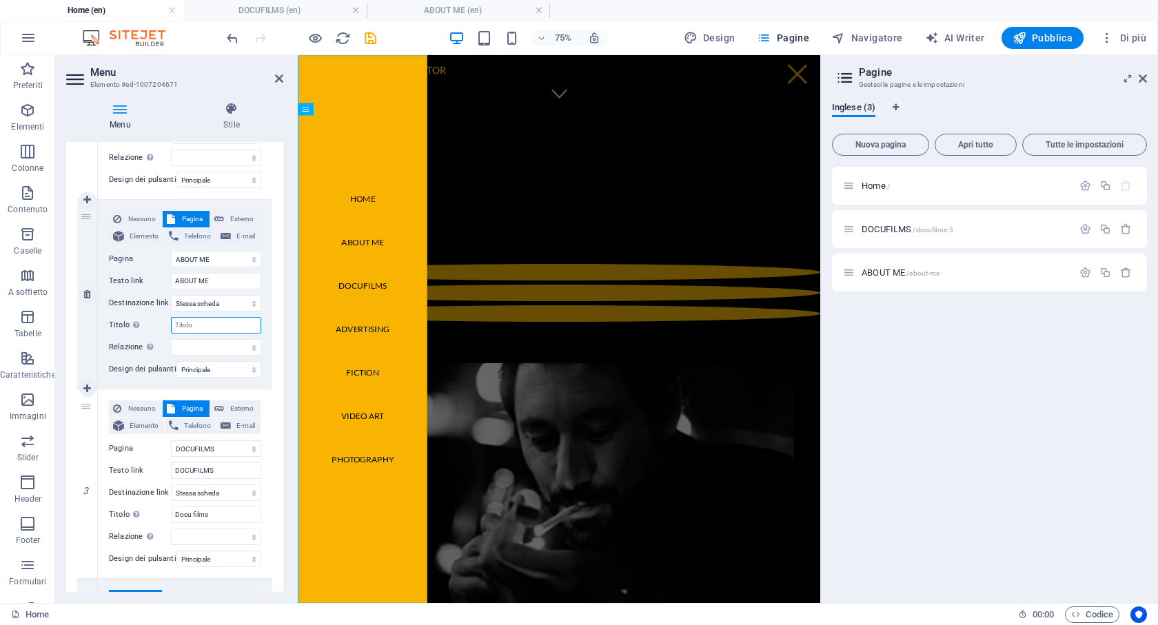
click at [213, 325] on input "Titolo Descrizione aggiuntiva del link, non dovrebbe essere la stessa del testo…" at bounding box center [216, 325] width 90 height 17
click at [192, 513] on input "Docu films" at bounding box center [216, 515] width 90 height 17
type input "Docufilms"
select select
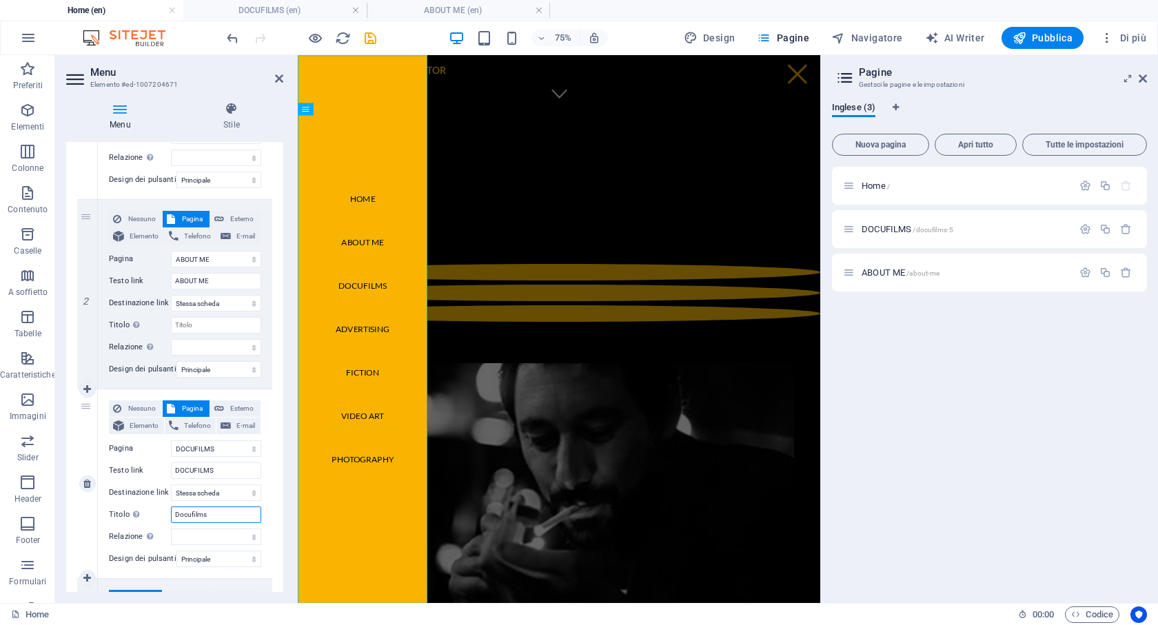
select select
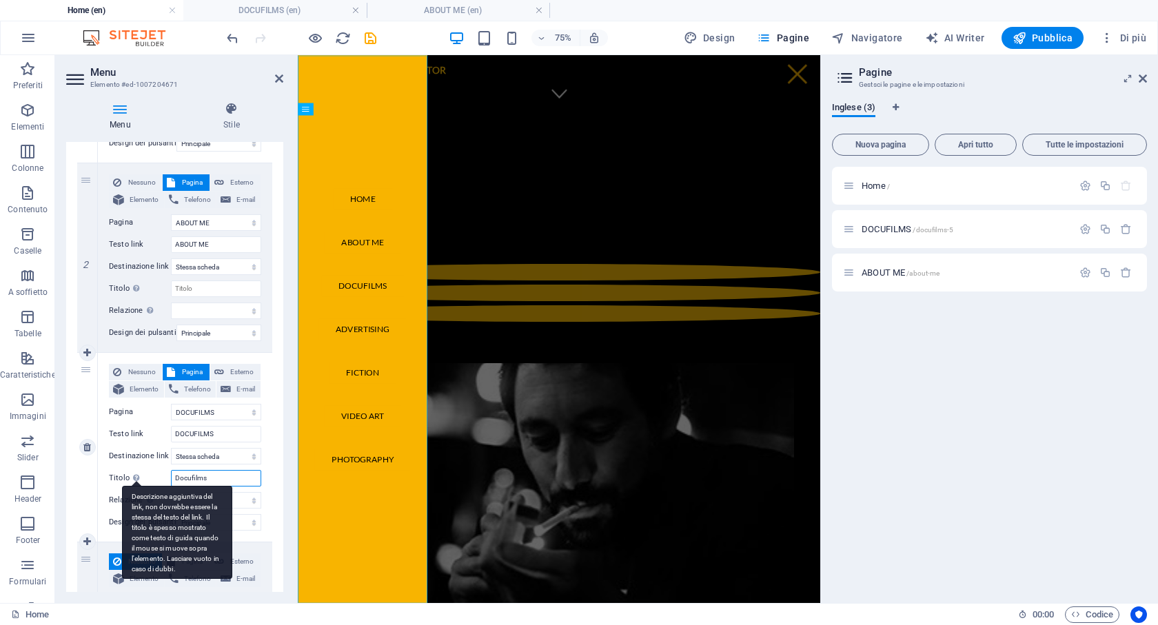
scroll to position [301, 0]
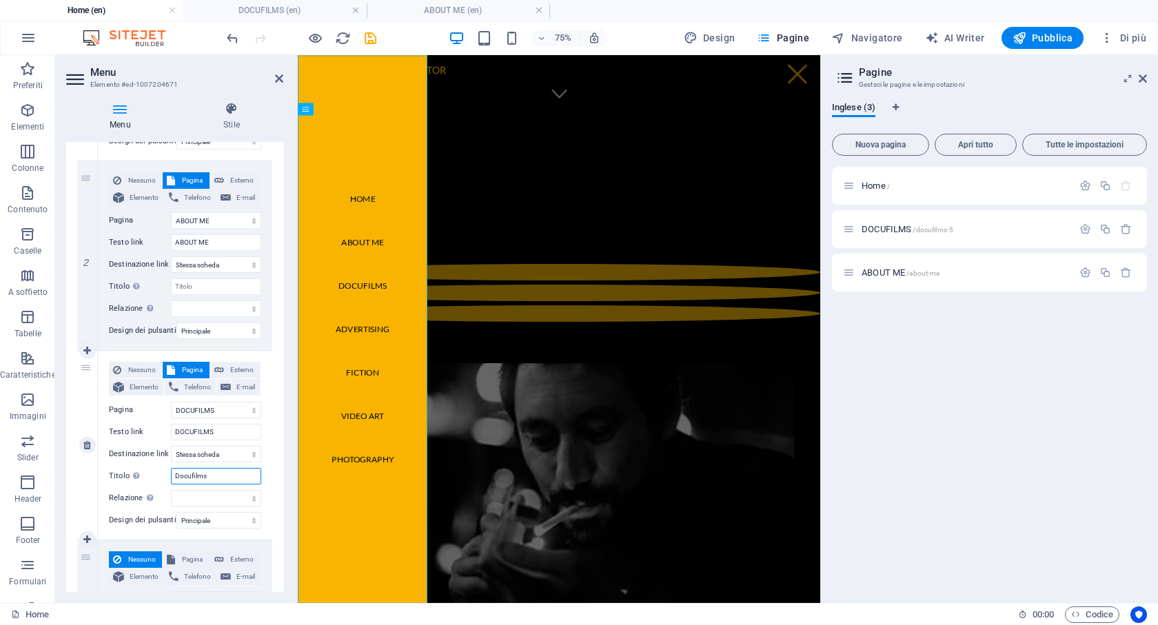
drag, startPoint x: 231, startPoint y: 474, endPoint x: 160, endPoint y: 474, distance: 71.0
click at [160, 474] on div "Titolo Descrizione aggiuntiva del link, non dovrebbe essere la stessa del testo…" at bounding box center [185, 476] width 152 height 17
type input "Do"
select select
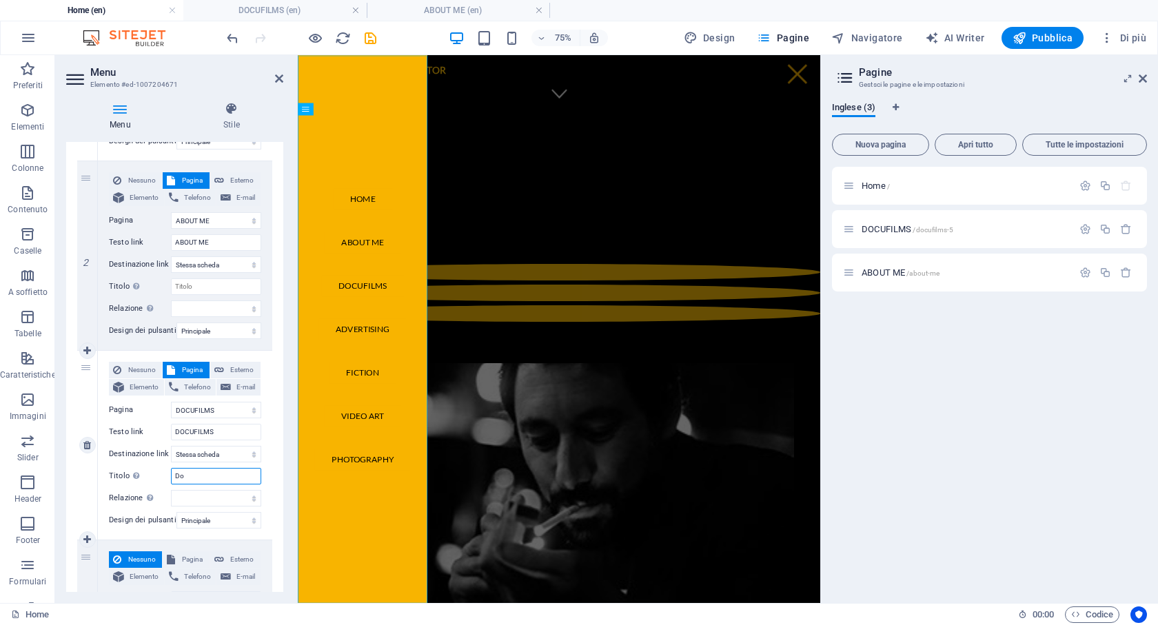
type input "Doc"
select select
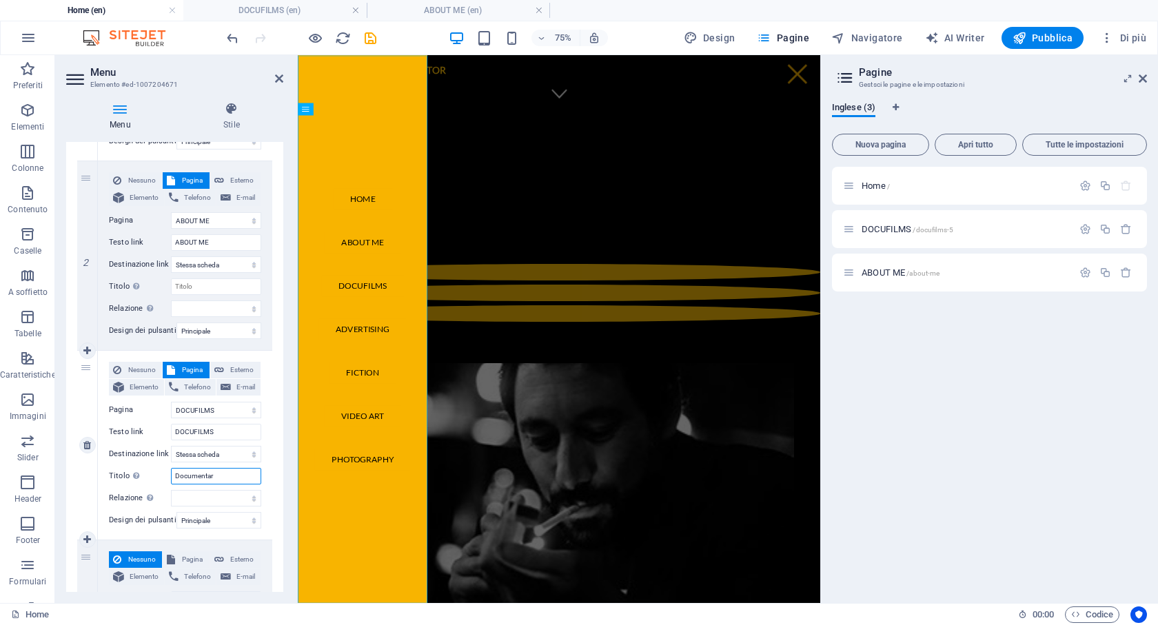
type input "Documentary"
select select
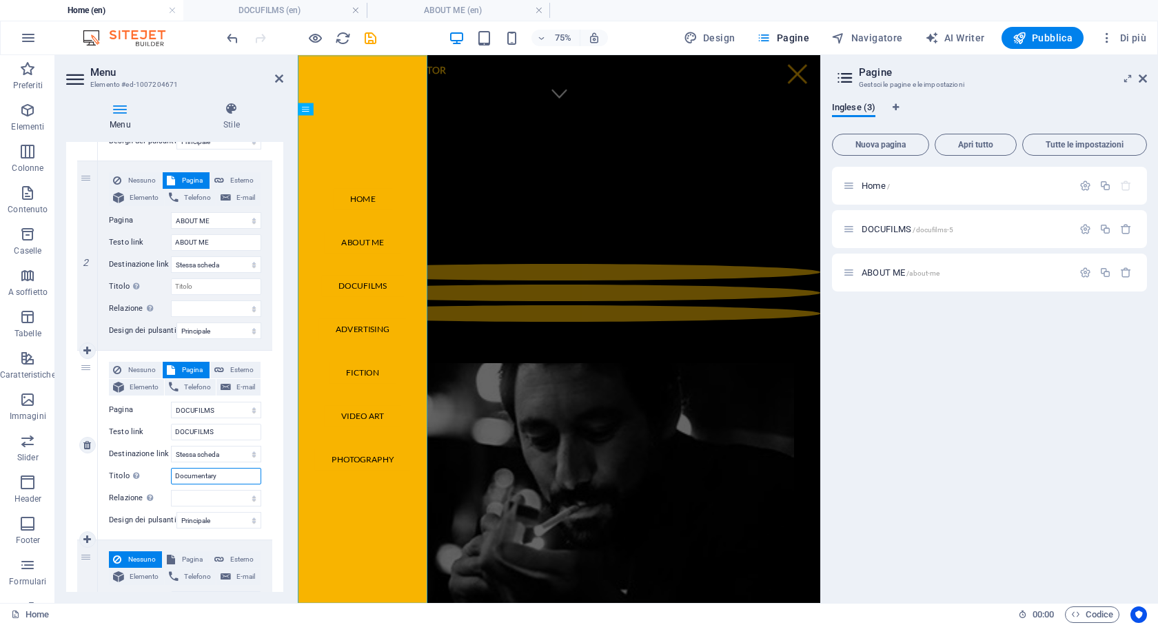
select select
type input "Documentary a"
select select
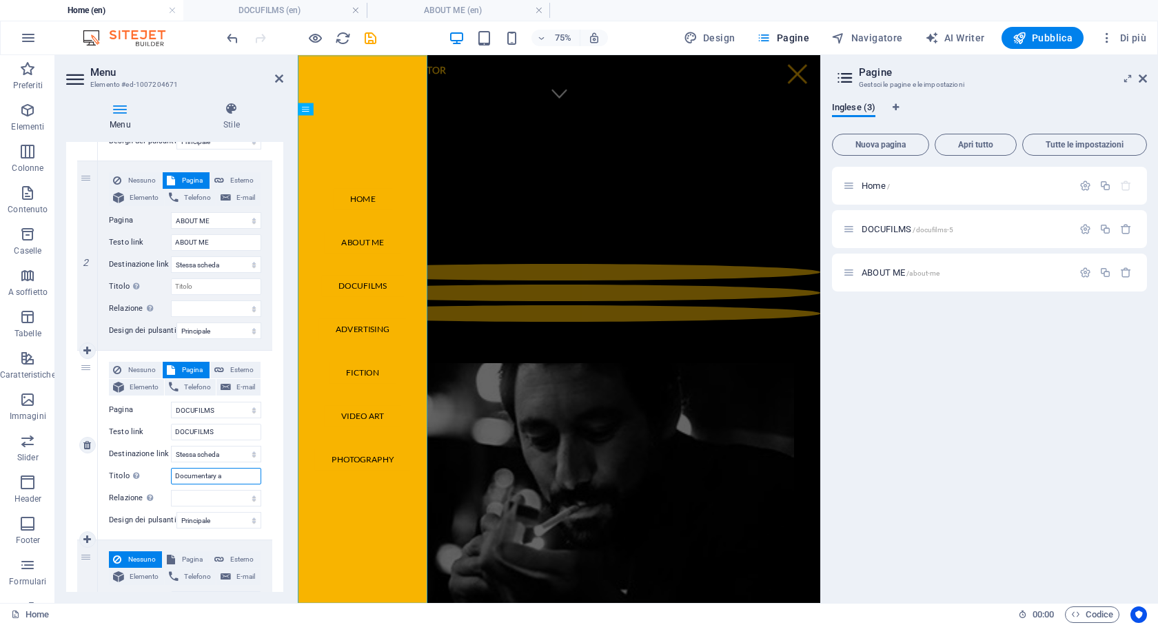
select select
type input "Documentary and"
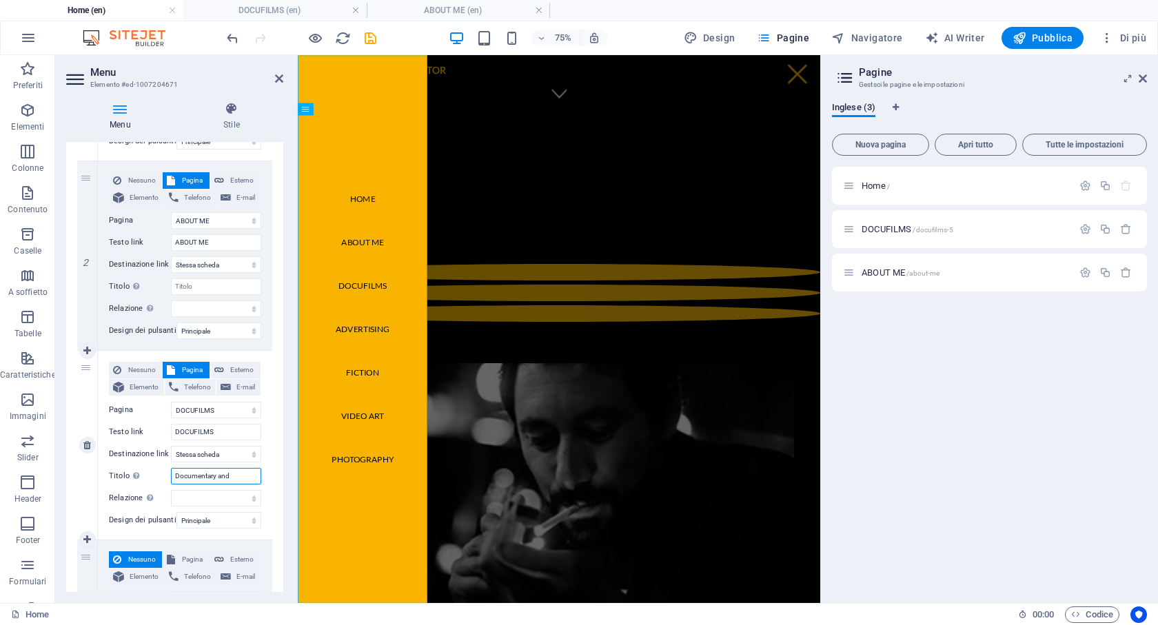
select select
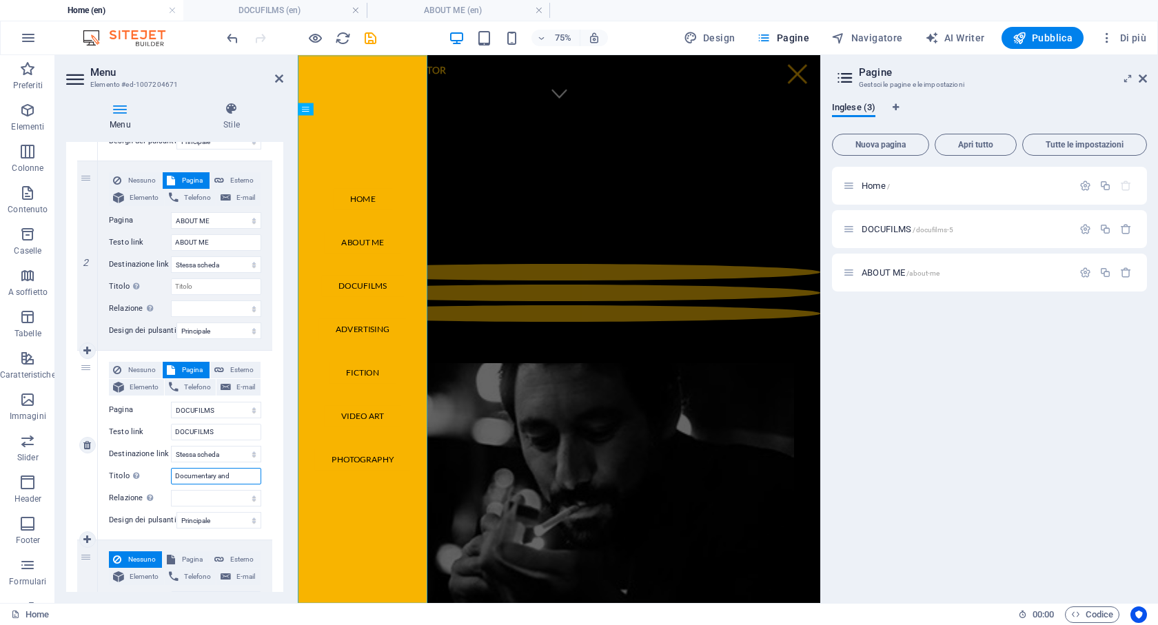
select select
type input "Documentary and"
select select
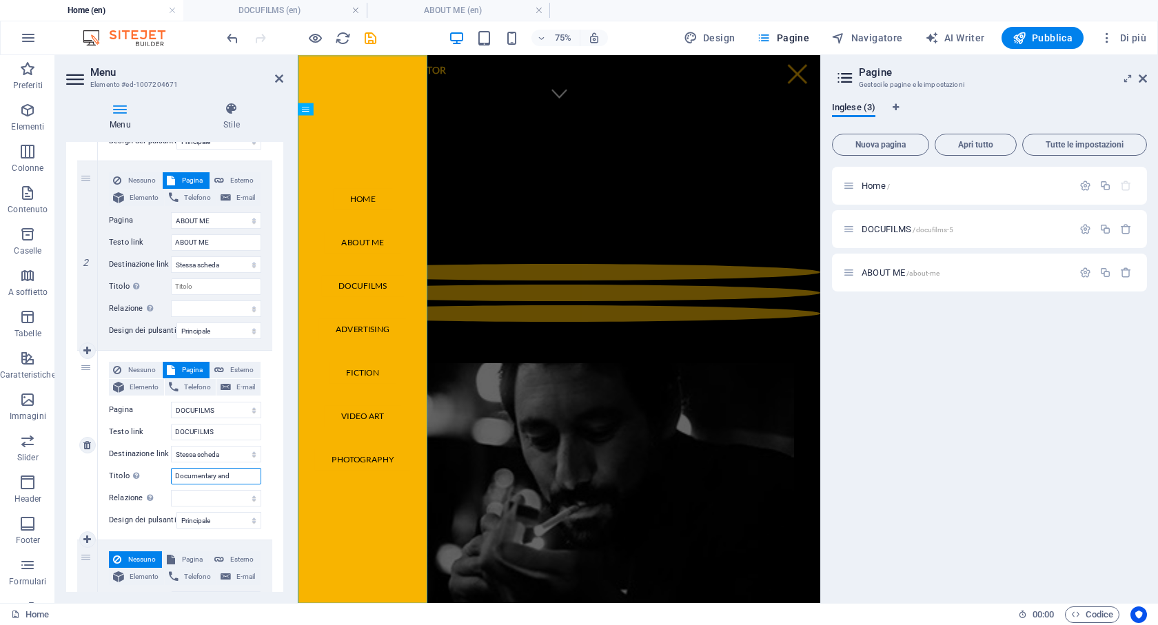
select select
type input "Documentary and VV"
select select
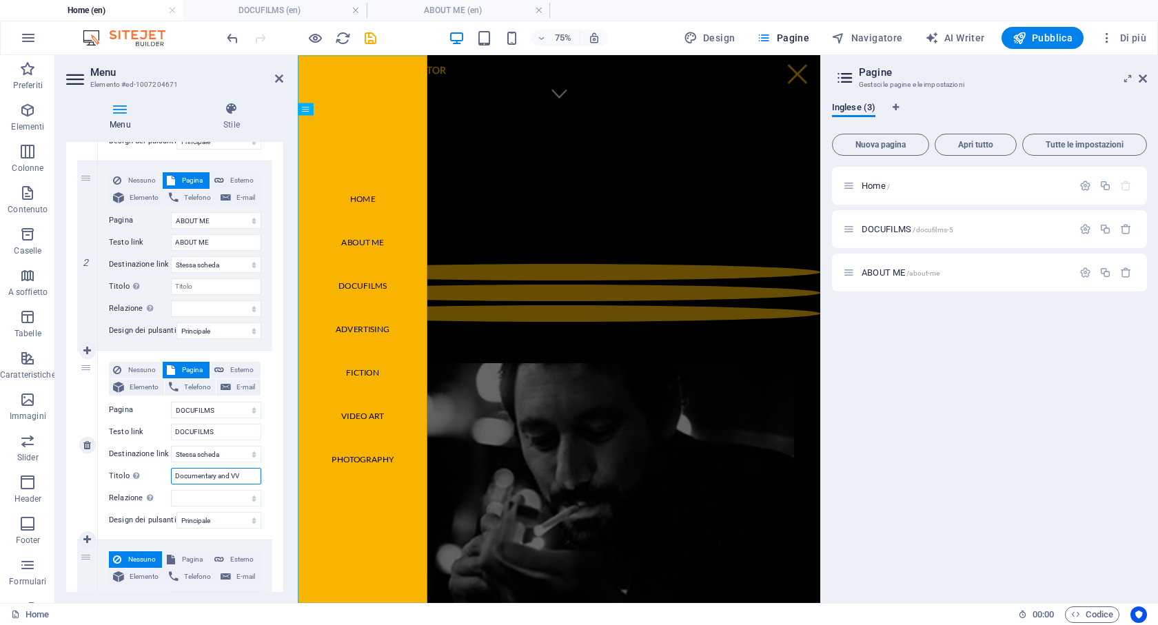
select select
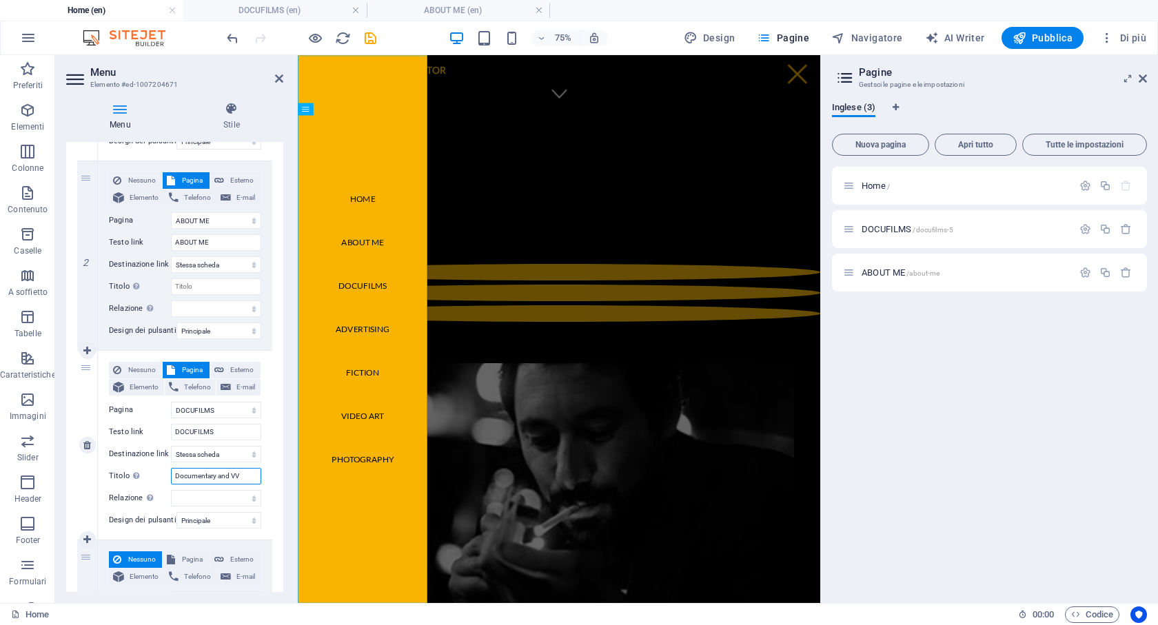
type input "Documentary and V"
select select
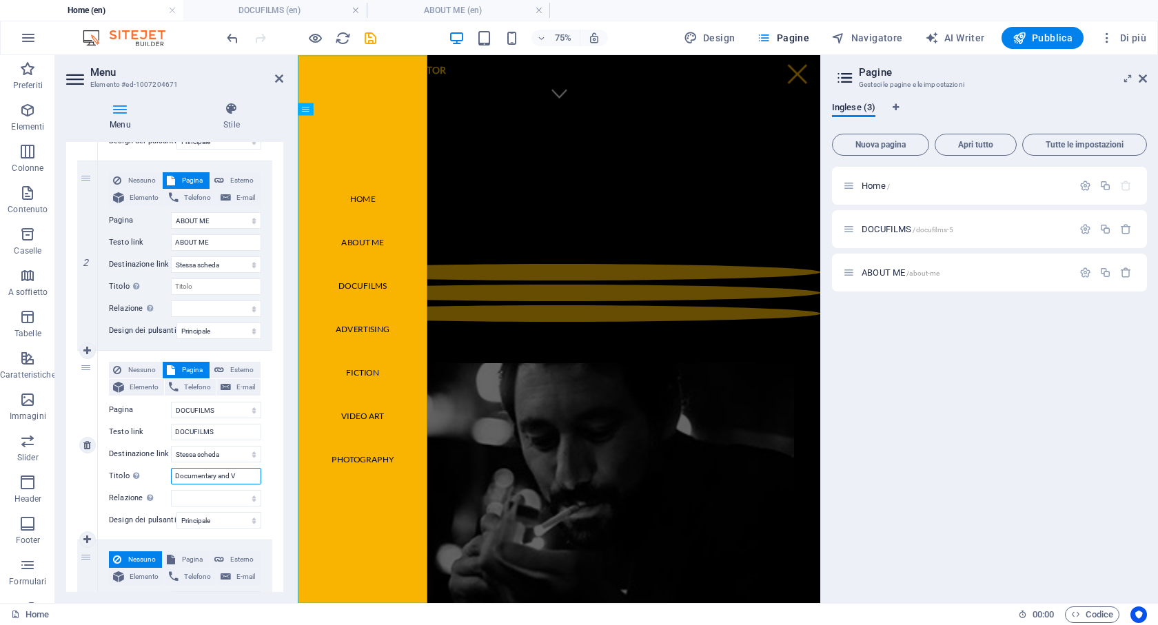
select select
type input "Documentary and"
select select
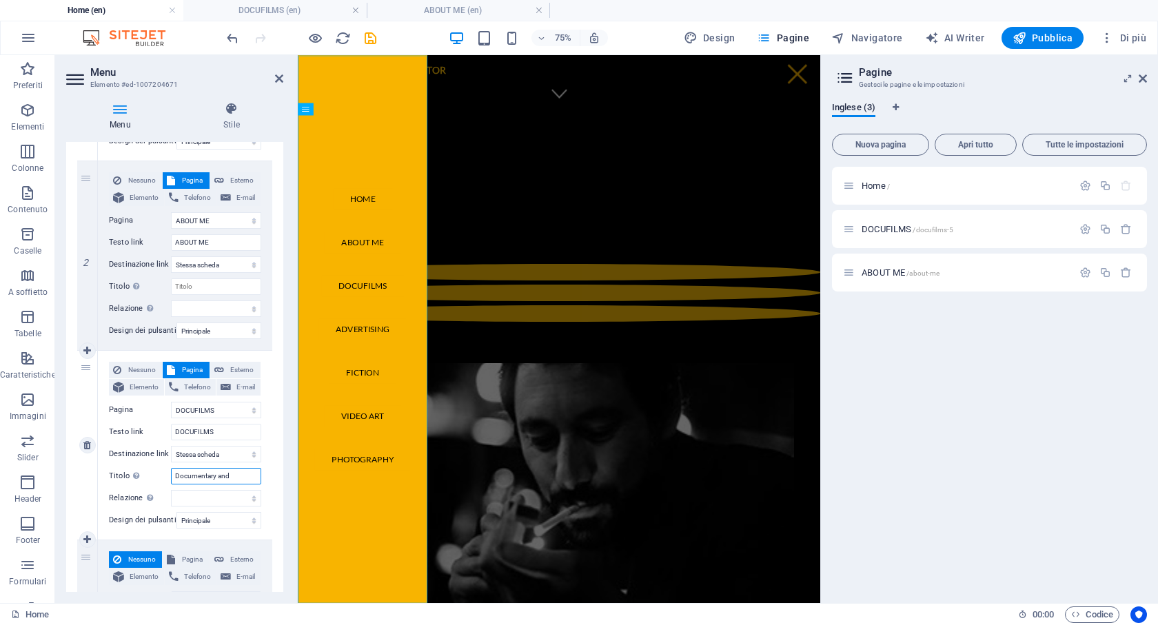
select select
type input "Documentary and oth"
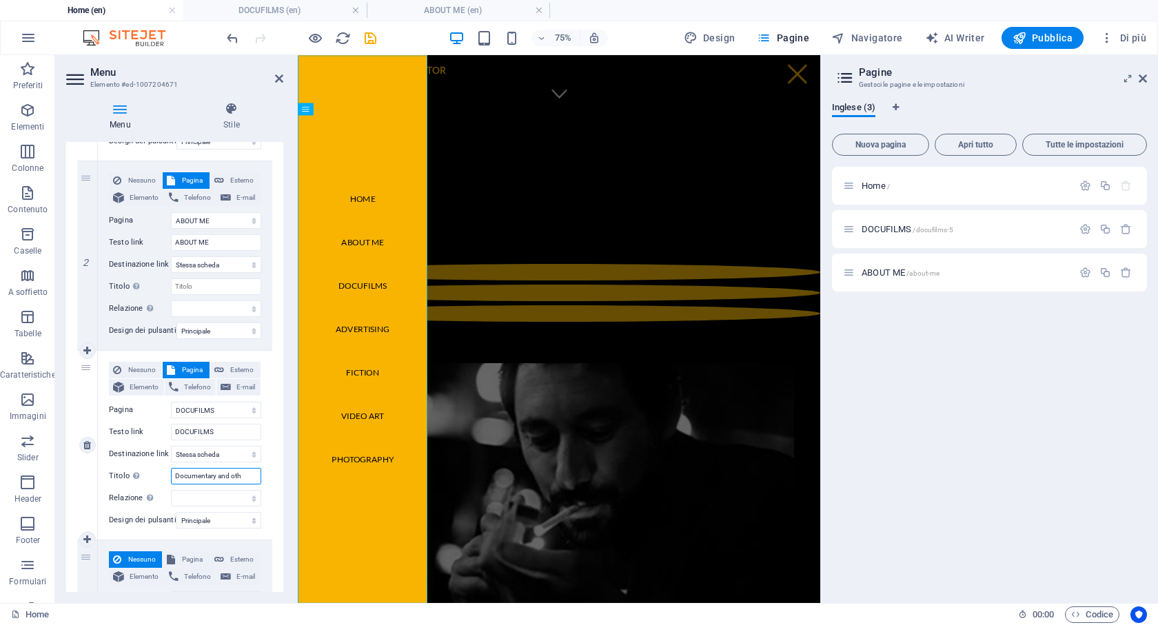
select select
type input "Documentary and othe"
select select
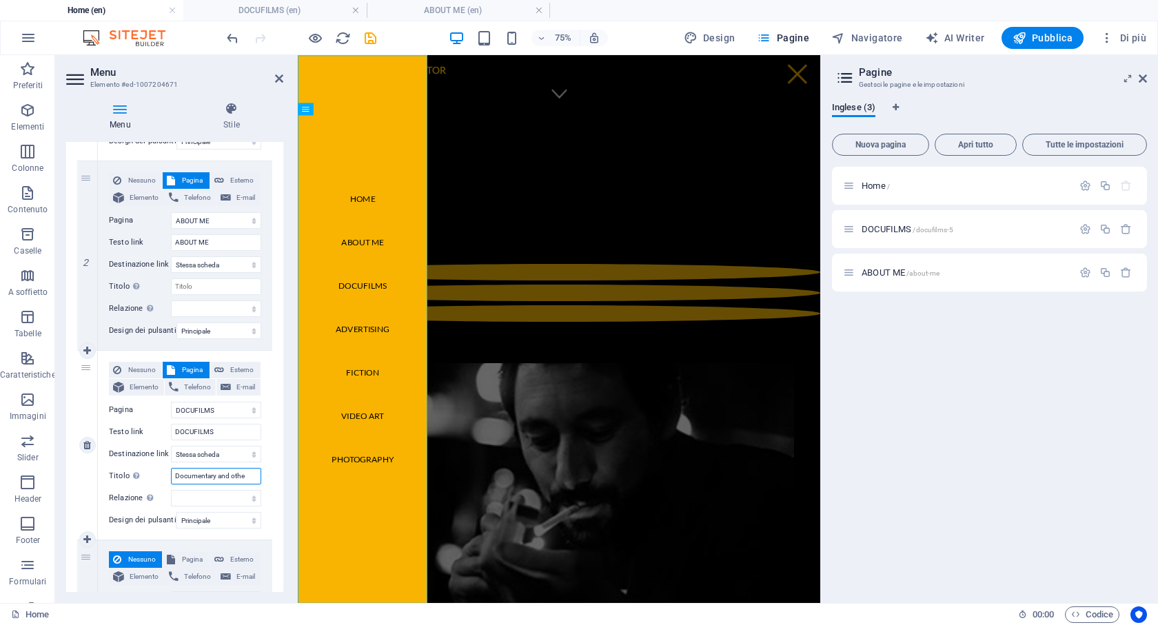
select select
type input "Documentary and other ameniti"
select select
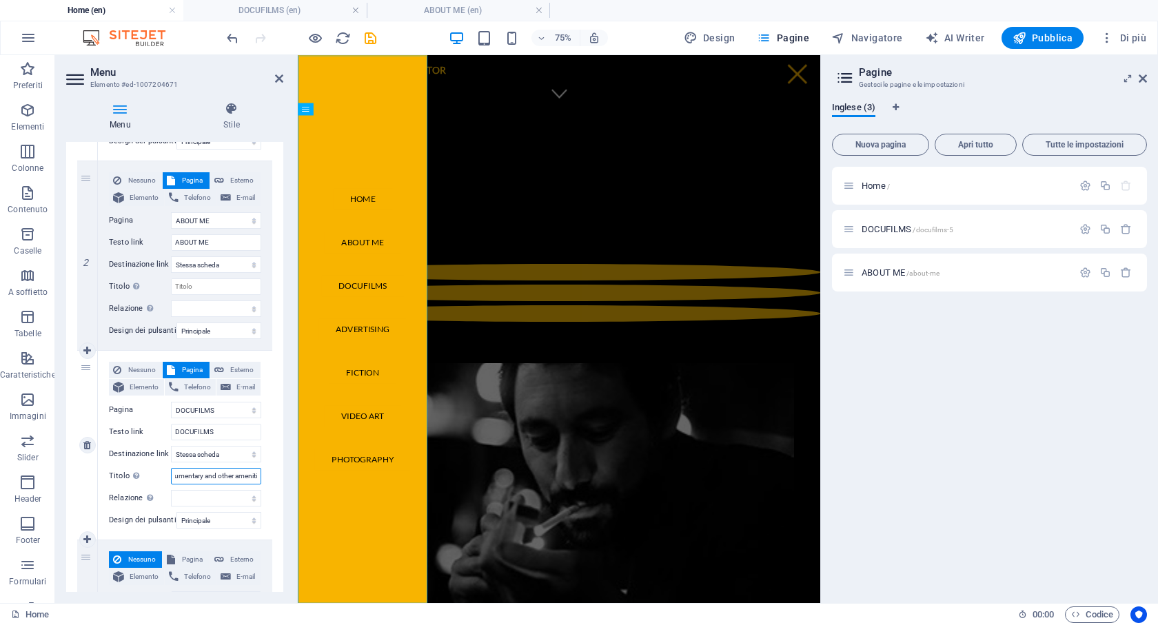
type input "Documentary and other amenitie"
select select
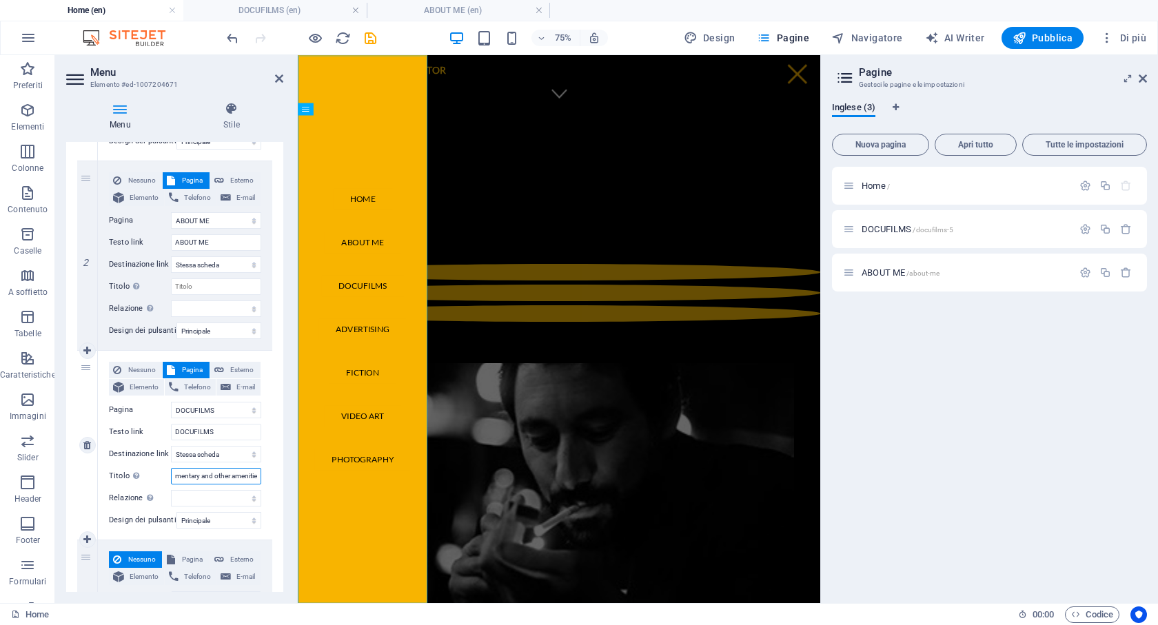
type input "Documentary and other amenities"
select select
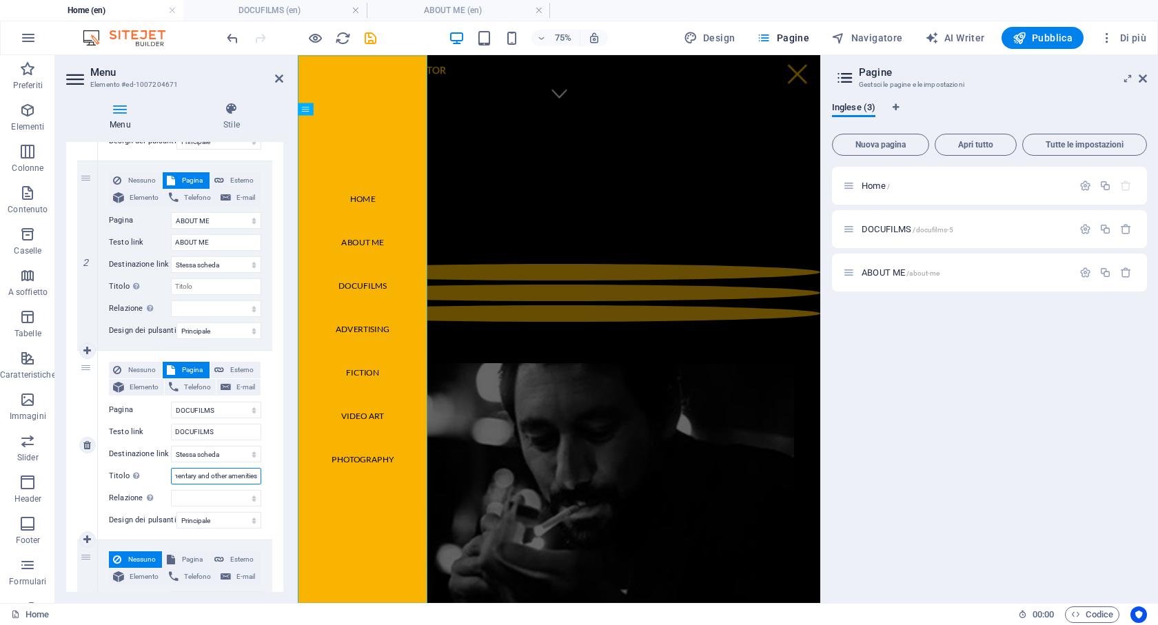
select select
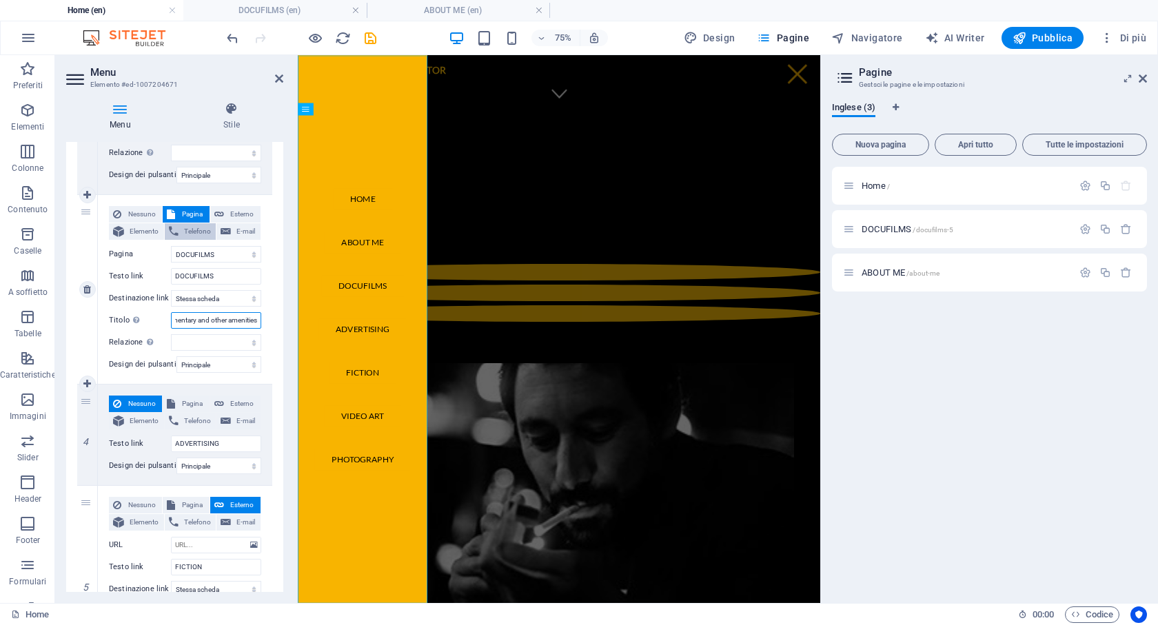
scroll to position [458, 0]
type input "Documentary and other amenities"
click at [935, 352] on div "Home / DOCUFILMS /docufilms-5 ABOUT ME /about-me" at bounding box center [989, 379] width 315 height 425
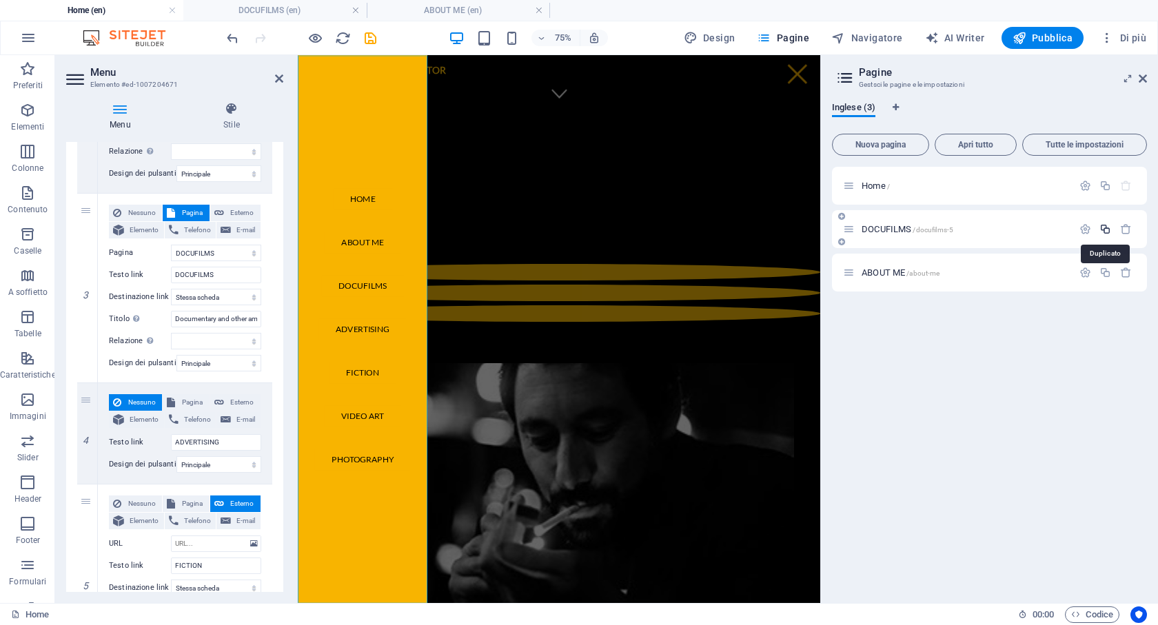
click at [1101, 230] on icon "button" at bounding box center [1105, 229] width 12 height 12
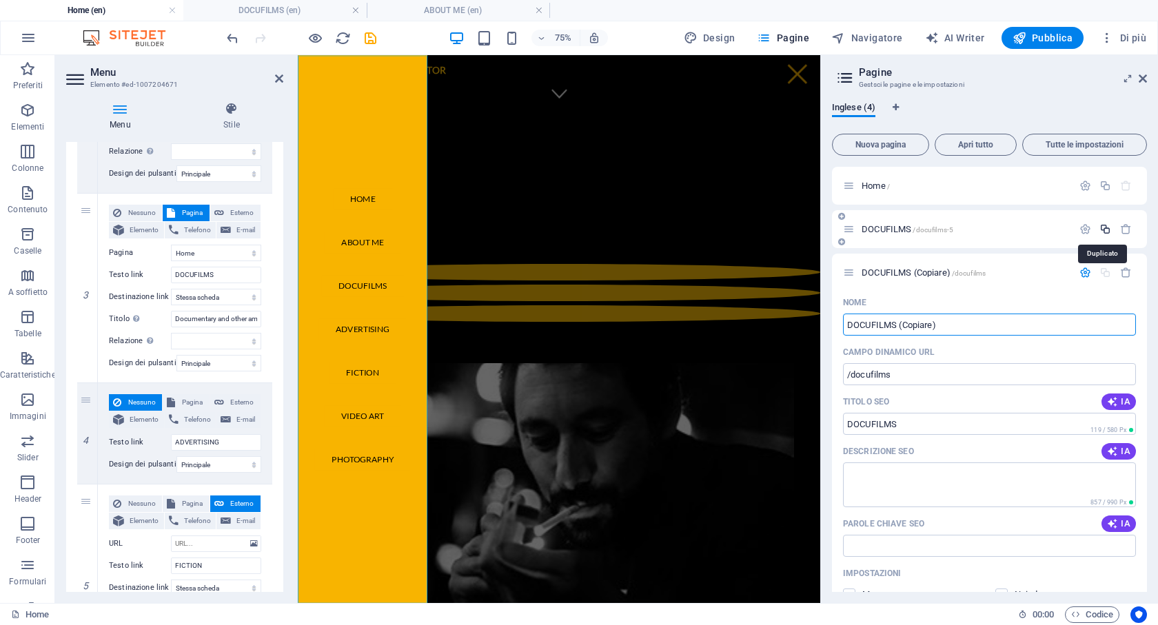
select select "2"
select select "1"
type input "FICTION"
select select "2"
select select "1"
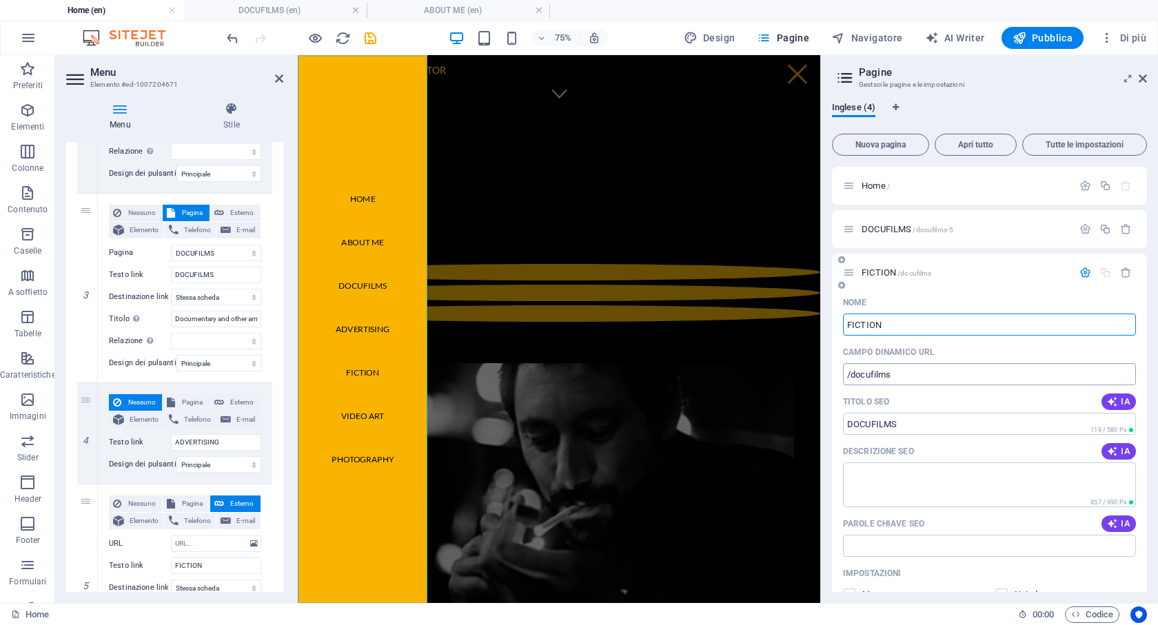
select select "2"
select select "1"
type input "FICTION"
drag, startPoint x: 1213, startPoint y: 478, endPoint x: 962, endPoint y: 542, distance: 259.8
drag, startPoint x: 901, startPoint y: 429, endPoint x: 826, endPoint y: 418, distance: 75.2
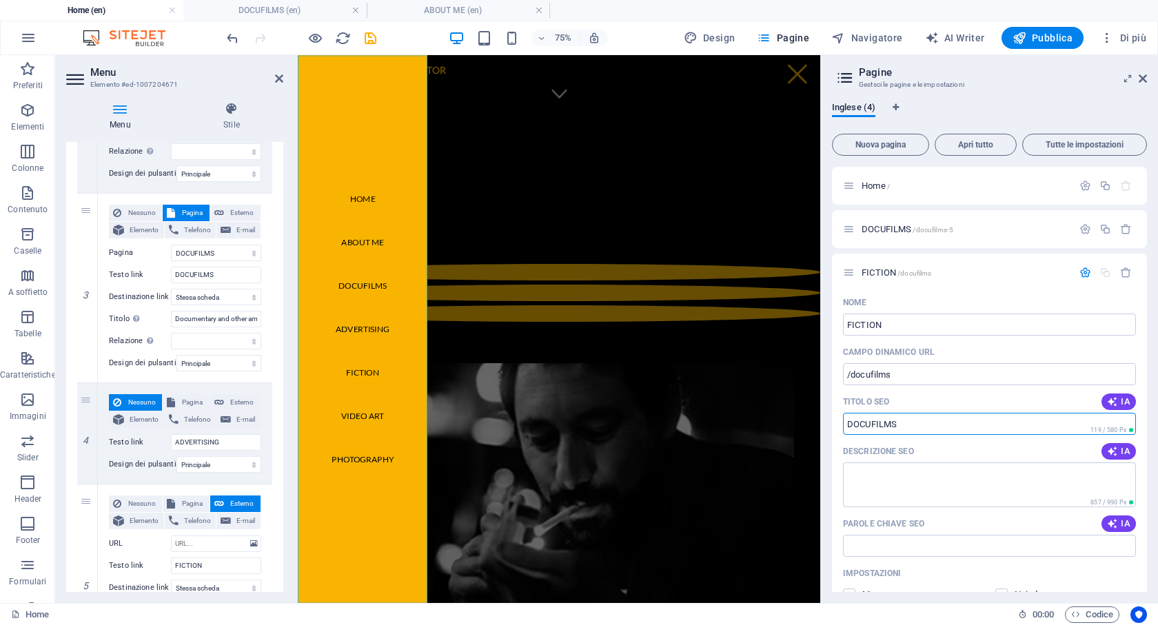
click at [826, 418] on div "Inglese (4) Nuova pagina Apri tutto Tutte le impostazioni Home / DOCUFILMS /doc…" at bounding box center [989, 347] width 337 height 512
type input "FICTIO"
select select "2"
select select "1"
type input "FICTION"
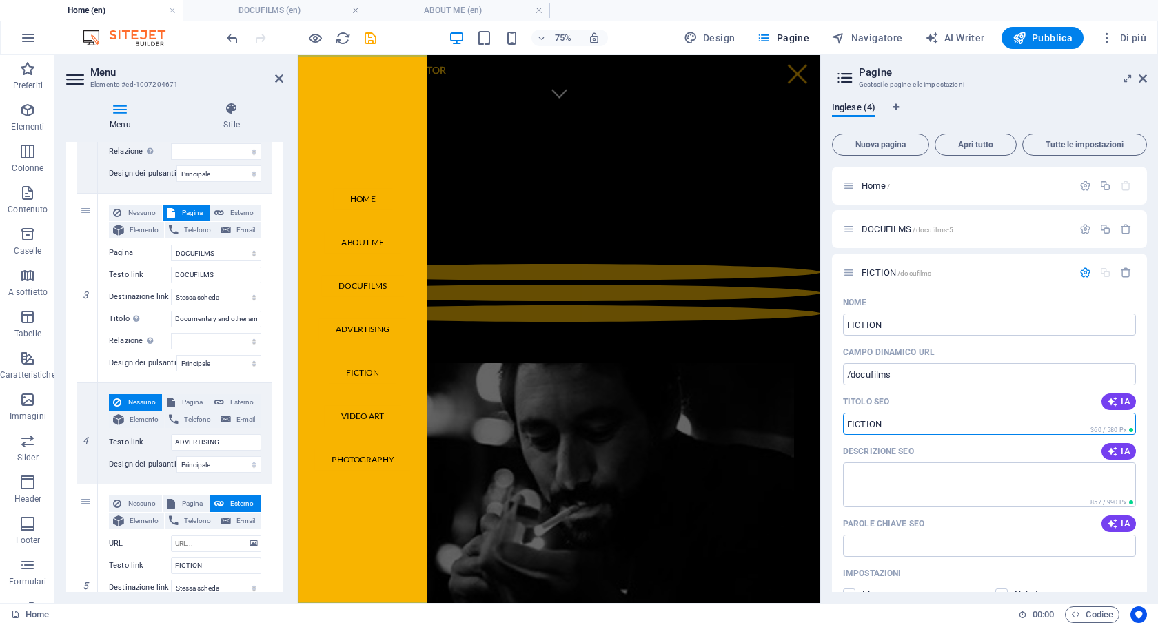
select select "2"
select select "1"
type input "FICTION"
drag, startPoint x: 1218, startPoint y: 430, endPoint x: 989, endPoint y: 478, distance: 233.9
drag, startPoint x: 849, startPoint y: 371, endPoint x: 948, endPoint y: 376, distance: 98.7
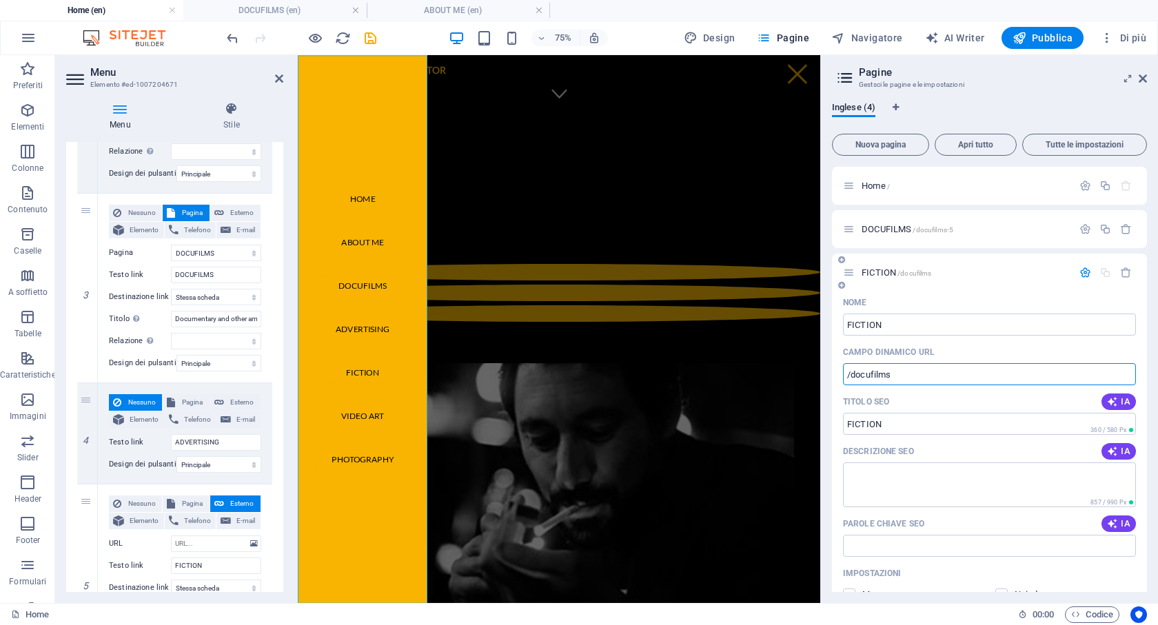
click at [948, 376] on input "/docufilms" at bounding box center [989, 374] width 293 height 22
type input "/"
select select "2"
select select "1"
select select "2"
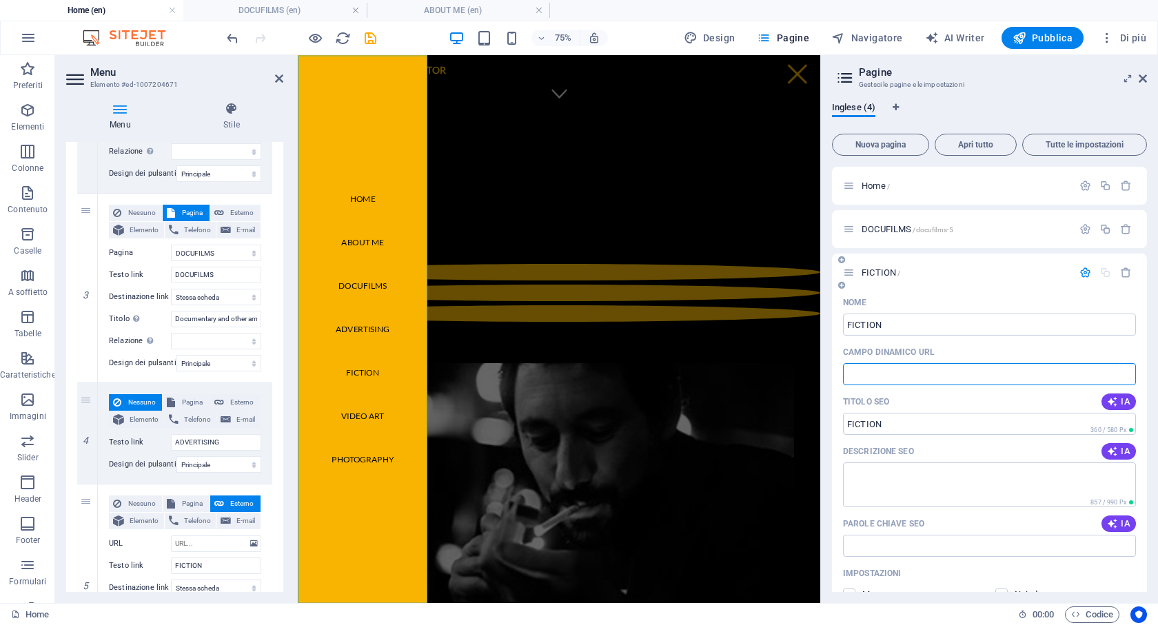
select select "1"
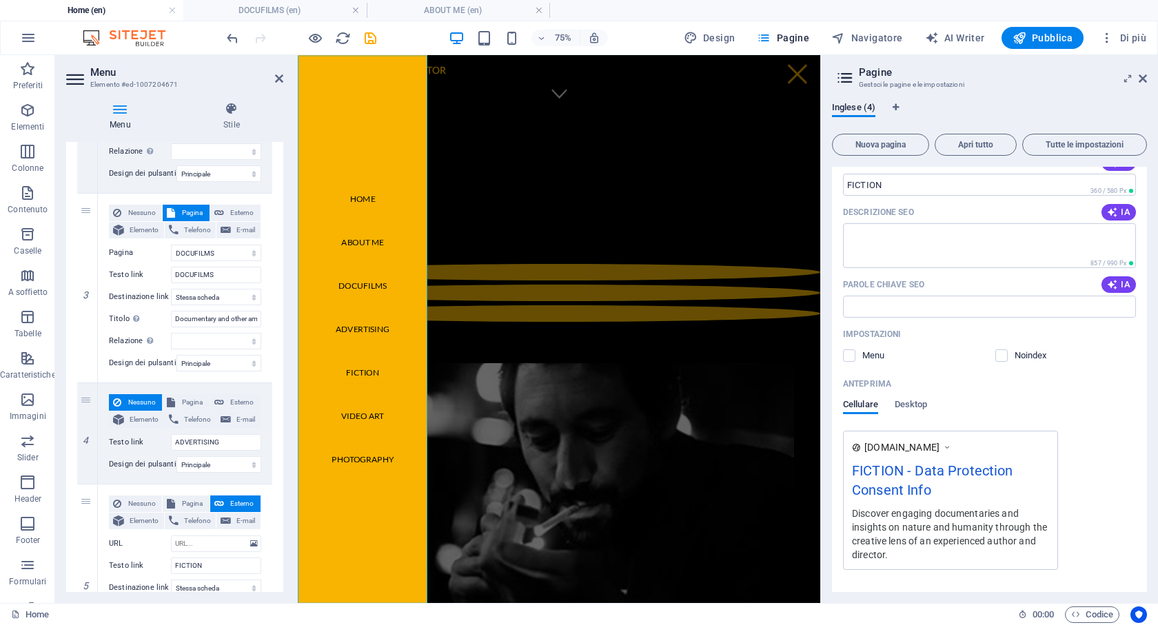
scroll to position [241, 0]
click at [853, 350] on label at bounding box center [849, 354] width 12 height 12
click at [0, 0] on input "checkbox" at bounding box center [0, 0] width 0 height 0
select select "2"
select select "1"
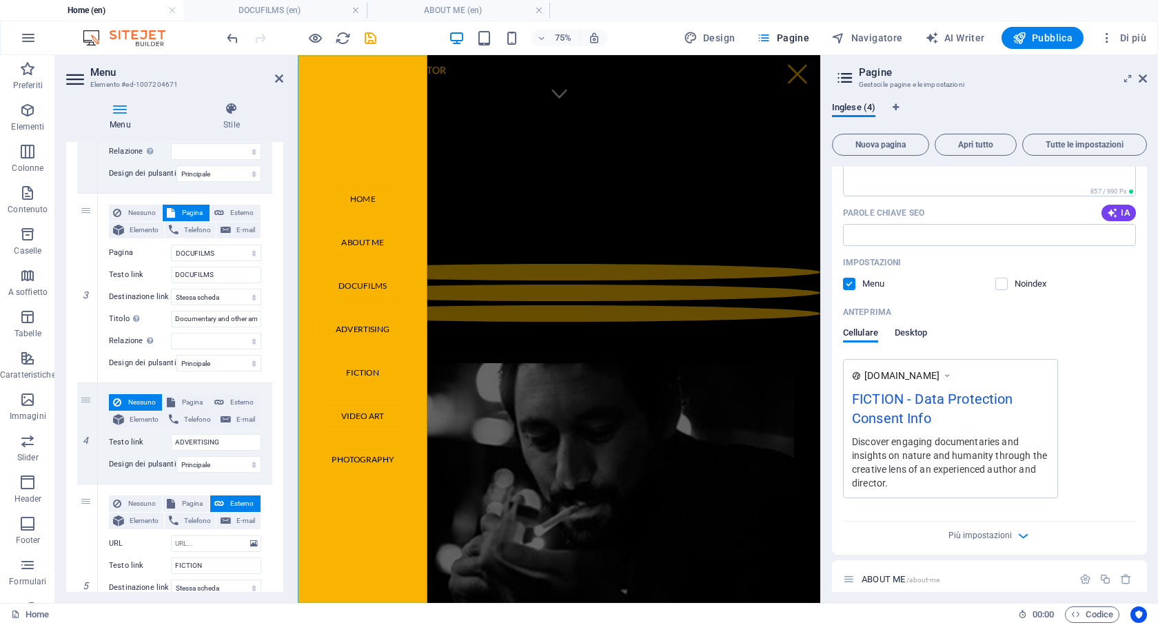
click at [917, 335] on span "Desktop" at bounding box center [911, 334] width 33 height 19
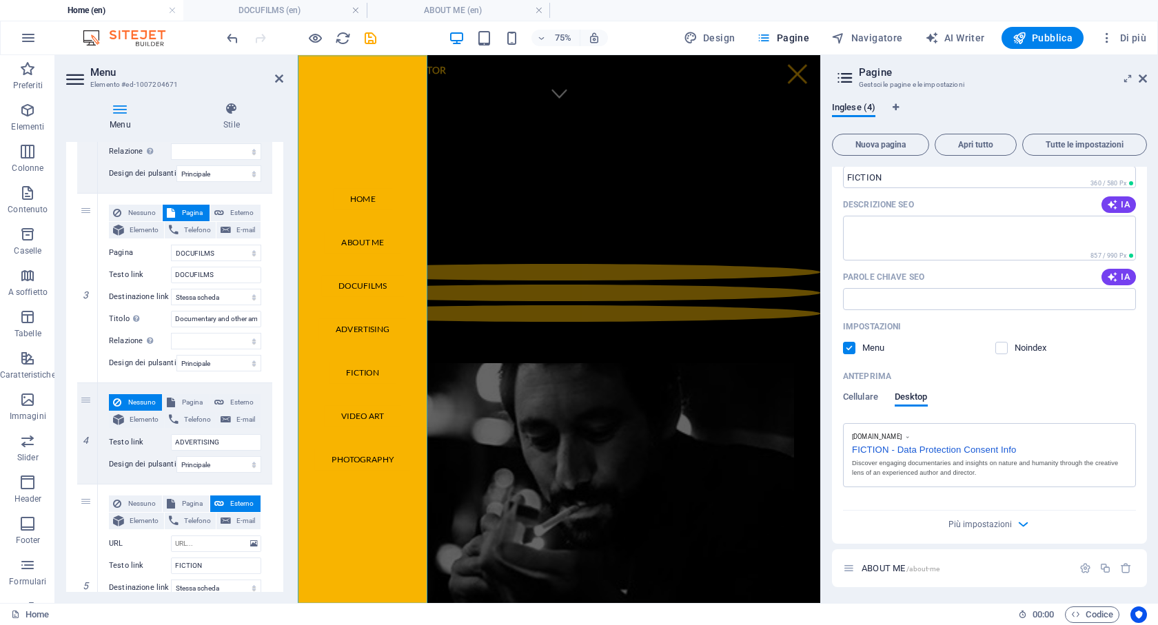
scroll to position [0, 0]
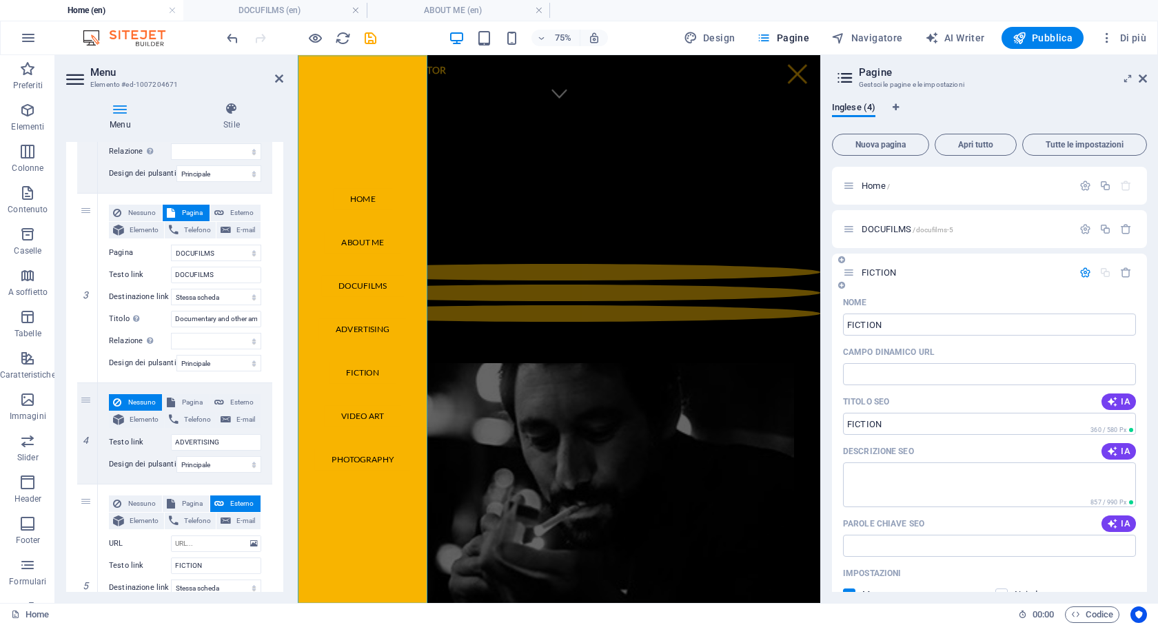
click at [928, 272] on p "FICTION" at bounding box center [965, 272] width 207 height 9
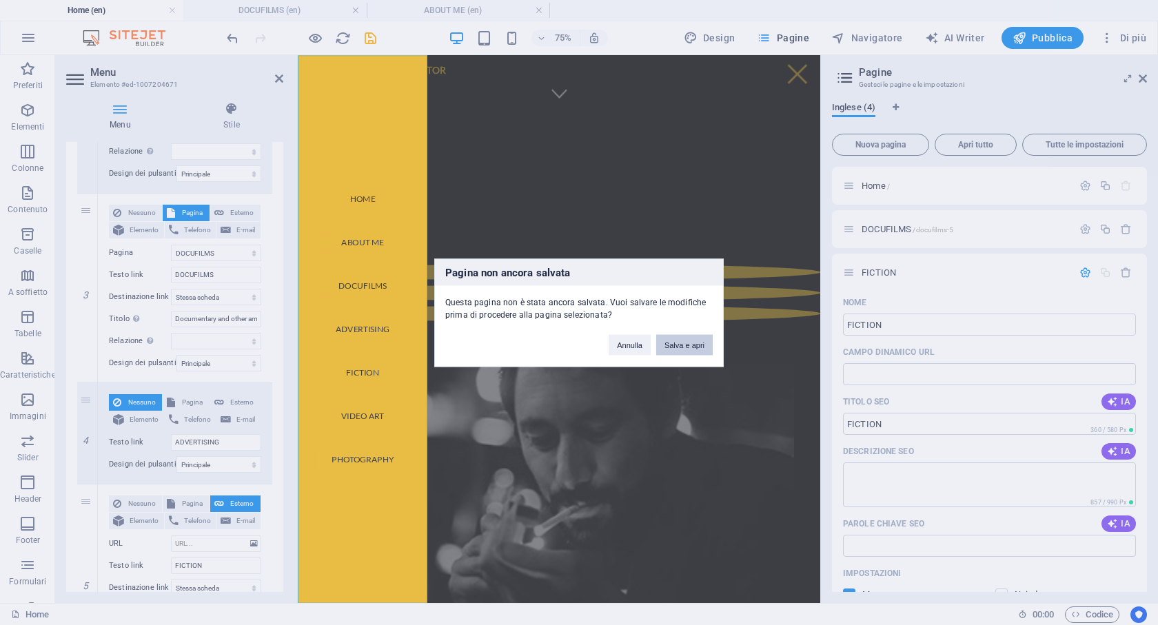
click at [701, 342] on button "Salva e apri" at bounding box center [684, 344] width 57 height 21
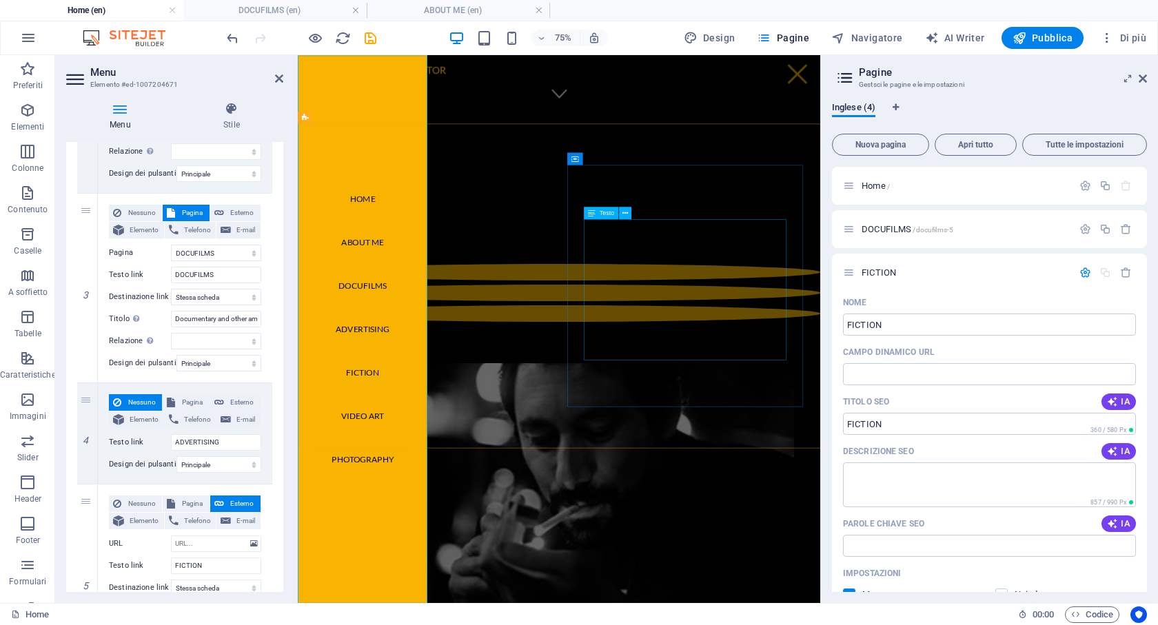
select select "2"
select select "1"
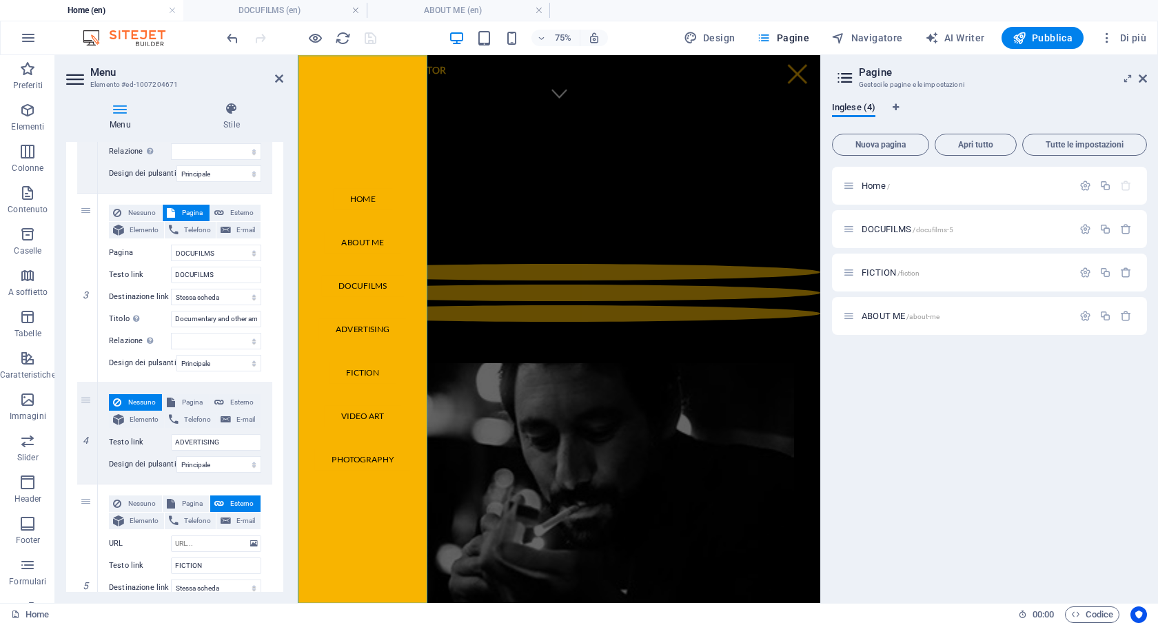
click at [908, 373] on div "Home / DOCUFILMS /docufilms-5 FICTION /fiction ABOUT ME /about-me" at bounding box center [989, 379] width 315 height 425
click at [937, 382] on div "Home / DOCUFILMS /docufilms-5 FICTION /fiction ABOUT ME /about-me" at bounding box center [989, 379] width 315 height 425
click at [922, 494] on div "Home / DOCUFILMS /docufilms-5 FICTION /fiction ABOUT ME /about-me" at bounding box center [989, 379] width 315 height 425
click at [729, 36] on span "Design" at bounding box center [710, 38] width 52 height 14
select select "px"
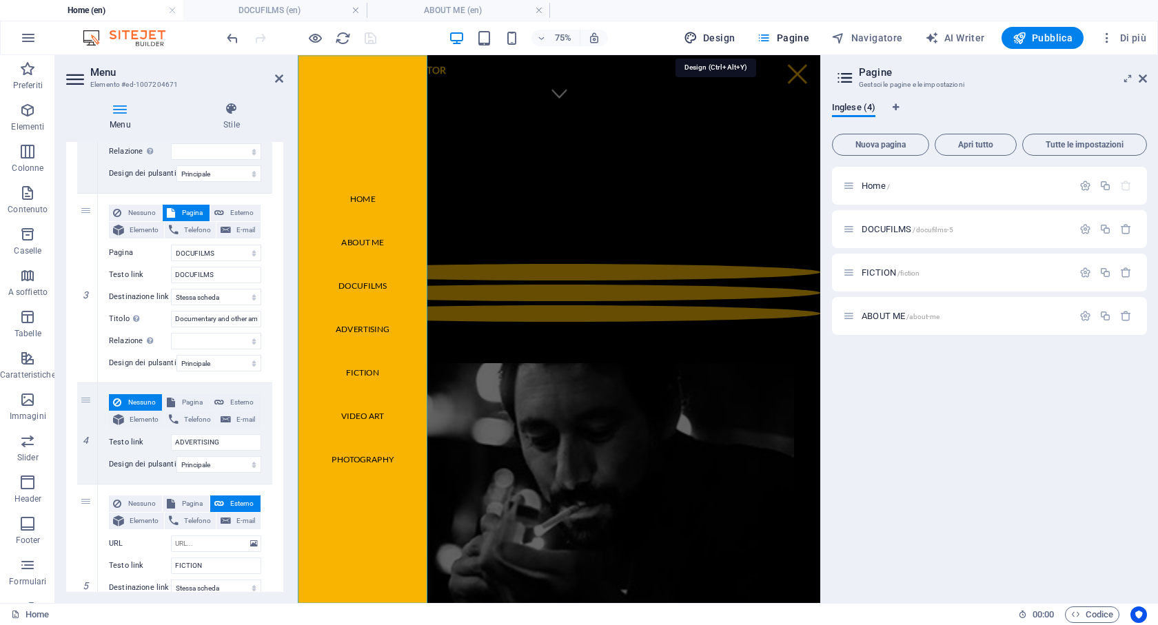
select select "200"
select select "px"
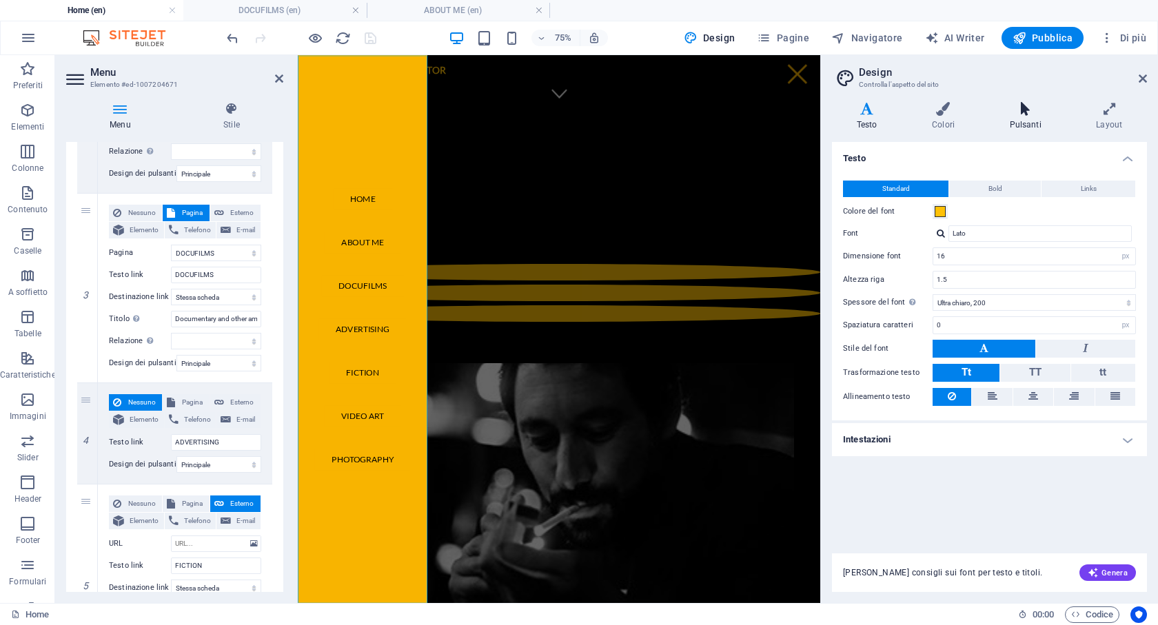
click at [1035, 109] on icon at bounding box center [1025, 109] width 81 height 14
